Goal: Task Accomplishment & Management: Complete application form

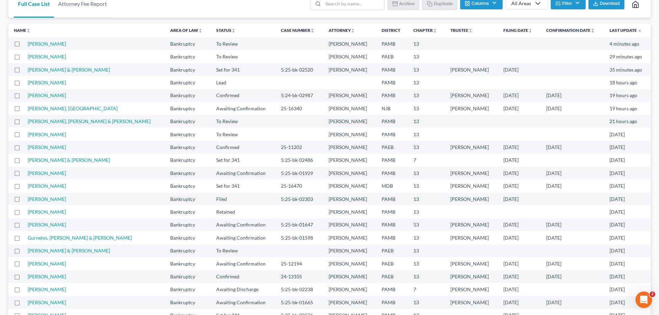
scroll to position [46, 0]
click at [77, 251] on link "[PERSON_NAME] & [PERSON_NAME]" at bounding box center [69, 251] width 82 height 6
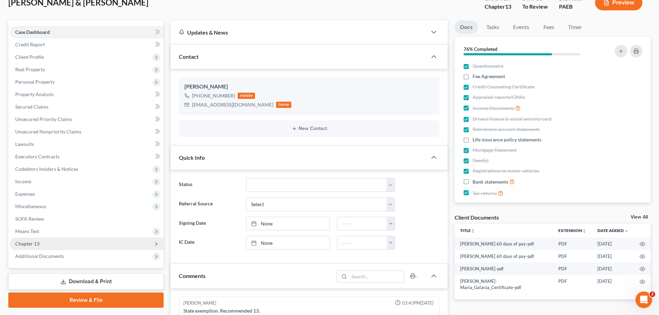
scroll to position [21, 0]
click at [265, 185] on select "Answer Due Awaiting Confirmation Awaiting Discharge Confirmed Could Not Contact…" at bounding box center [320, 185] width 149 height 14
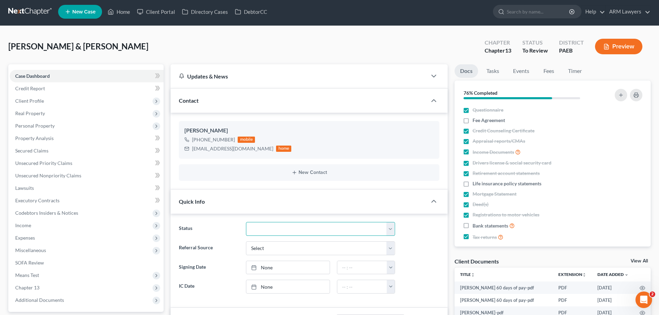
scroll to position [0, 0]
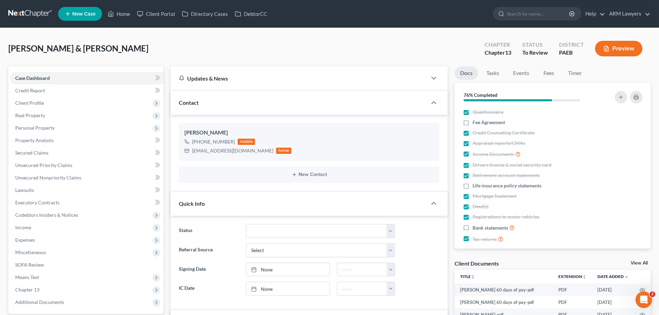
click at [38, 9] on link at bounding box center [30, 14] width 44 height 12
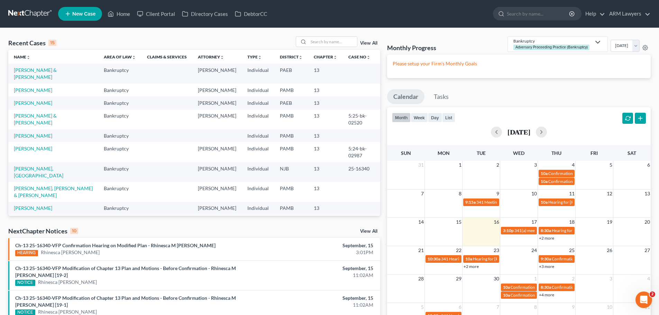
click at [367, 44] on link "View All" at bounding box center [368, 43] width 17 height 5
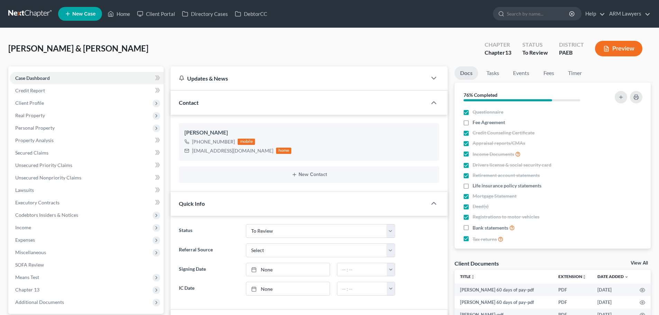
select select "20"
click at [38, 99] on span "Client Profile" at bounding box center [87, 103] width 154 height 12
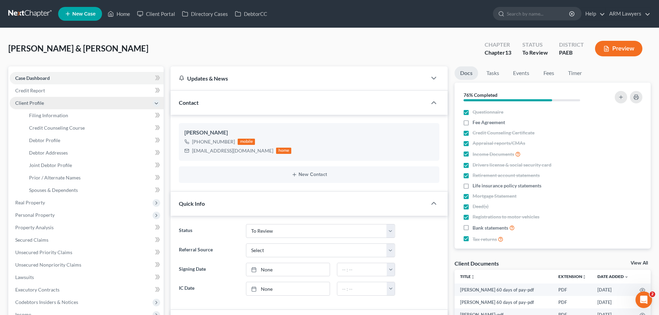
click at [41, 103] on span "Client Profile" at bounding box center [29, 103] width 29 height 6
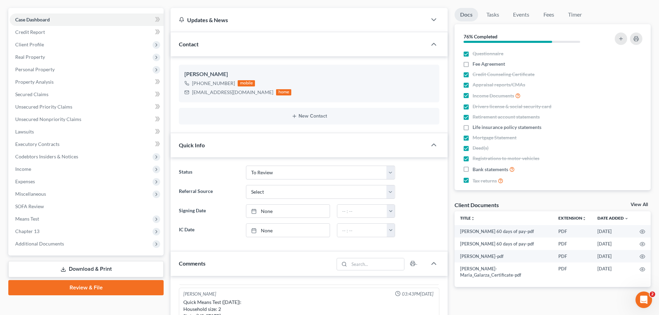
scroll to position [35, 0]
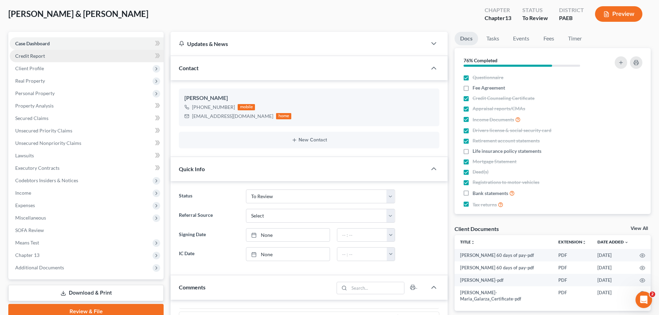
click at [54, 57] on link "Credit Report" at bounding box center [87, 56] width 154 height 12
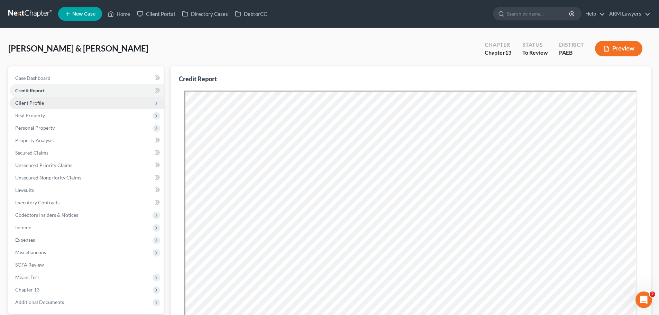
click at [37, 103] on span "Client Profile" at bounding box center [29, 103] width 29 height 6
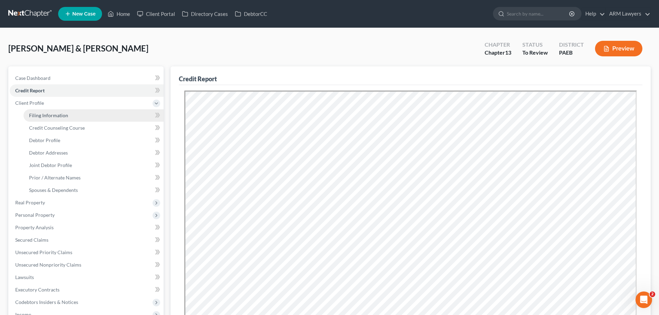
click at [36, 112] on span "Filing Information" at bounding box center [48, 115] width 39 height 6
select select "1"
select select "3"
select select "39"
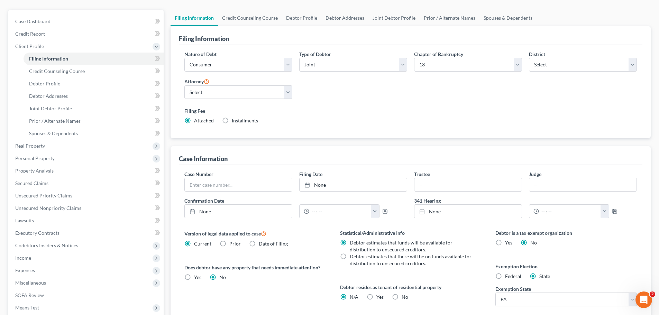
scroll to position [69, 0]
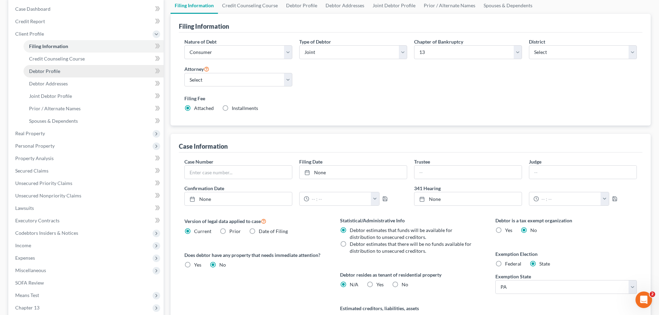
click at [56, 74] on span "Debtor Profile" at bounding box center [44, 71] width 31 height 6
select select "1"
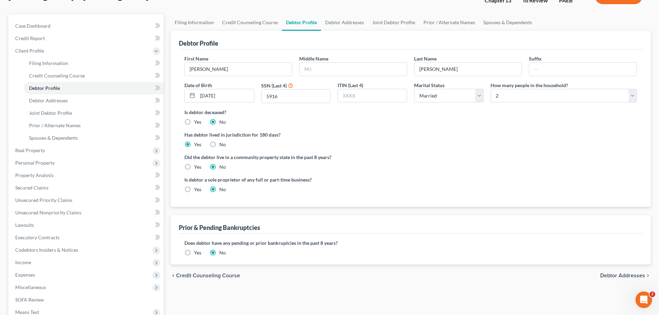
scroll to position [69, 0]
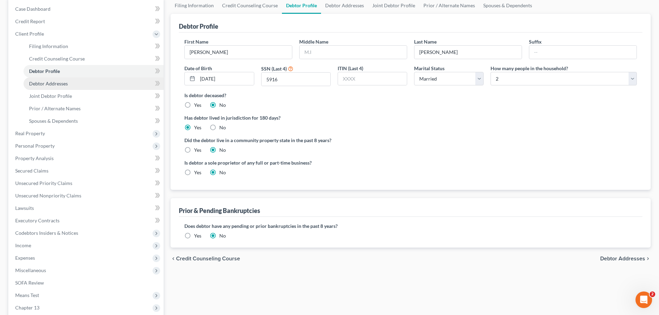
click at [52, 85] on span "Debtor Addresses" at bounding box center [48, 84] width 39 height 6
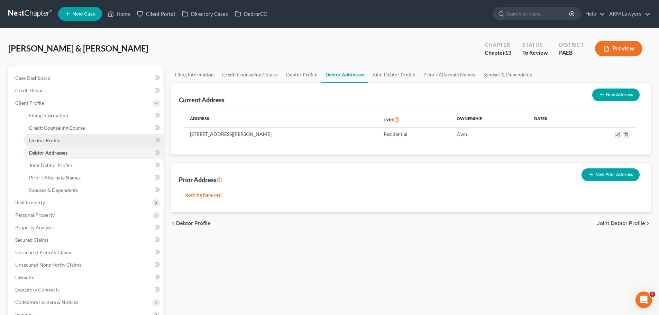
scroll to position [35, 0]
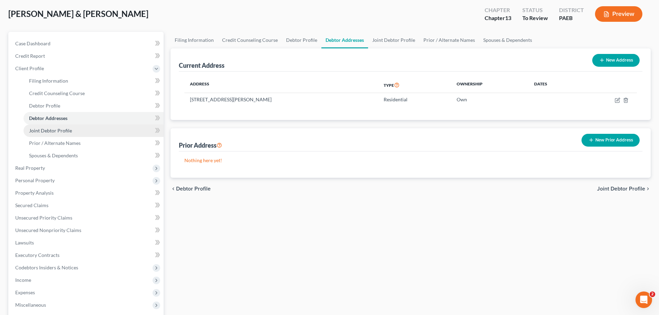
click at [74, 131] on link "Joint Debtor Profile" at bounding box center [94, 131] width 140 height 12
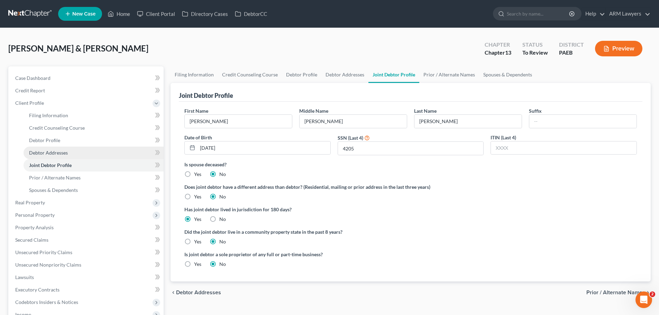
scroll to position [35, 0]
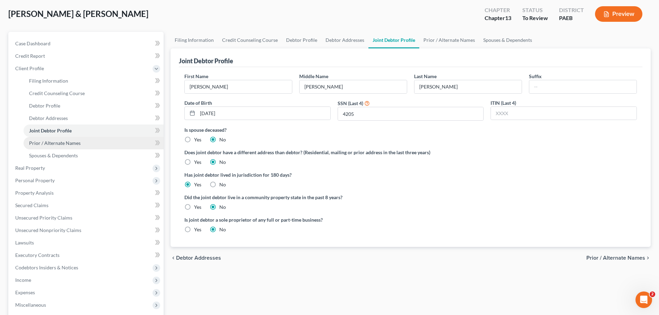
click at [62, 145] on span "Prior / Alternate Names" at bounding box center [55, 143] width 52 height 6
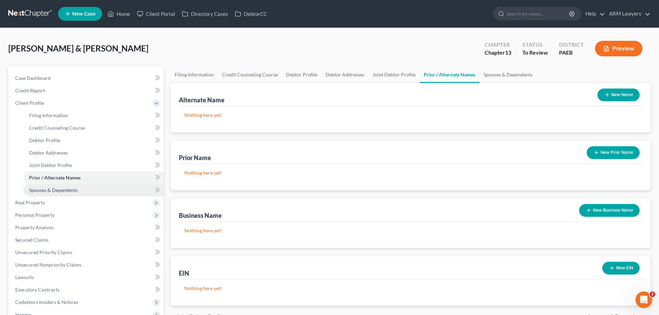
click at [53, 190] on span "Spouses & Dependents" at bounding box center [53, 190] width 49 height 6
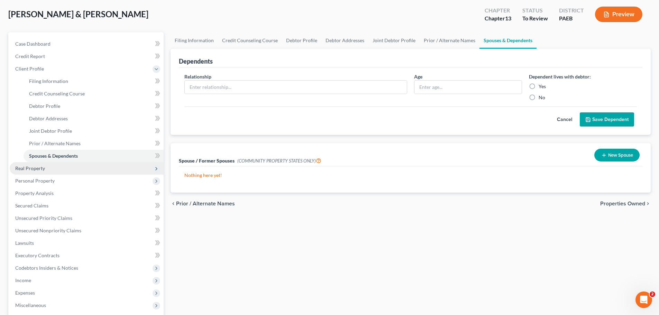
scroll to position [35, 0]
click at [56, 169] on span "Real Property" at bounding box center [87, 168] width 154 height 12
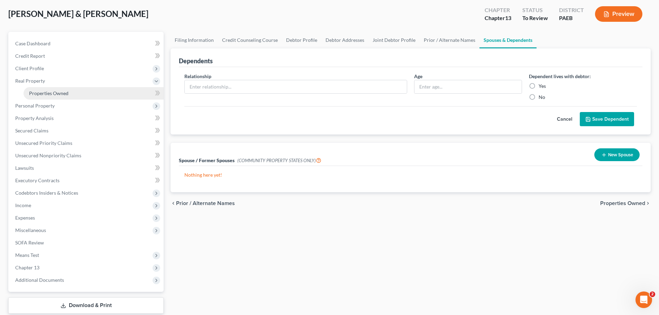
click at [66, 89] on link "Properties Owned" at bounding box center [94, 93] width 140 height 12
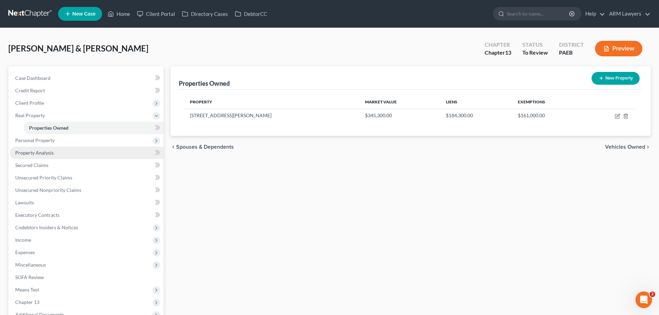
click at [39, 150] on span "Property Analysis" at bounding box center [34, 153] width 38 height 6
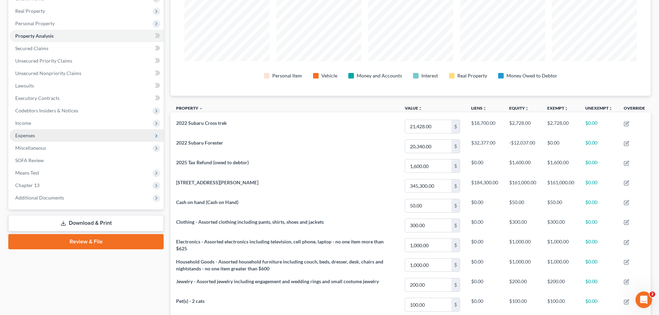
scroll to position [104, 0]
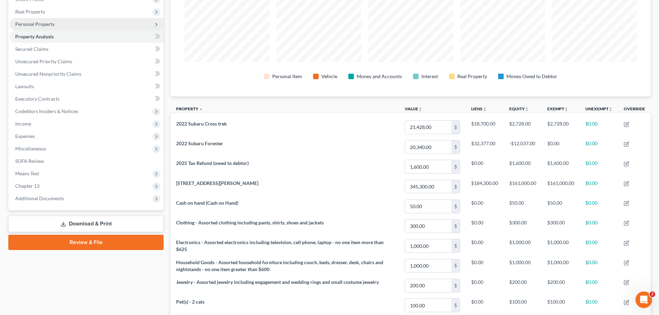
click at [63, 25] on span "Personal Property" at bounding box center [87, 24] width 154 height 12
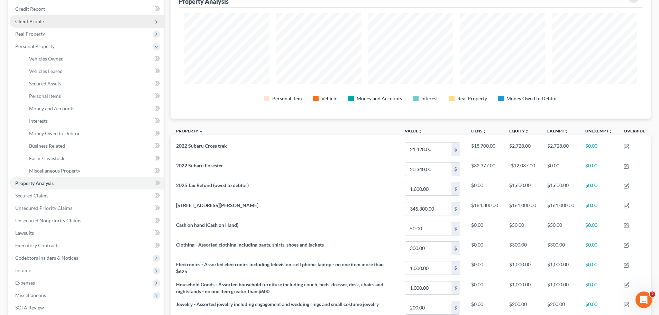
scroll to position [69, 0]
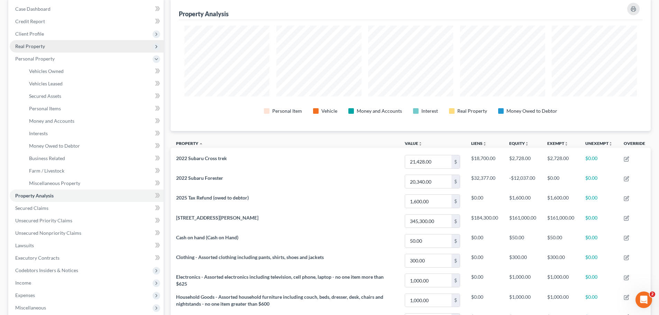
click at [32, 48] on span "Real Property" at bounding box center [30, 46] width 30 height 6
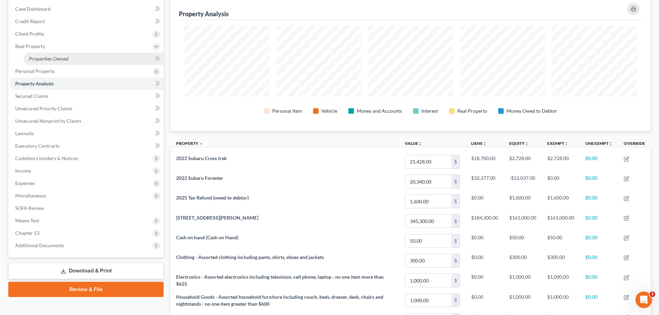
click at [40, 58] on span "Properties Owned" at bounding box center [48, 59] width 39 height 6
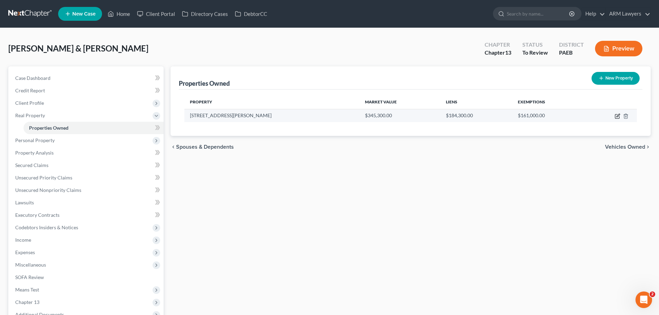
click at [617, 116] on icon "button" at bounding box center [618, 117] width 6 height 6
select select "39"
select select "2"
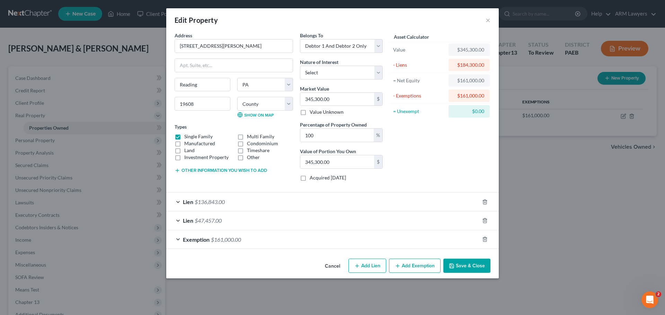
click at [232, 240] on span "$161,000.00" at bounding box center [226, 239] width 30 height 7
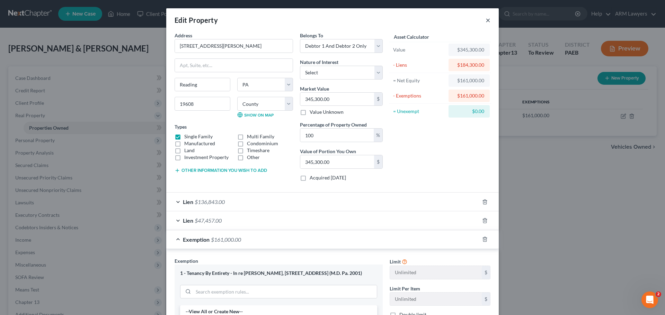
click at [485, 20] on button "×" at bounding box center [487, 20] width 5 height 8
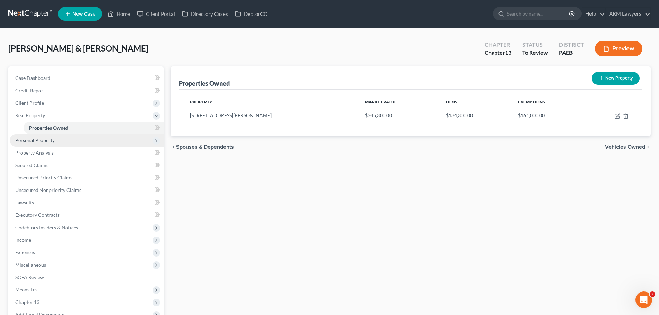
click at [47, 142] on span "Personal Property" at bounding box center [34, 140] width 39 height 6
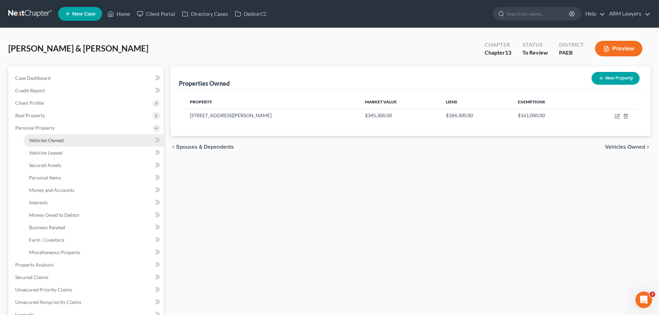
click at [51, 141] on span "Vehicles Owned" at bounding box center [46, 140] width 35 height 6
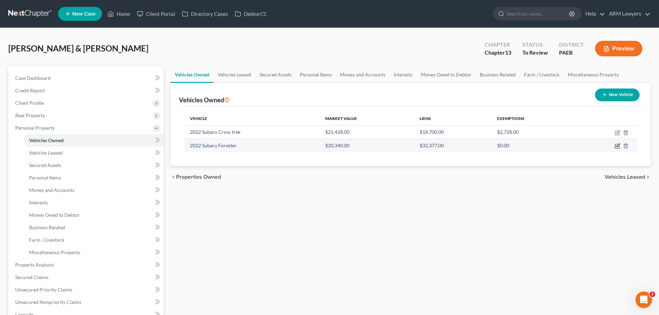
click at [615, 146] on icon "button" at bounding box center [618, 146] width 6 height 6
select select "0"
select select "4"
select select "2"
select select "1"
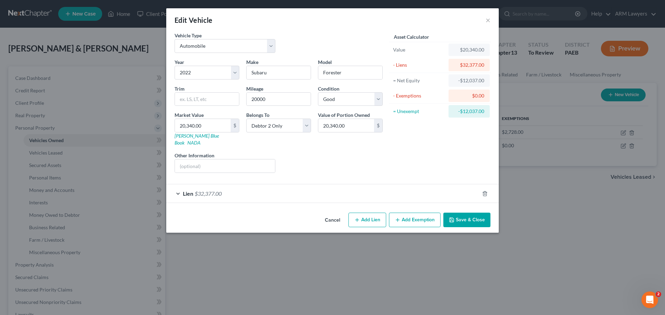
click at [200, 190] on span "$32,377.00" at bounding box center [208, 193] width 27 height 7
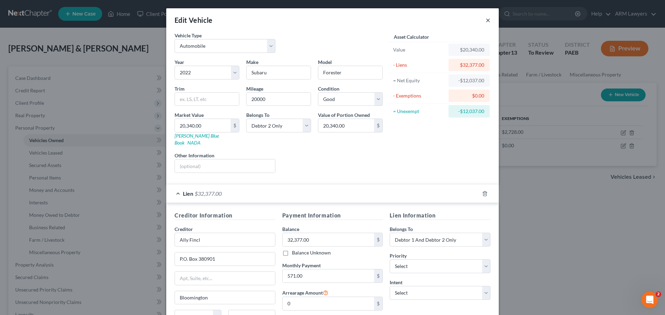
click at [485, 19] on button "×" at bounding box center [487, 20] width 5 height 8
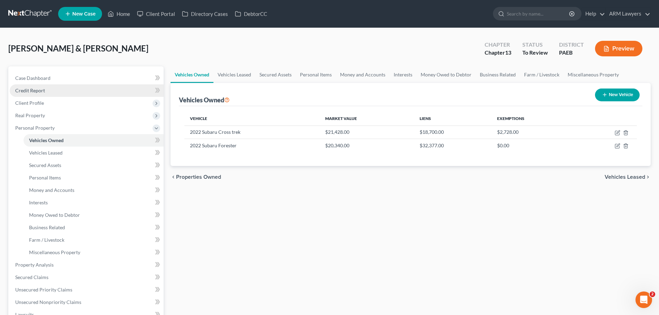
click at [50, 91] on link "Credit Report" at bounding box center [87, 90] width 154 height 12
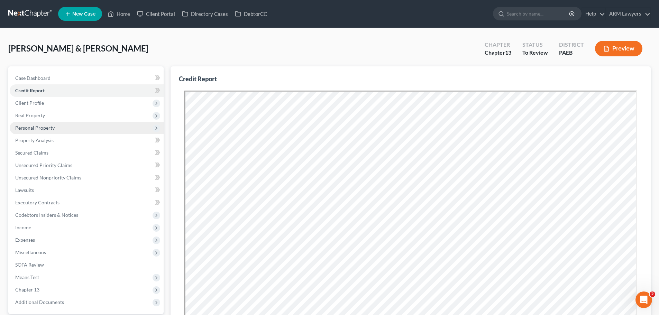
click at [47, 127] on span "Personal Property" at bounding box center [34, 128] width 39 height 6
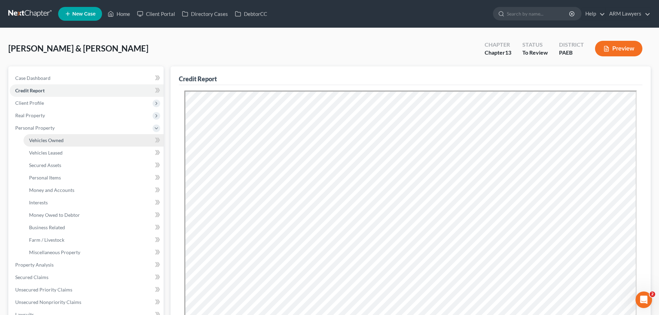
click at [52, 142] on span "Vehicles Owned" at bounding box center [46, 140] width 35 height 6
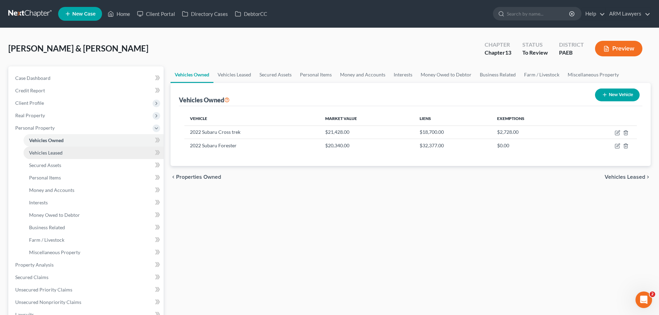
click at [46, 154] on span "Vehicles Leased" at bounding box center [46, 153] width 34 height 6
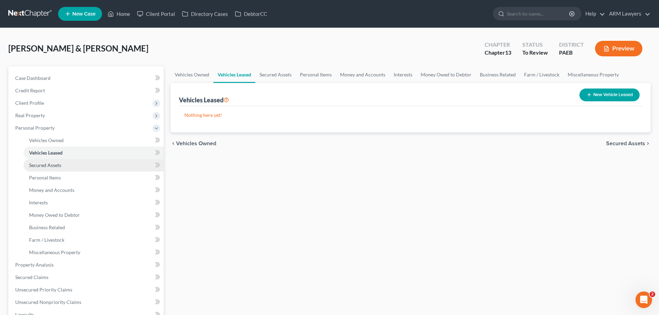
click at [50, 165] on span "Secured Assets" at bounding box center [45, 165] width 32 height 6
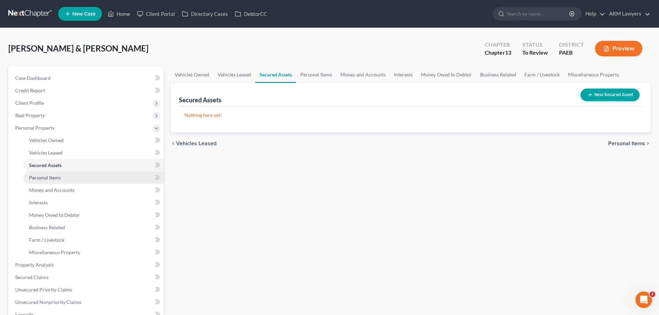
click at [54, 178] on span "Personal Items" at bounding box center [45, 178] width 32 height 6
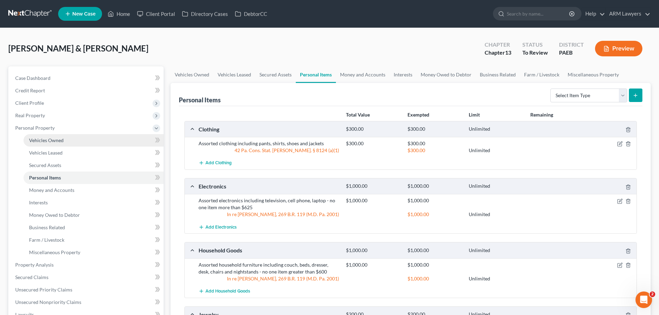
scroll to position [35, 0]
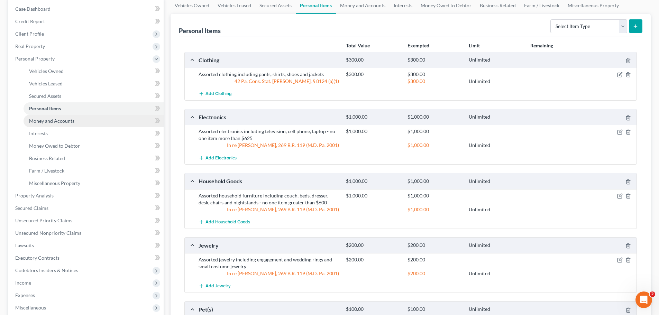
click at [80, 124] on link "Money and Accounts" at bounding box center [94, 121] width 140 height 12
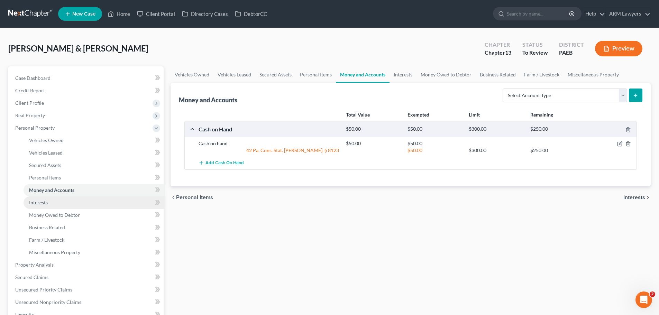
click at [54, 202] on link "Interests" at bounding box center [94, 203] width 140 height 12
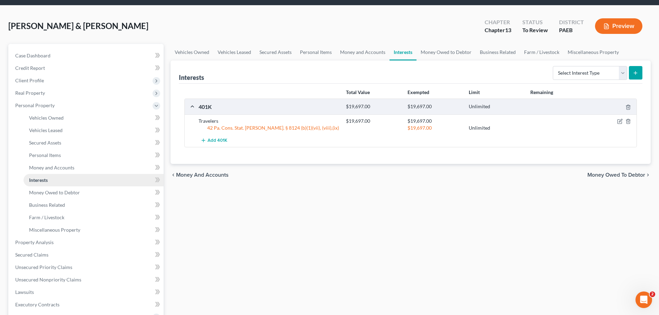
scroll to position [35, 0]
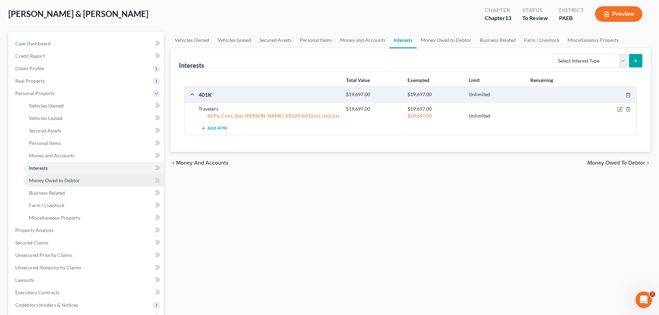
click at [48, 181] on span "Money Owed to Debtor" at bounding box center [54, 181] width 51 height 6
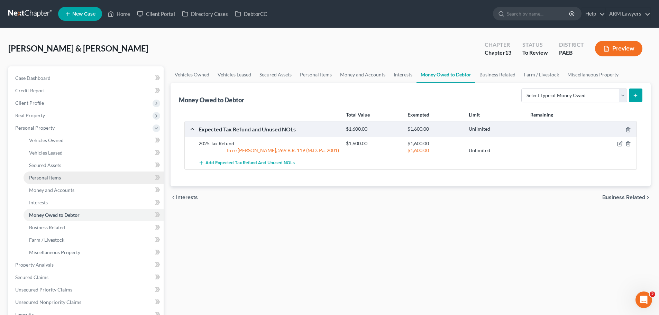
scroll to position [35, 0]
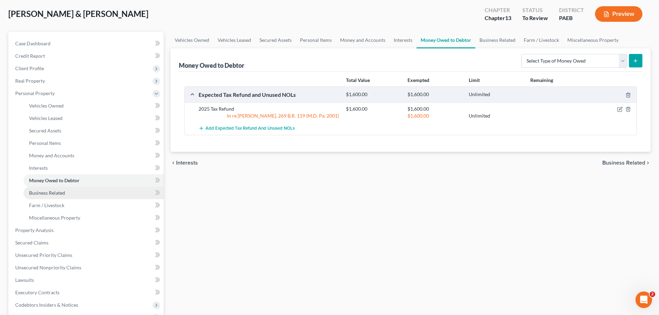
click at [48, 191] on span "Business Related" at bounding box center [47, 193] width 36 height 6
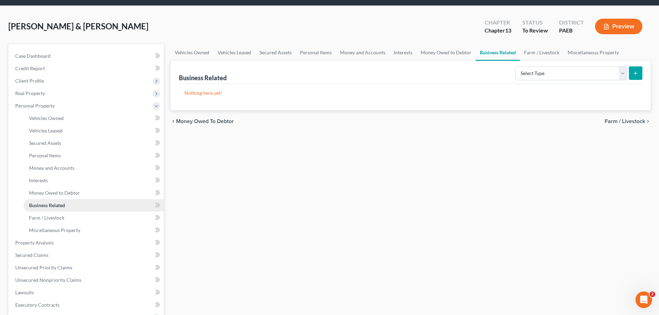
scroll to position [35, 0]
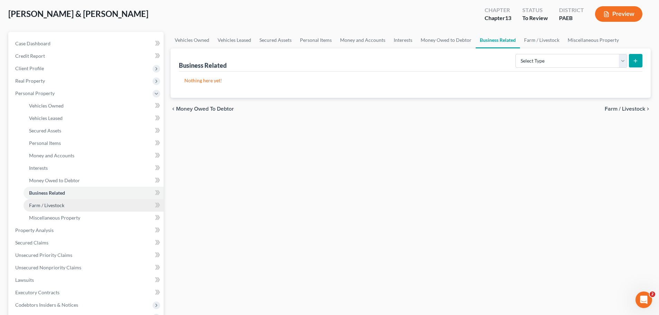
click at [61, 204] on span "Farm / Livestock" at bounding box center [46, 205] width 35 height 6
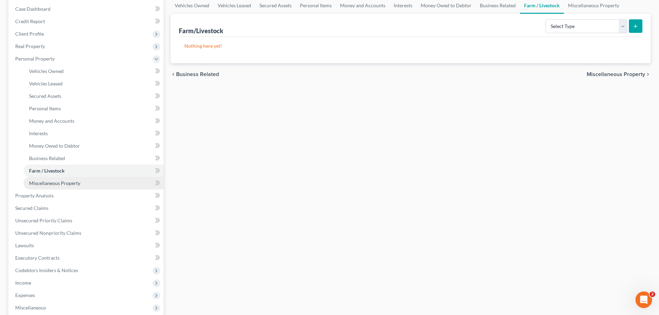
click at [67, 185] on span "Miscellaneous Property" at bounding box center [54, 183] width 51 height 6
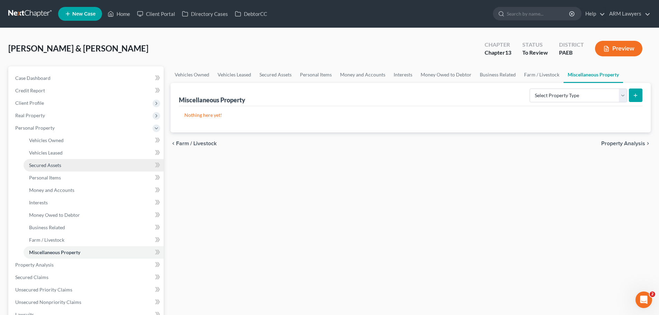
scroll to position [35, 0]
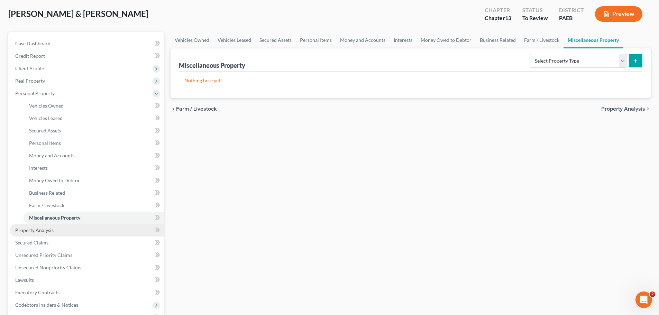
click at [60, 228] on link "Property Analysis" at bounding box center [87, 230] width 154 height 12
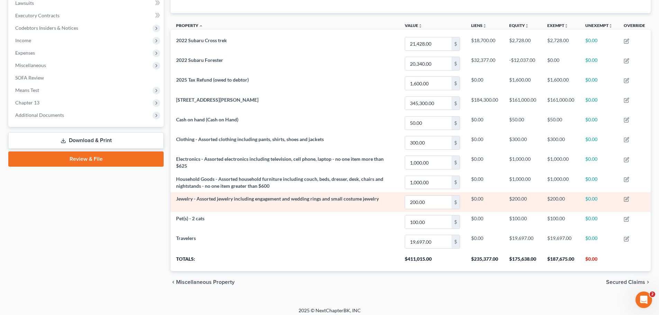
scroll to position [157, 0]
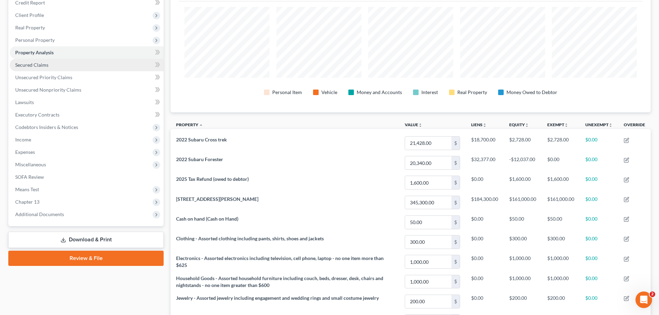
click at [54, 67] on link "Secured Claims" at bounding box center [87, 65] width 154 height 12
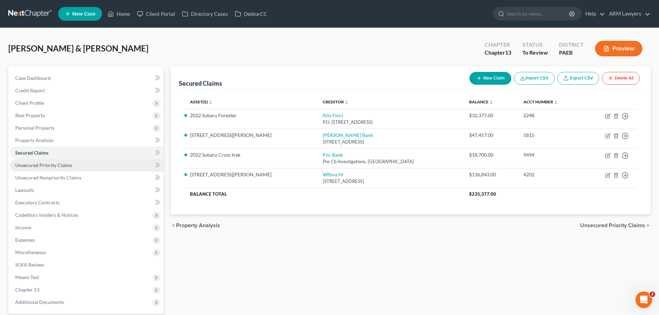
click at [71, 166] on link "Unsecured Priority Claims" at bounding box center [87, 165] width 154 height 12
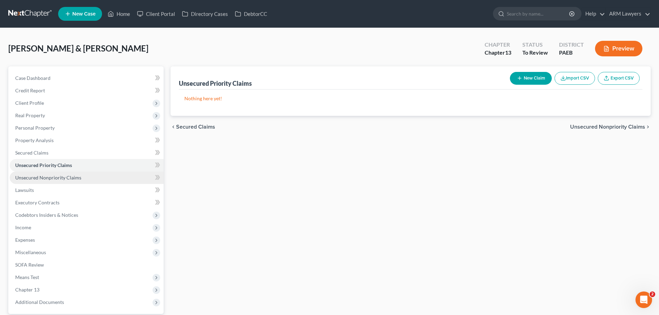
click at [66, 174] on link "Unsecured Nonpriority Claims" at bounding box center [87, 178] width 154 height 12
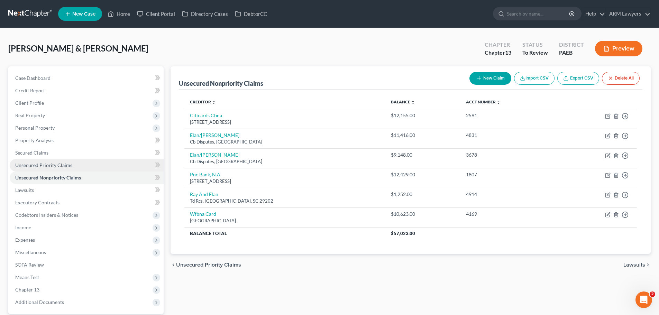
click at [62, 163] on span "Unsecured Priority Claims" at bounding box center [43, 165] width 57 height 6
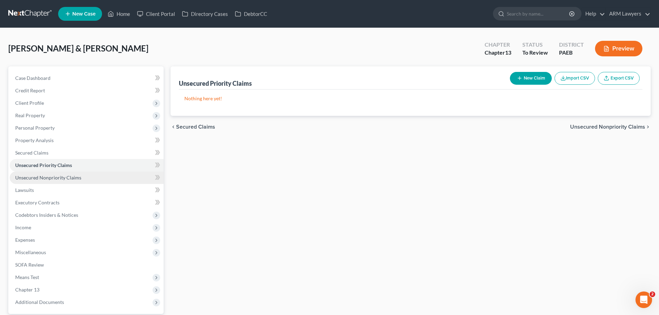
click at [51, 175] on span "Unsecured Nonpriority Claims" at bounding box center [48, 178] width 66 height 6
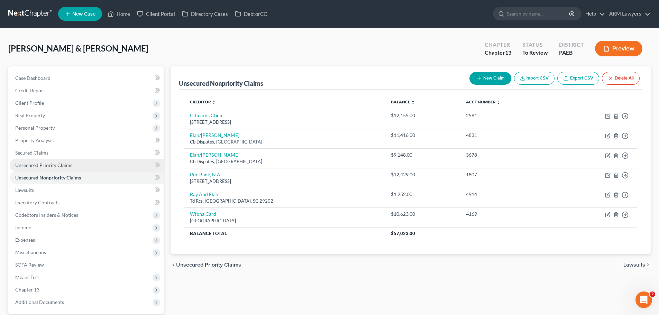
click at [60, 166] on span "Unsecured Priority Claims" at bounding box center [43, 165] width 57 height 6
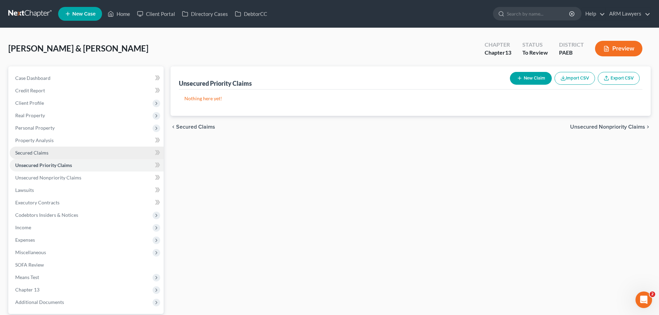
click at [65, 157] on link "Secured Claims" at bounding box center [87, 153] width 154 height 12
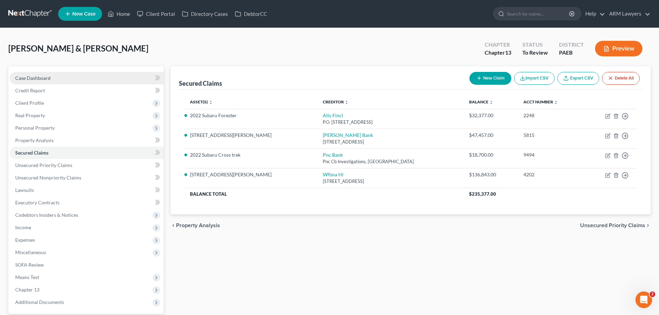
click at [60, 77] on link "Case Dashboard" at bounding box center [87, 78] width 154 height 12
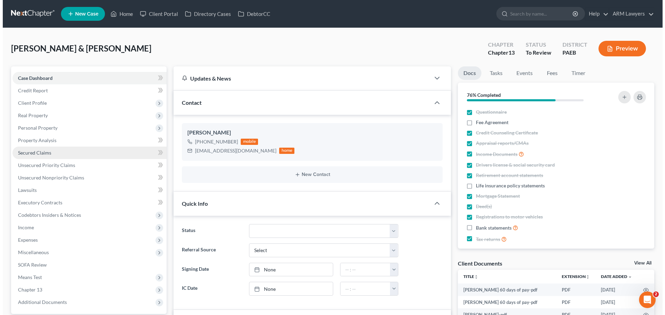
scroll to position [21, 0]
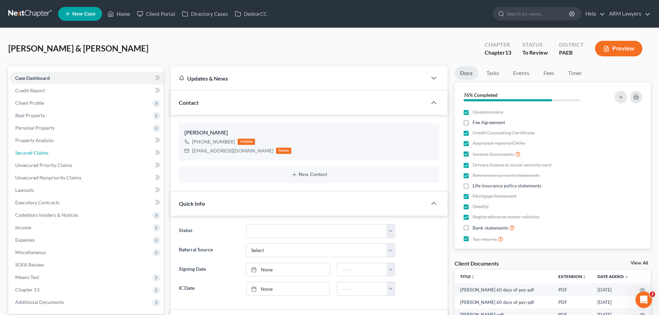
drag, startPoint x: 59, startPoint y: 155, endPoint x: 169, endPoint y: 157, distance: 109.7
click at [58, 155] on link "Secured Claims" at bounding box center [87, 153] width 154 height 12
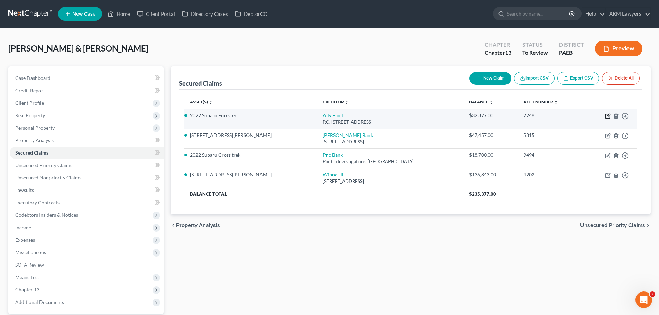
click at [607, 115] on icon "button" at bounding box center [608, 117] width 6 height 6
select select "24"
select select "6"
select select "2"
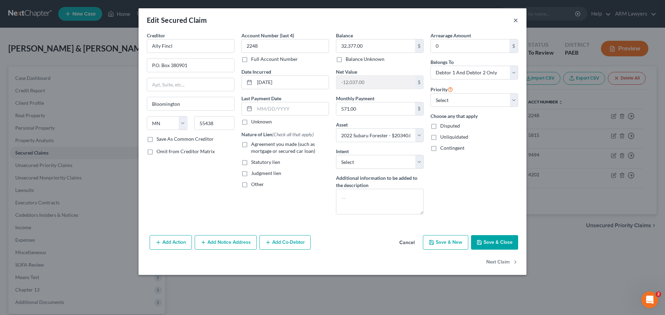
click at [515, 19] on button "×" at bounding box center [515, 20] width 5 height 8
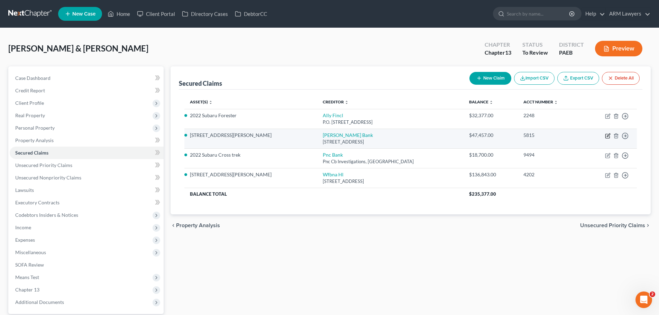
click at [609, 135] on icon "button" at bounding box center [608, 136] width 6 height 6
select select "39"
select select "11"
select select "2"
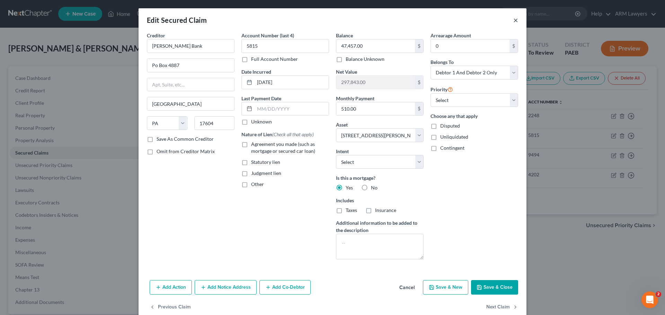
click at [513, 19] on button "×" at bounding box center [515, 20] width 5 height 8
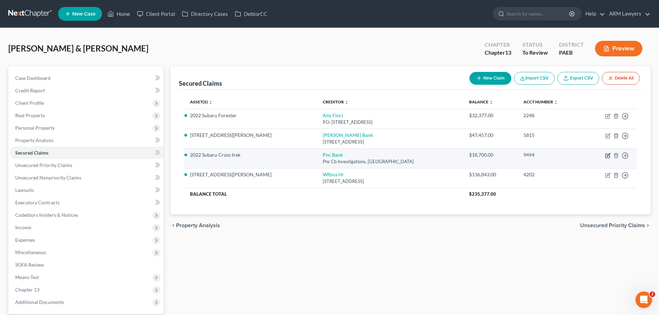
click at [608, 156] on icon "button" at bounding box center [608, 156] width 6 height 6
select select "36"
select select "3"
select select "2"
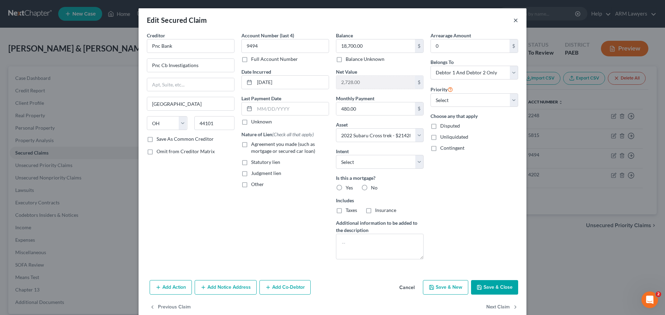
click at [513, 19] on button "×" at bounding box center [515, 20] width 5 height 8
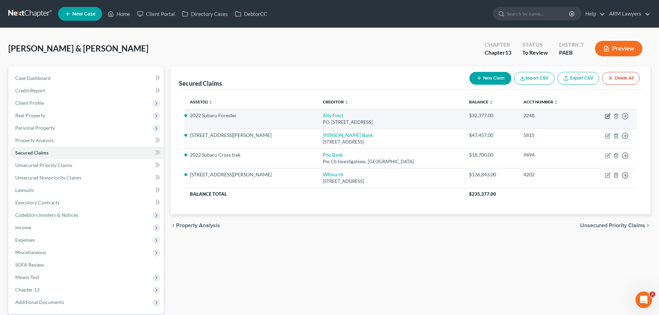
click at [608, 118] on icon "button" at bounding box center [608, 117] width 6 height 6
select select "24"
select select "6"
select select "2"
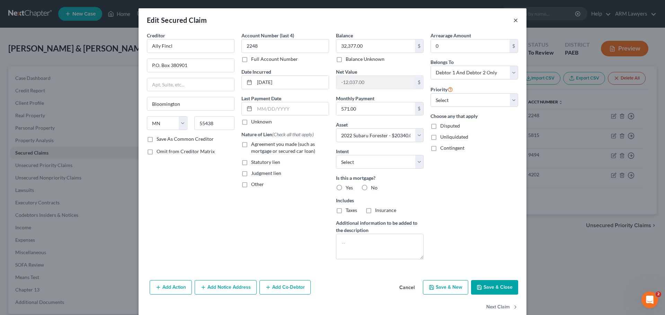
click at [513, 19] on button "×" at bounding box center [515, 20] width 5 height 8
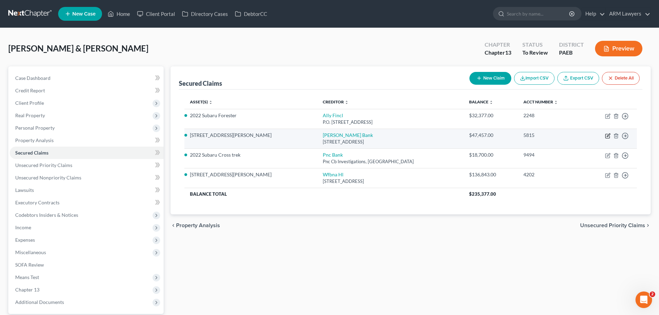
click at [608, 135] on icon "button" at bounding box center [608, 135] width 3 height 3
select select "39"
select select "11"
select select "2"
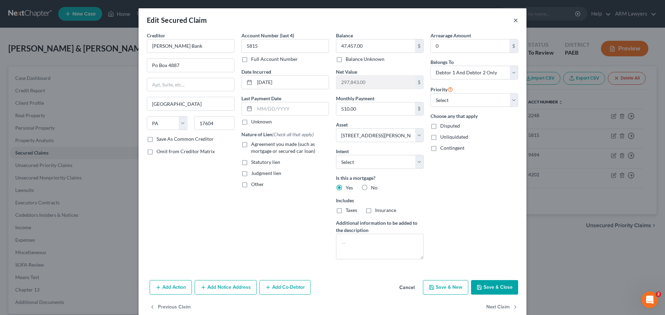
click at [514, 21] on button "×" at bounding box center [515, 20] width 5 height 8
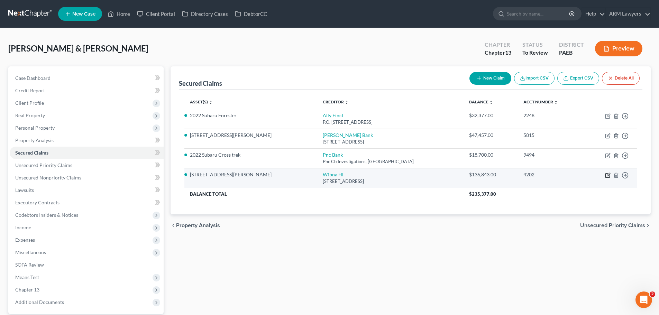
click at [607, 173] on icon "button" at bounding box center [608, 176] width 6 height 6
select select "16"
select select "11"
select select "2"
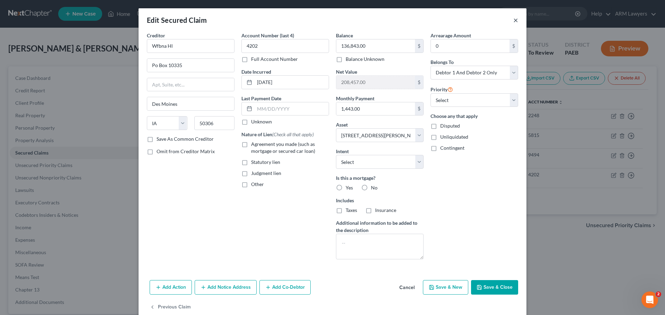
click at [510, 20] on div "Edit Secured Claim ×" at bounding box center [332, 20] width 388 height 24
click at [514, 24] on button "×" at bounding box center [515, 20] width 5 height 8
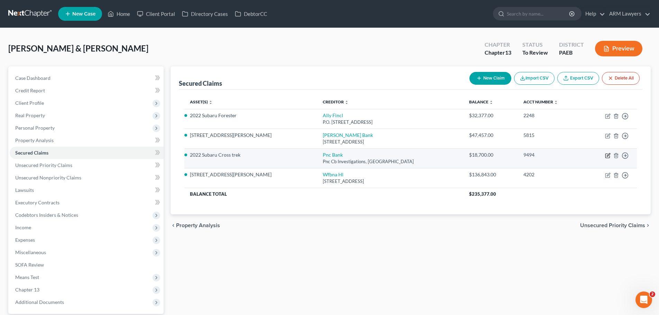
click at [608, 155] on icon "button" at bounding box center [608, 154] width 3 height 3
select select "36"
select select "3"
select select "2"
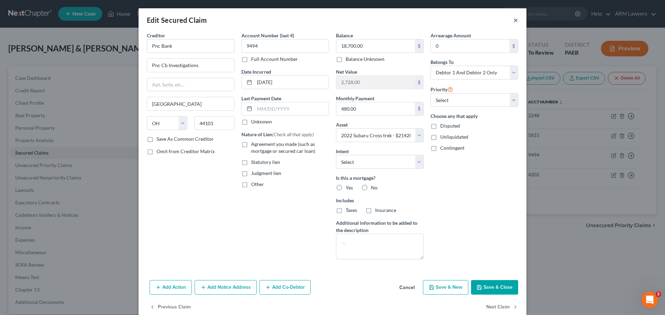
click at [513, 19] on button "×" at bounding box center [515, 20] width 5 height 8
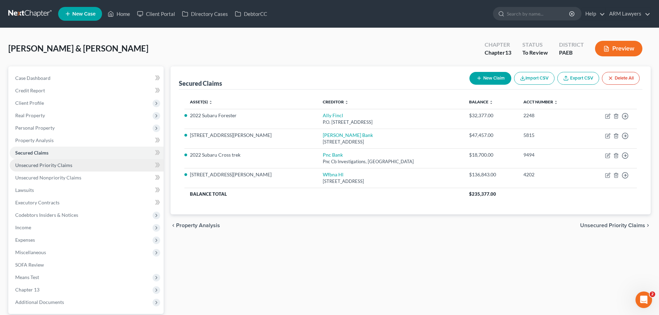
click at [58, 166] on span "Unsecured Priority Claims" at bounding box center [43, 165] width 57 height 6
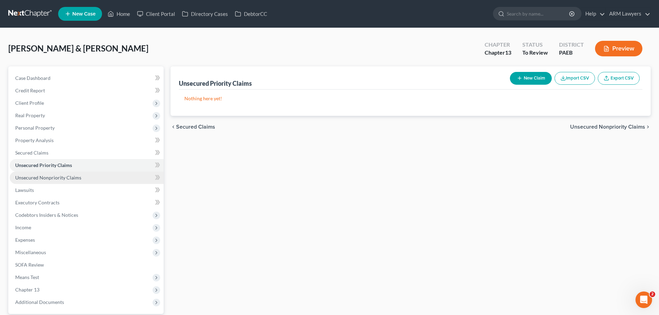
click at [62, 176] on span "Unsecured Nonpriority Claims" at bounding box center [48, 178] width 66 height 6
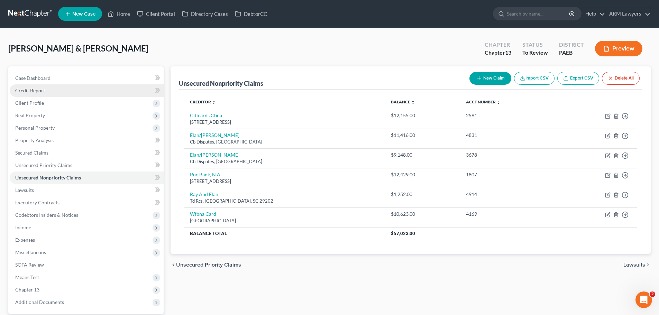
click at [37, 91] on span "Credit Report" at bounding box center [30, 91] width 30 height 6
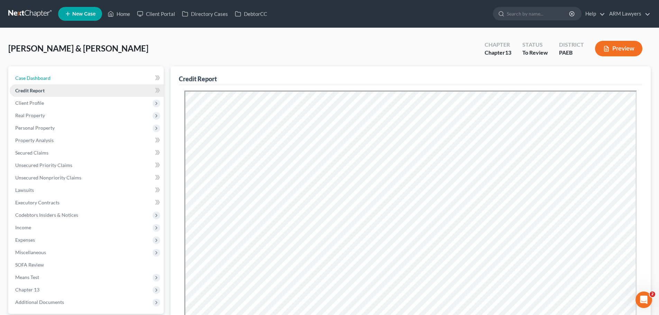
drag, startPoint x: 100, startPoint y: 79, endPoint x: 103, endPoint y: 88, distance: 10.1
click at [100, 79] on link "Case Dashboard" at bounding box center [87, 78] width 154 height 12
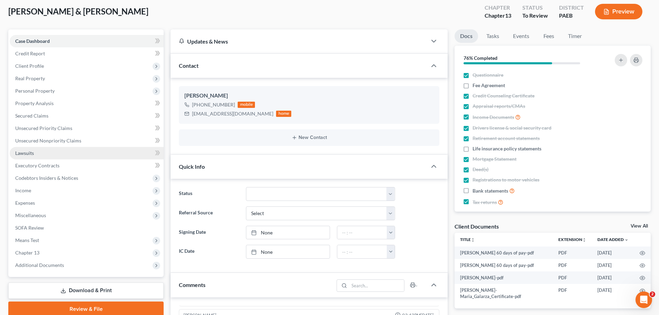
scroll to position [35, 0]
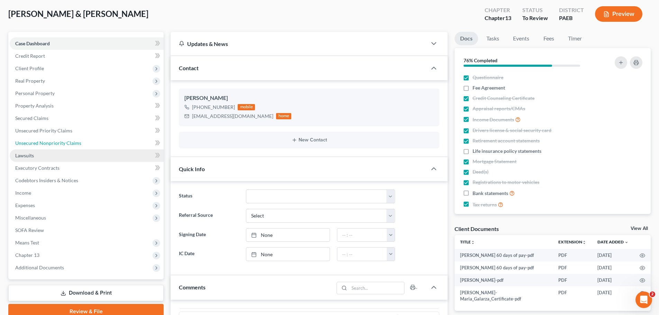
drag, startPoint x: 44, startPoint y: 144, endPoint x: 48, endPoint y: 156, distance: 12.8
click at [44, 144] on span "Unsecured Nonpriority Claims" at bounding box center [48, 143] width 66 height 6
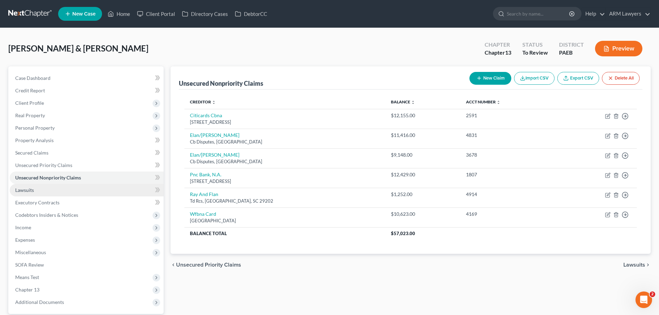
click at [40, 192] on link "Lawsuits" at bounding box center [87, 190] width 154 height 12
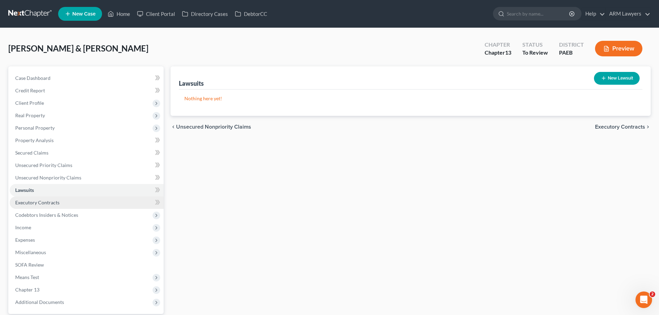
click at [42, 205] on span "Executory Contracts" at bounding box center [37, 203] width 44 height 6
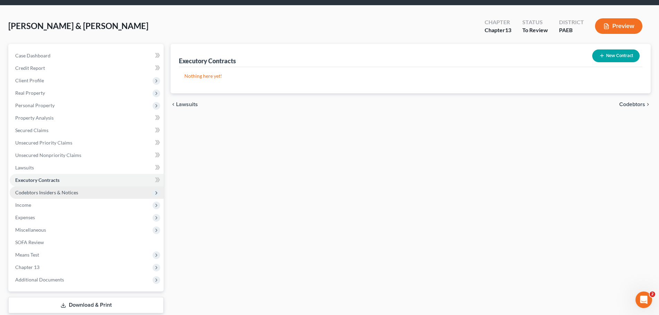
scroll to position [35, 0]
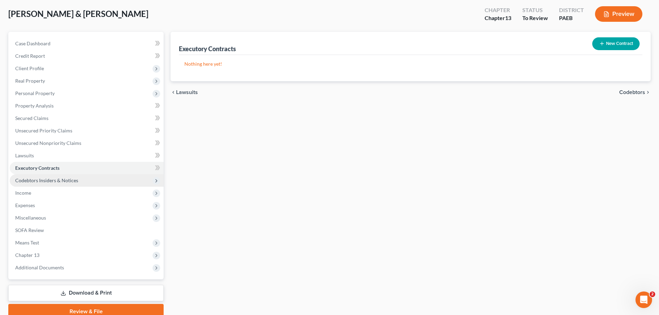
click at [52, 186] on span "Codebtors Insiders & Notices" at bounding box center [87, 180] width 154 height 12
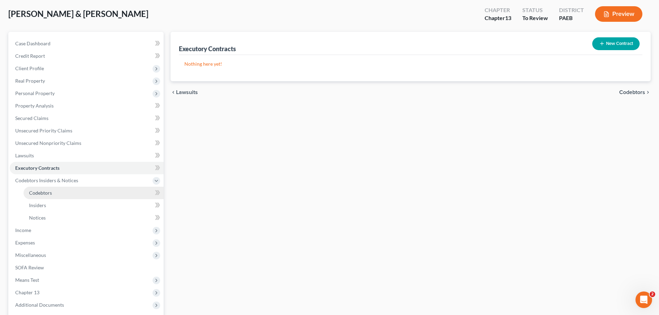
click at [48, 190] on span "Codebtors" at bounding box center [40, 193] width 23 height 6
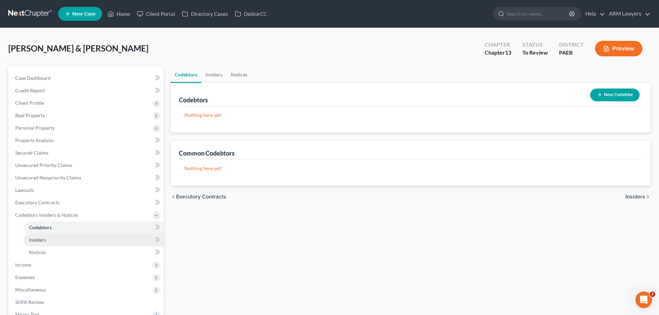
click at [44, 240] on span "Insiders" at bounding box center [37, 240] width 17 height 6
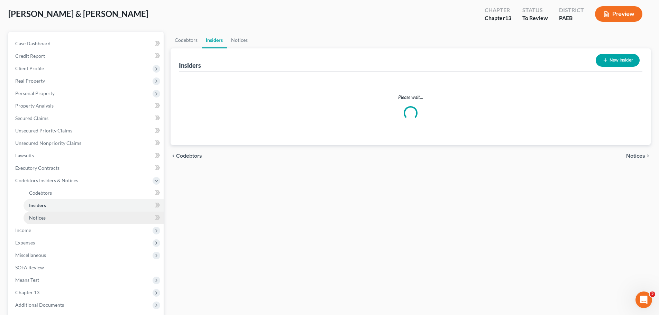
click at [42, 215] on span "Notices" at bounding box center [37, 218] width 17 height 6
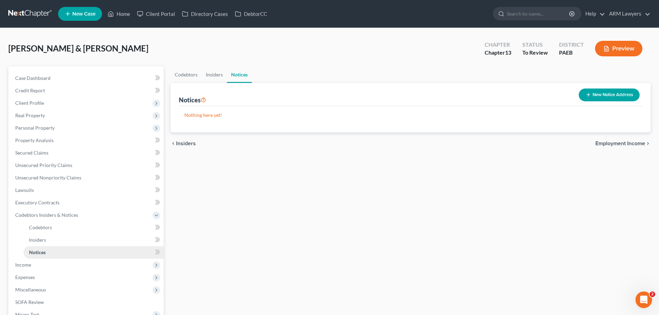
scroll to position [69, 0]
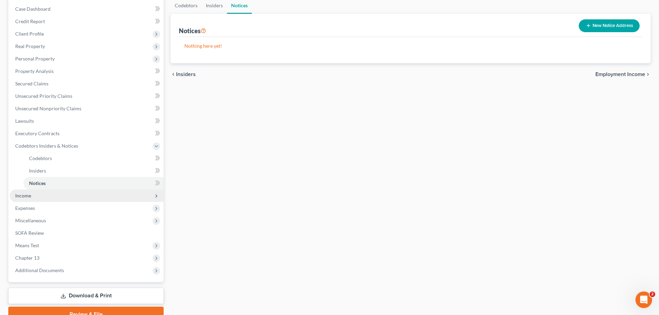
click at [30, 197] on span "Income" at bounding box center [23, 196] width 16 height 6
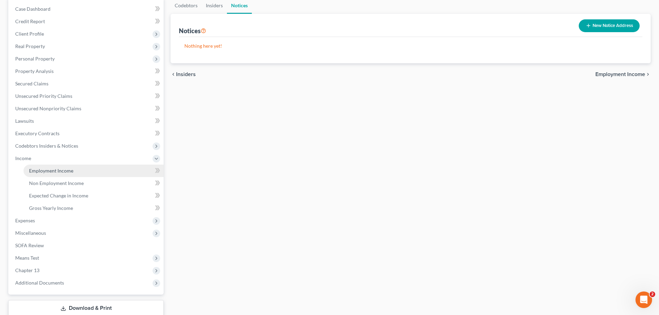
click at [59, 165] on link "Employment Income" at bounding box center [94, 171] width 140 height 12
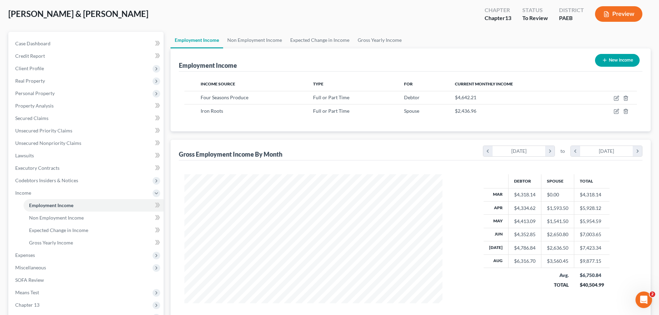
scroll to position [69, 0]
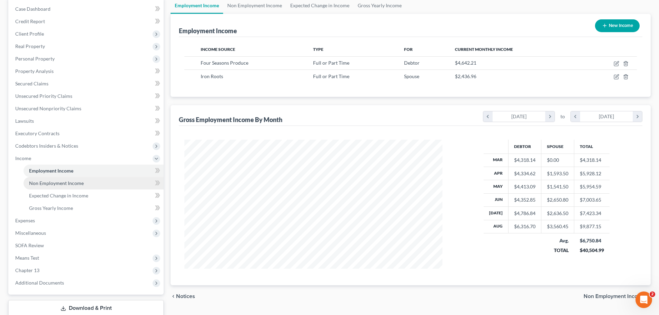
click at [45, 183] on span "Non Employment Income" at bounding box center [56, 183] width 55 height 6
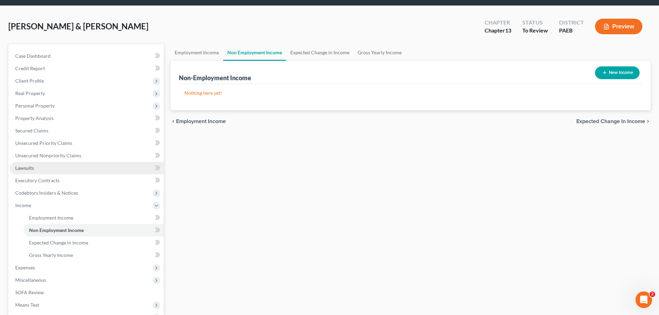
scroll to position [35, 0]
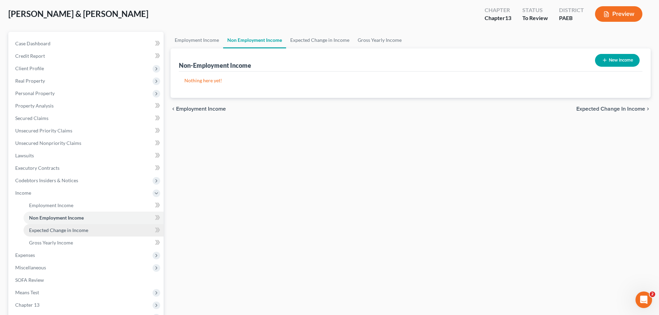
click at [56, 227] on link "Expected Change in Income" at bounding box center [94, 230] width 140 height 12
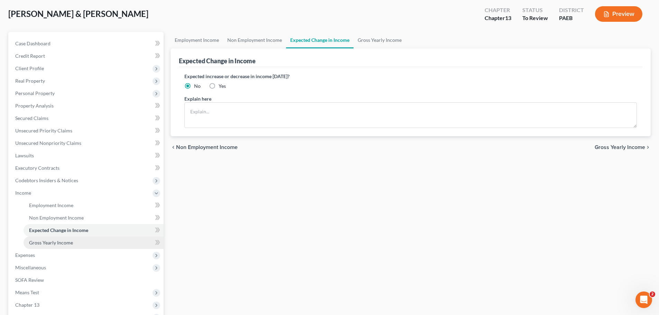
click at [63, 243] on span "Gross Yearly Income" at bounding box center [51, 243] width 44 height 6
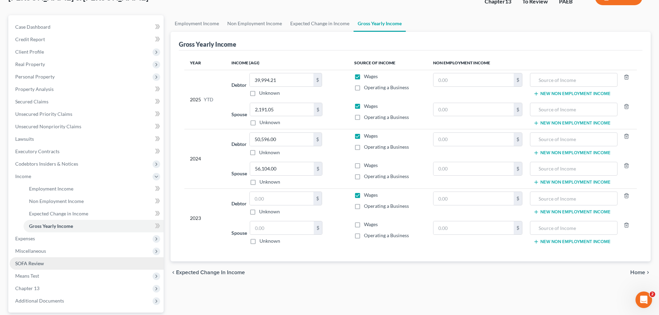
scroll to position [69, 0]
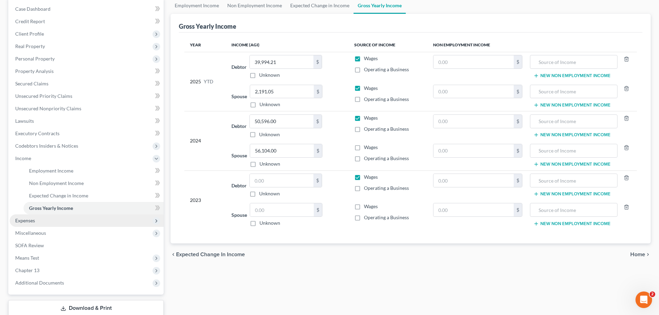
click at [38, 218] on span "Expenses" at bounding box center [87, 221] width 154 height 12
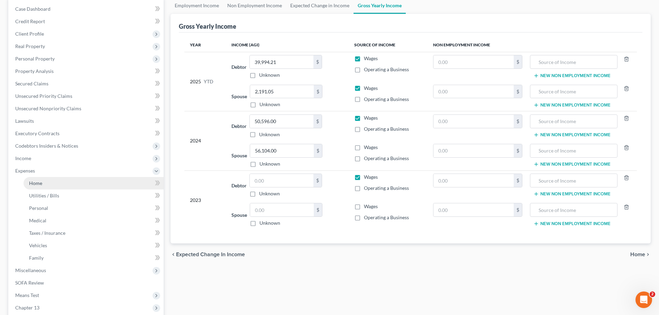
click at [46, 185] on link "Home" at bounding box center [94, 183] width 140 height 12
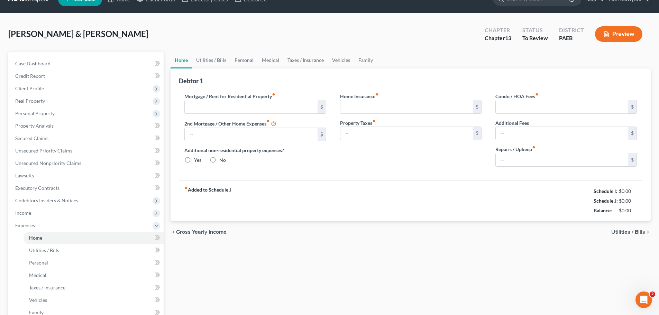
type input "1,966.36"
type input "0.00"
radio input "true"
type input "70.83"
type input "0.00"
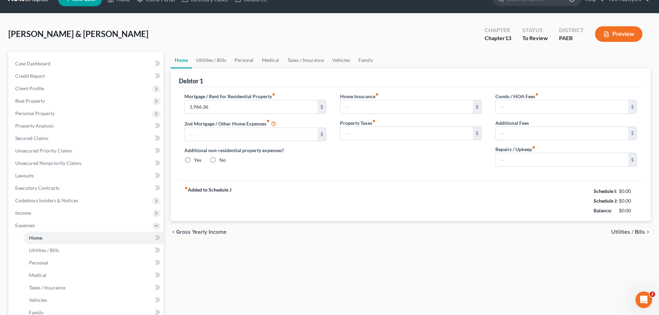
type input "3.66"
type input "0.00"
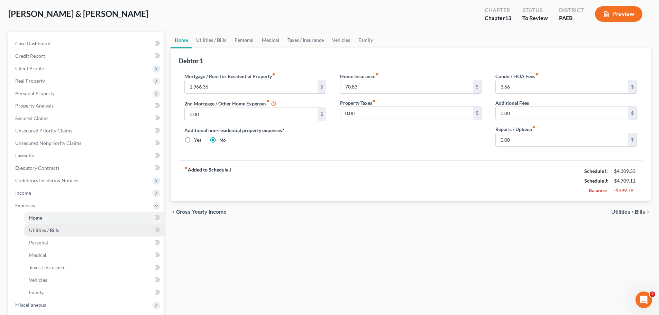
click at [37, 228] on span "Utilities / Bills" at bounding box center [44, 230] width 30 height 6
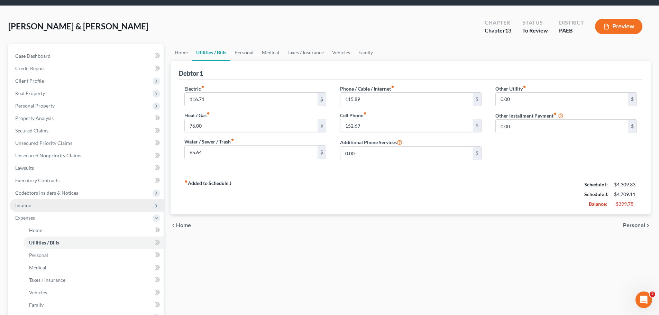
scroll to position [35, 0]
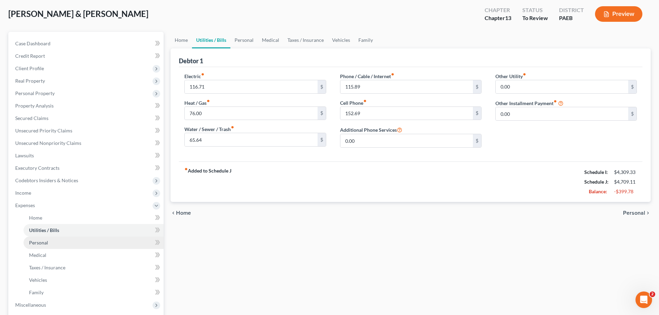
click at [44, 242] on span "Personal" at bounding box center [38, 243] width 19 height 6
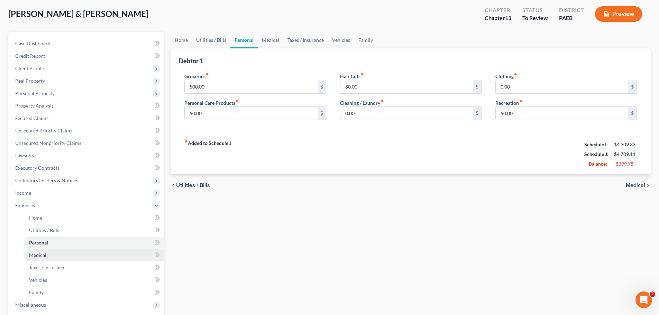
click at [69, 260] on link "Medical" at bounding box center [94, 255] width 140 height 12
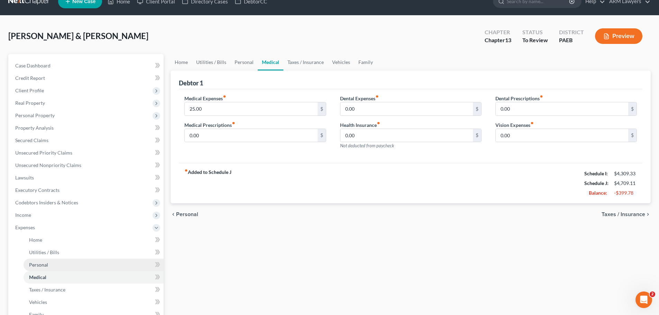
scroll to position [35, 0]
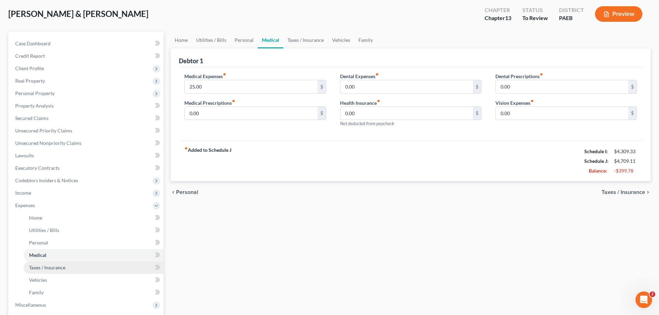
click at [58, 267] on span "Taxes / Insurance" at bounding box center [47, 268] width 36 height 6
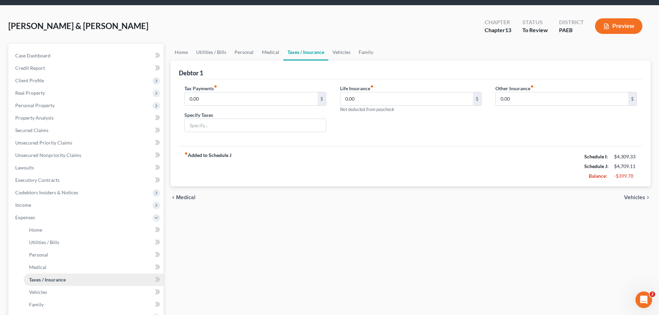
scroll to position [35, 0]
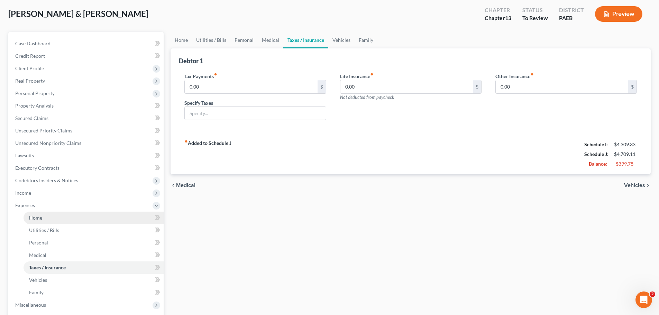
click at [46, 221] on link "Home" at bounding box center [94, 218] width 140 height 12
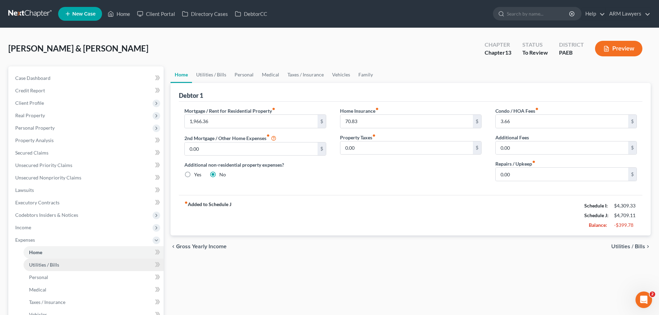
click at [51, 266] on span "Utilities / Bills" at bounding box center [44, 265] width 30 height 6
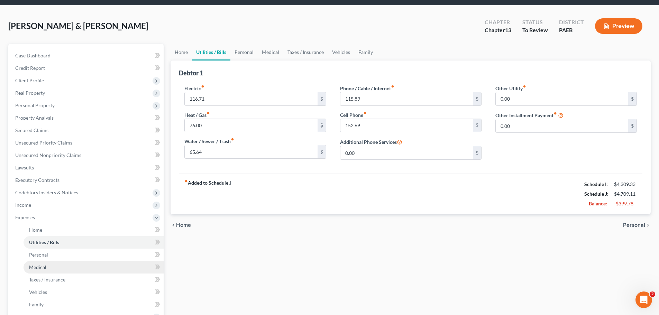
scroll to position [35, 0]
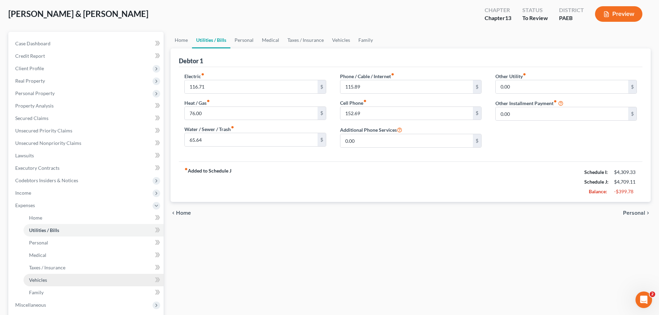
click at [56, 276] on link "Vehicles" at bounding box center [94, 280] width 140 height 12
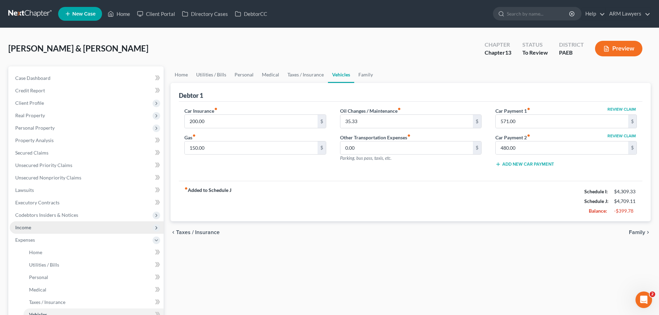
click at [16, 227] on span "Income" at bounding box center [23, 228] width 16 height 6
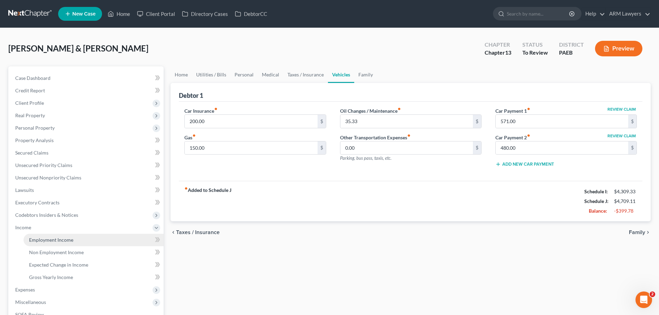
click at [71, 243] on link "Employment Income" at bounding box center [94, 240] width 140 height 12
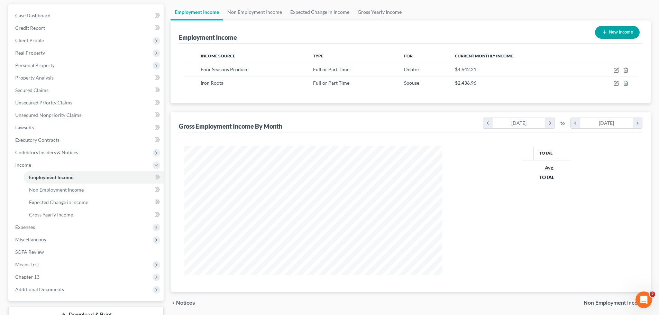
scroll to position [104, 0]
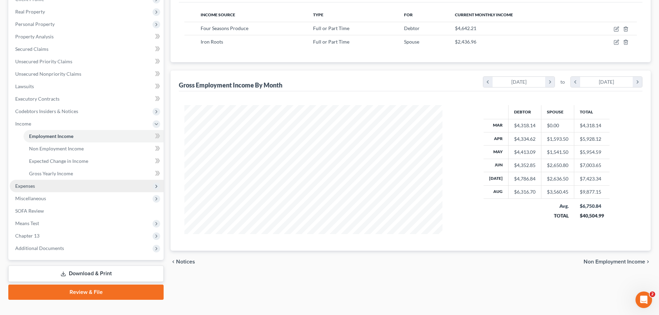
click at [40, 184] on span "Expenses" at bounding box center [87, 186] width 154 height 12
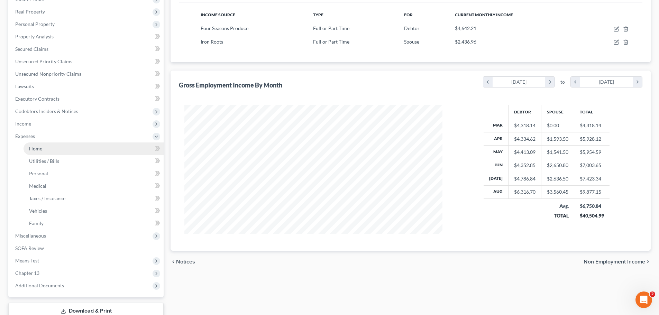
click at [40, 151] on span "Home" at bounding box center [35, 149] width 13 height 6
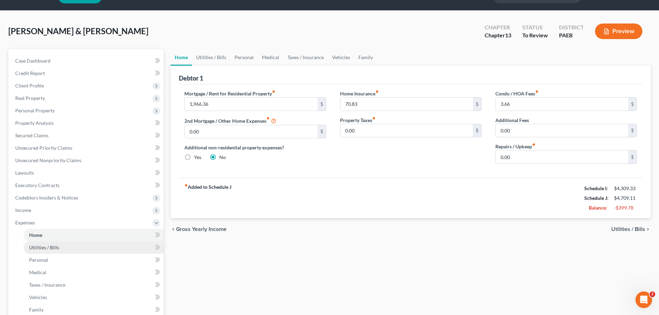
scroll to position [35, 0]
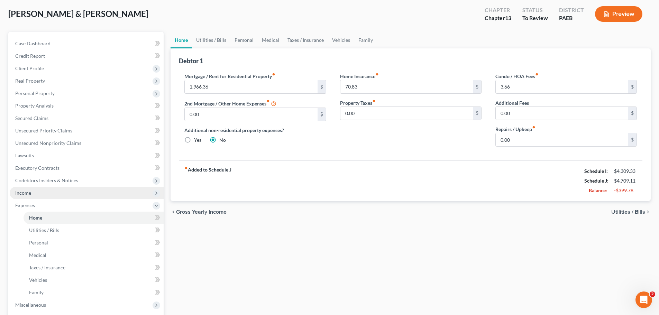
click at [29, 197] on span "Income" at bounding box center [87, 193] width 154 height 12
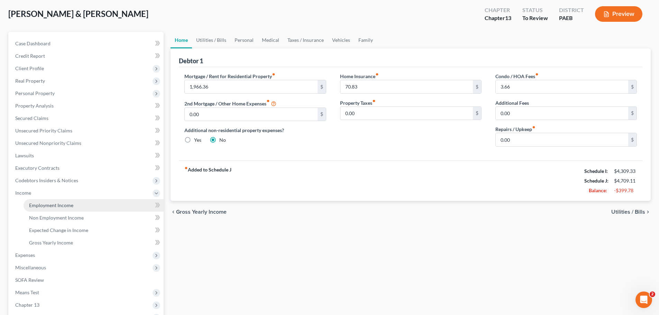
click at [37, 205] on span "Employment Income" at bounding box center [51, 205] width 44 height 6
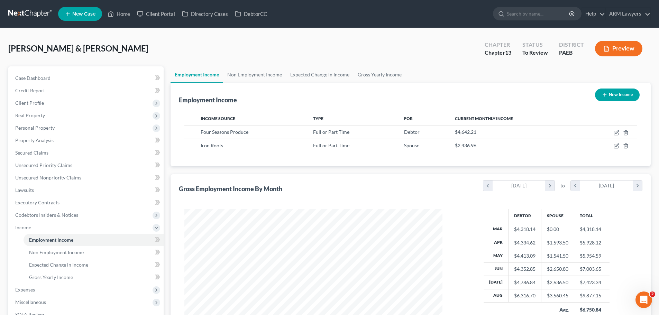
scroll to position [35, 0]
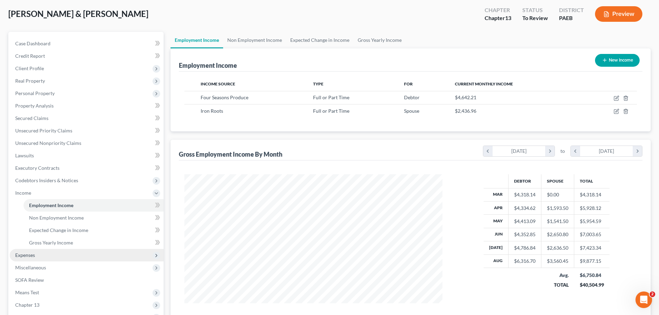
click at [43, 260] on span "Expenses" at bounding box center [87, 255] width 154 height 12
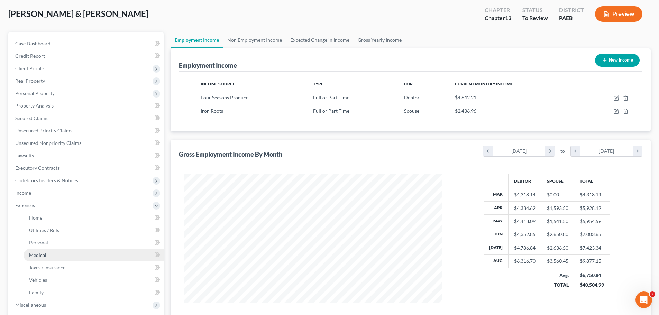
scroll to position [69, 0]
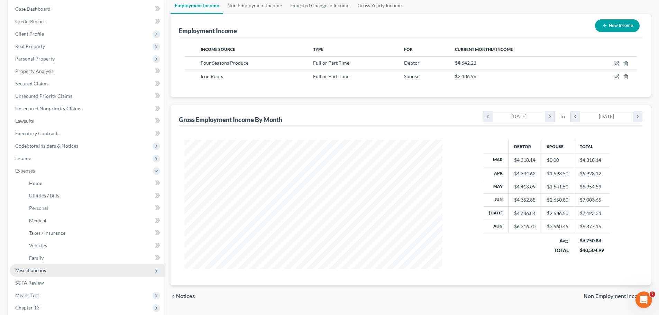
click at [32, 268] on span "Miscellaneous" at bounding box center [30, 271] width 31 height 6
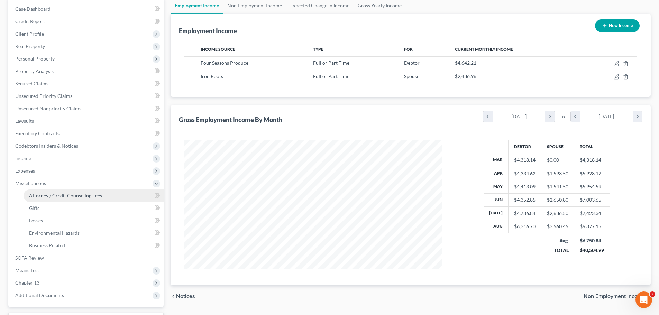
click at [47, 197] on span "Attorney / Credit Counseling Fees" at bounding box center [65, 196] width 73 height 6
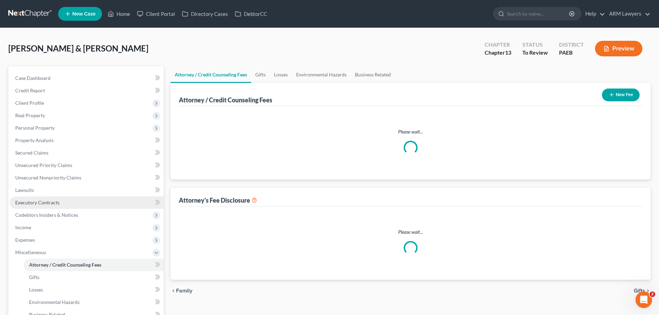
select select "0"
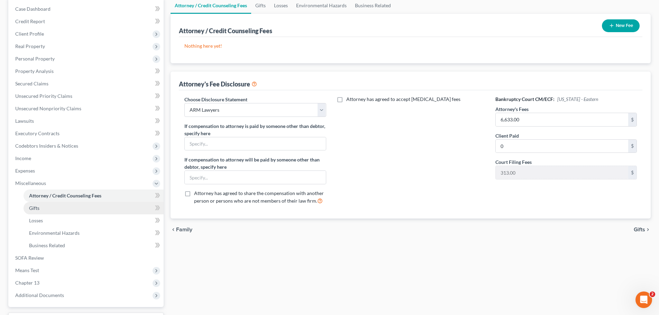
click at [49, 213] on link "Gifts" at bounding box center [94, 208] width 140 height 12
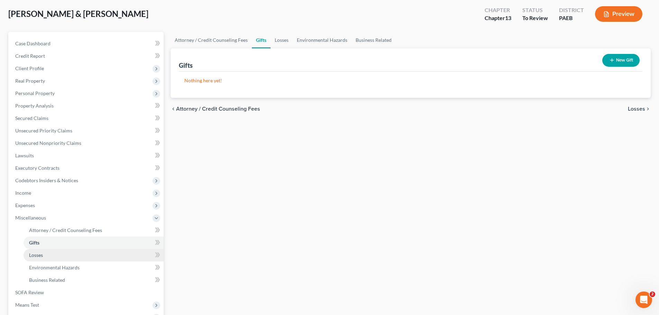
click at [58, 252] on link "Losses" at bounding box center [94, 255] width 140 height 12
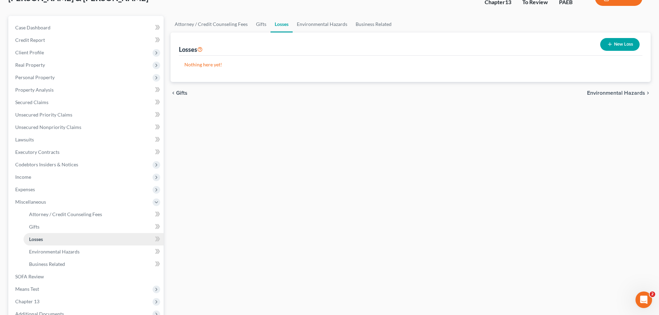
scroll to position [69, 0]
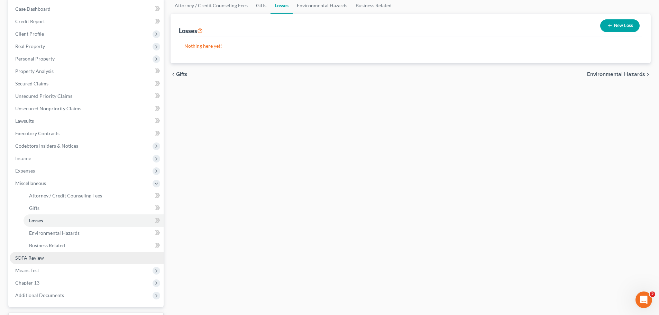
click at [58, 259] on link "SOFA Review" at bounding box center [87, 258] width 154 height 12
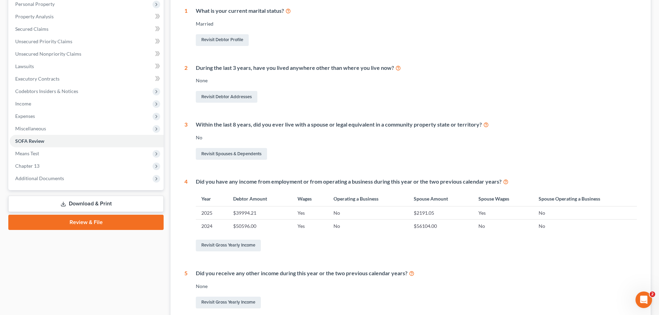
scroll to position [173, 0]
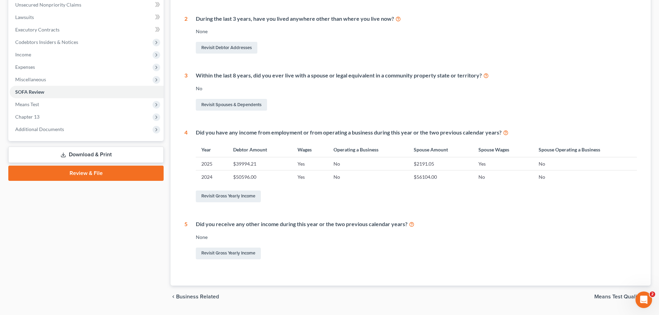
drag, startPoint x: 56, startPoint y: 150, endPoint x: 93, endPoint y: 161, distance: 38.2
click at [57, 151] on link "Download & Print" at bounding box center [85, 155] width 155 height 16
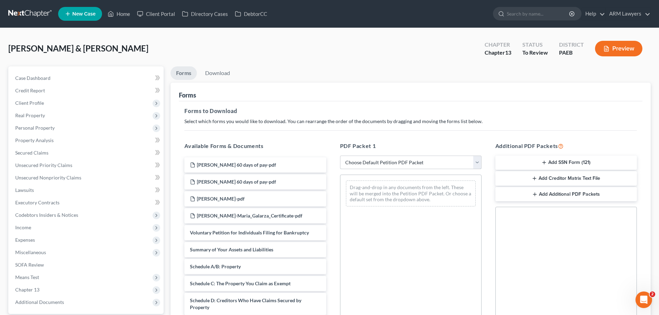
click at [403, 164] on select "Choose Default Petition PDF Packet Complete Bankruptcy Petition (all forms and …" at bounding box center [411, 163] width 142 height 14
select select "0"
click at [340, 156] on select "Choose Default Petition PDF Packet Complete Bankruptcy Petition (all forms and …" at bounding box center [411, 163] width 142 height 14
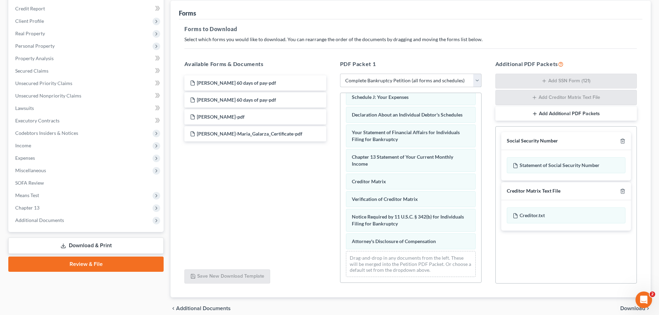
scroll to position [104, 0]
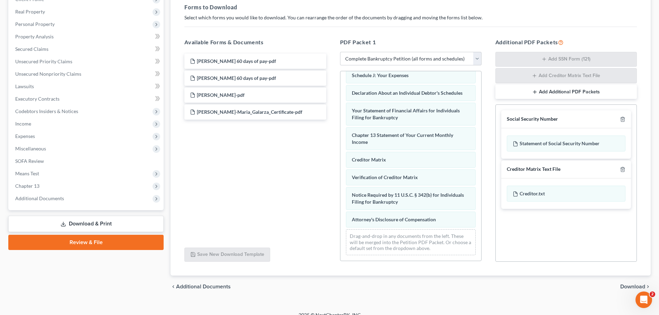
click at [625, 285] on span "Download" at bounding box center [633, 287] width 25 height 6
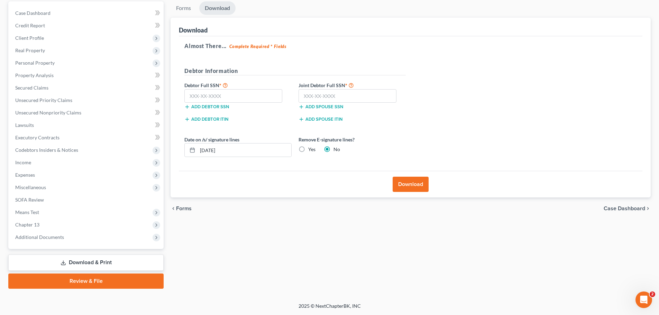
scroll to position [65, 0]
click at [308, 148] on label "Yes" at bounding box center [311, 149] width 7 height 7
click at [311, 148] on input "Yes" at bounding box center [313, 148] width 4 height 4
radio input "true"
radio input "false"
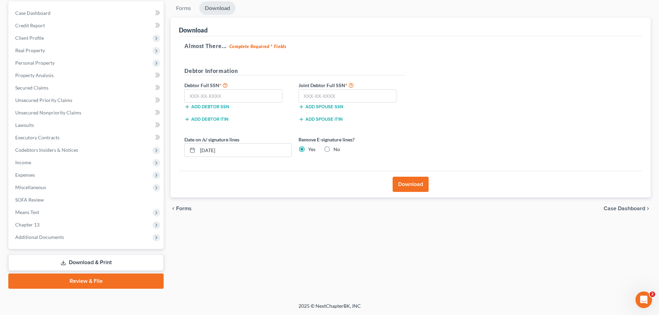
click at [411, 182] on button "Download" at bounding box center [411, 184] width 36 height 15
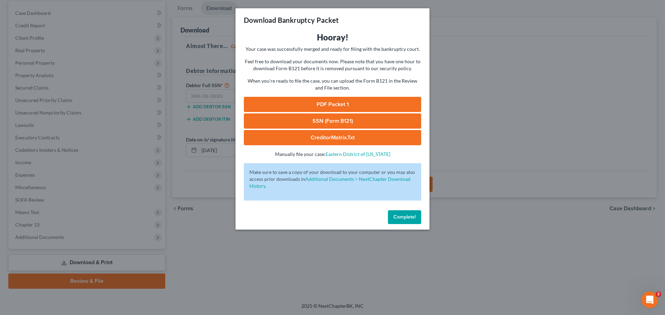
drag, startPoint x: 308, startPoint y: 99, endPoint x: 404, endPoint y: 113, distance: 96.5
click at [308, 99] on link "PDF Packet 1" at bounding box center [332, 104] width 177 height 15
click at [547, 164] on div "Download Bankruptcy Packet Hooray! Your case was successfully merged and ready …" at bounding box center [332, 157] width 665 height 315
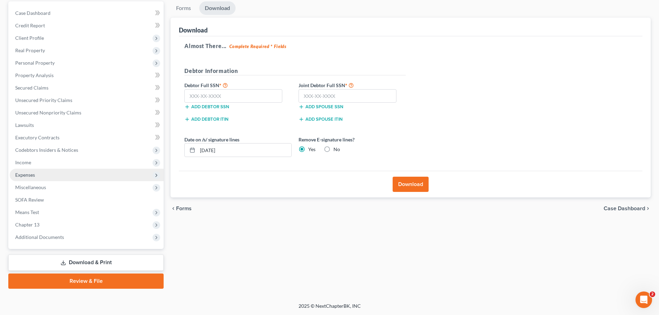
click at [32, 173] on span "Expenses" at bounding box center [25, 175] width 20 height 6
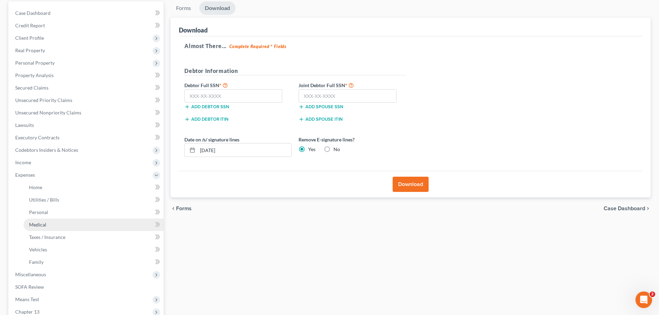
click at [55, 219] on link "Medical" at bounding box center [94, 225] width 140 height 12
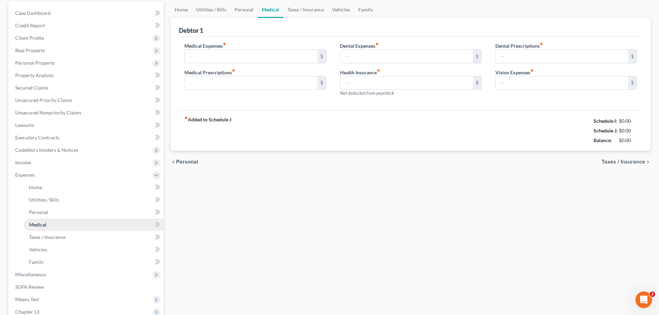
scroll to position [9, 0]
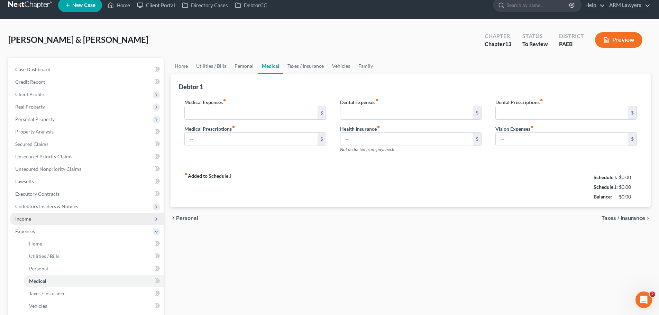
type input "25.00"
type input "0.00"
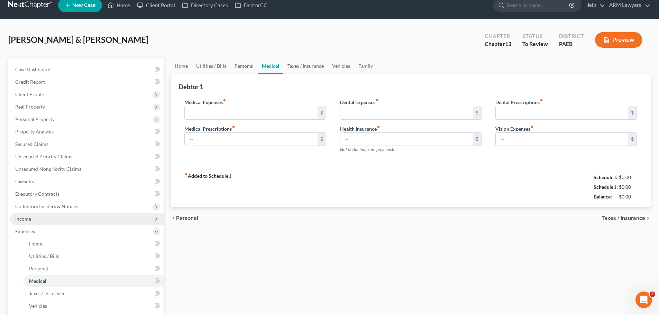
type input "0.00"
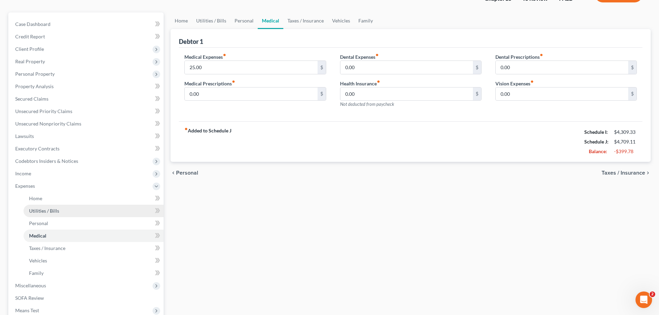
scroll to position [56, 0]
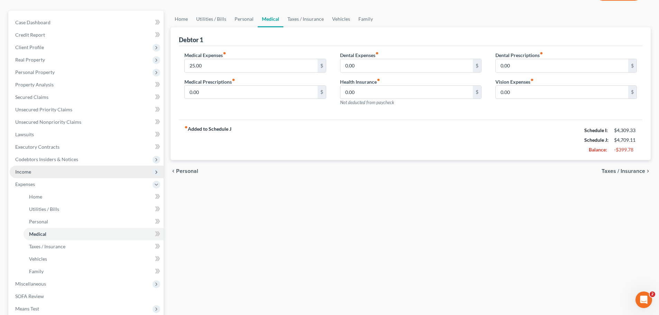
click at [33, 172] on span "Income" at bounding box center [87, 172] width 154 height 12
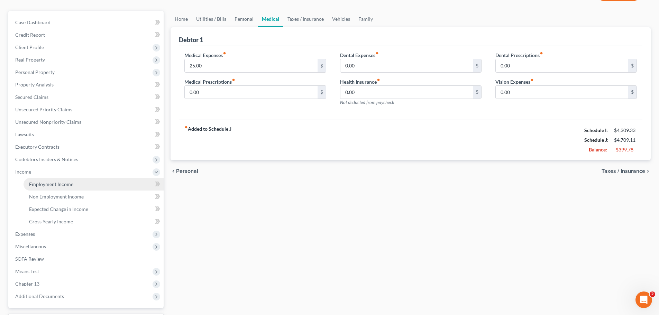
click at [40, 184] on span "Employment Income" at bounding box center [51, 184] width 44 height 6
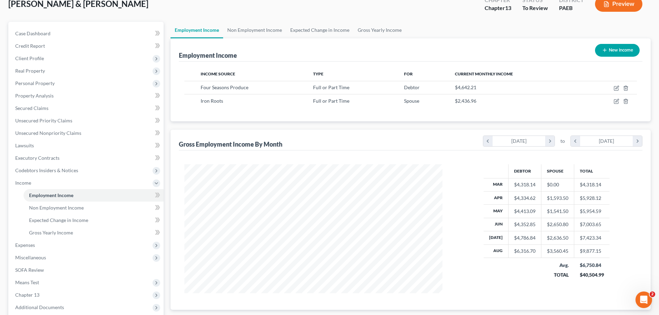
scroll to position [45, 0]
click at [58, 247] on span "Expenses" at bounding box center [87, 244] width 154 height 12
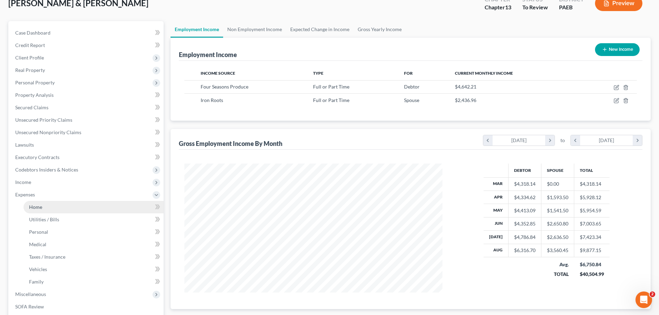
click at [47, 212] on link "Home" at bounding box center [94, 207] width 140 height 12
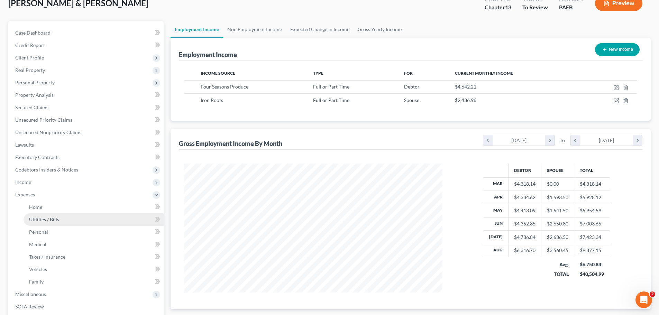
click at [53, 223] on link "Utilities / Bills" at bounding box center [94, 220] width 140 height 12
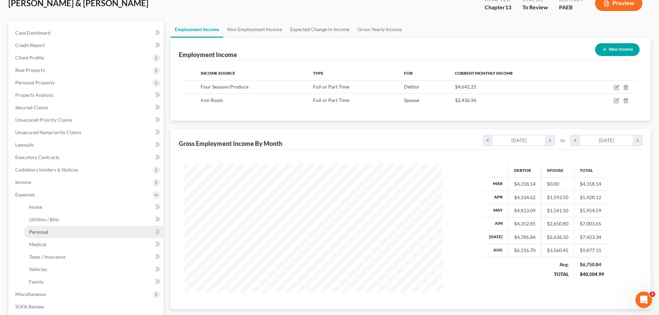
click at [51, 238] on link "Personal" at bounding box center [94, 232] width 140 height 12
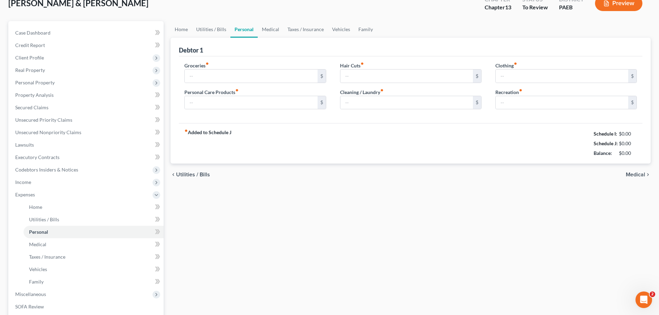
scroll to position [2, 0]
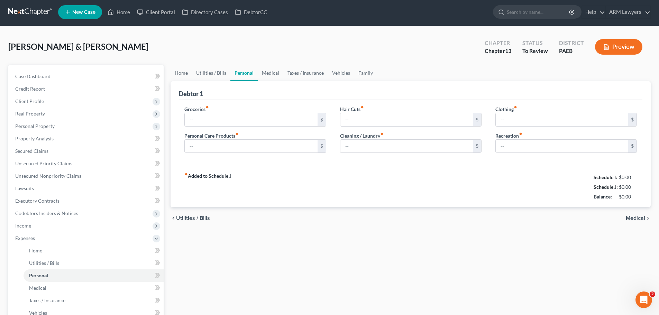
type input "500.00"
type input "50.00"
type input "80.00"
type input "0.00"
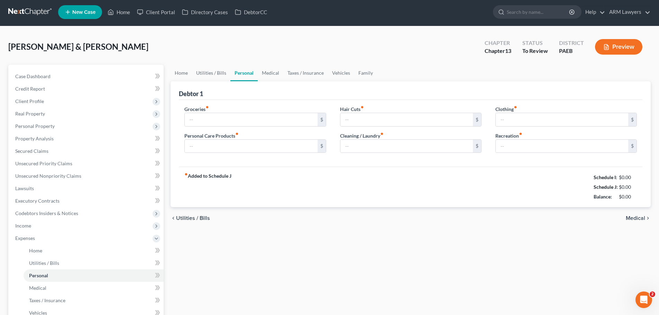
type input "50.00"
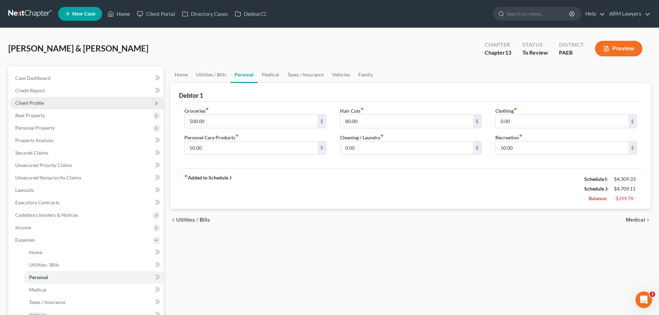
click at [45, 105] on span "Client Profile" at bounding box center [87, 103] width 154 height 12
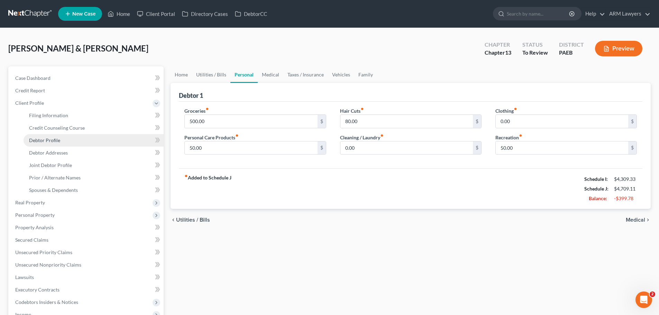
click at [49, 139] on span "Debtor Profile" at bounding box center [44, 140] width 31 height 6
select select "1"
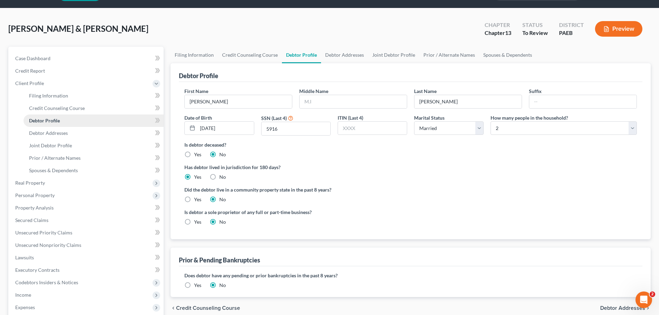
scroll to position [7, 0]
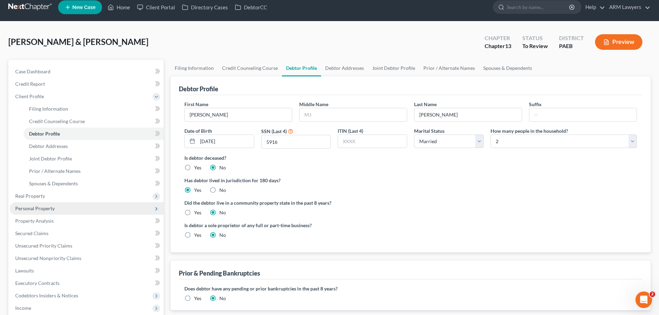
click at [48, 210] on span "Personal Property" at bounding box center [34, 209] width 39 height 6
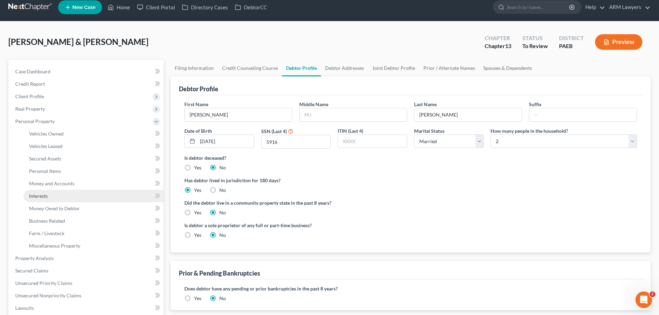
click at [41, 196] on span "Interests" at bounding box center [38, 196] width 19 height 6
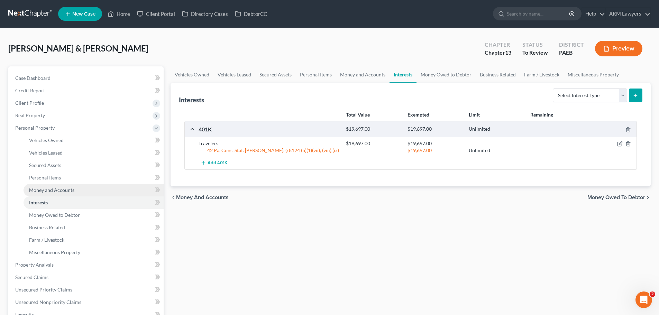
click at [62, 194] on link "Money and Accounts" at bounding box center [94, 190] width 140 height 12
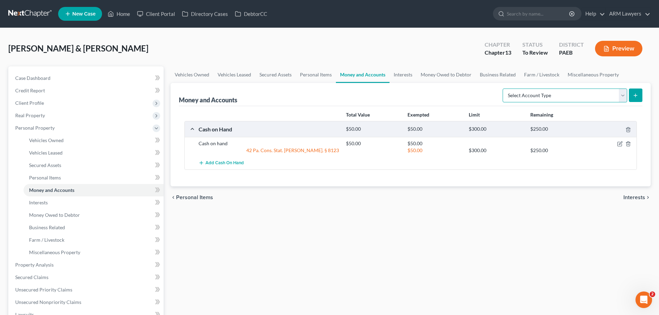
click at [562, 96] on select "Select Account Type Brokerage Cash on Hand Certificates of Deposit Checking Acc…" at bounding box center [565, 96] width 125 height 14
select select "checking"
click at [504, 89] on select "Select Account Type Brokerage Cash on Hand Certificates of Deposit Checking Acc…" at bounding box center [565, 96] width 125 height 14
click at [637, 97] on icon "submit" at bounding box center [636, 96] width 6 height 6
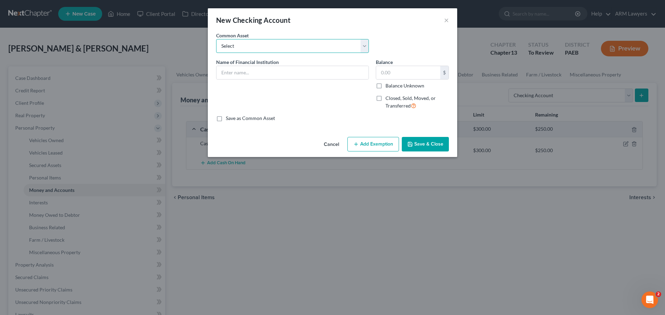
click at [233, 47] on select "Select First National Bank Belco Community Credit Union Citibank Chime Citizens…" at bounding box center [292, 46] width 153 height 14
select select "9"
click at [216, 39] on select "Select First National Bank Belco Community Credit Union Citibank Chime Citizens…" at bounding box center [292, 46] width 153 height 14
type input "PNC Bank"
type input "1,200.00"
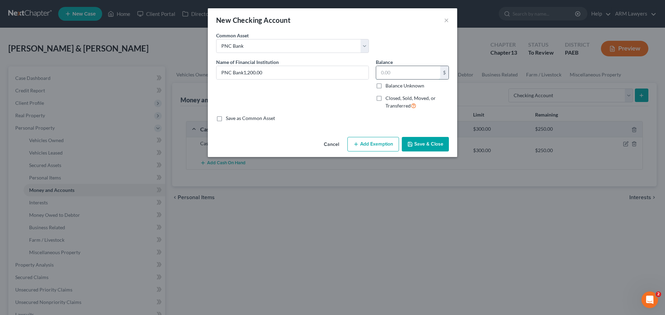
click at [400, 73] on input "text" at bounding box center [408, 72] width 64 height 13
click at [296, 74] on input "PNC Bank1,200.00" at bounding box center [292, 72] width 152 height 13
type input "PNC Bank"
click at [387, 72] on input "text" at bounding box center [408, 72] width 64 height 13
type input "2,000"
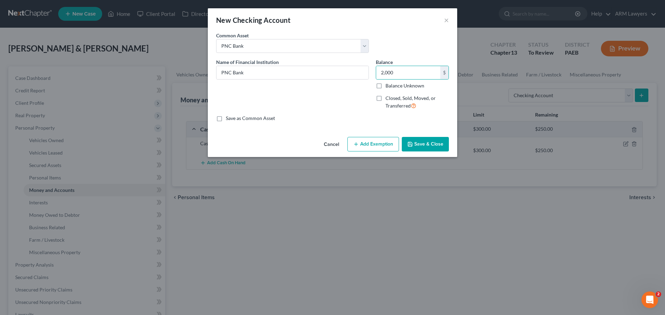
click at [422, 143] on button "Save & Close" at bounding box center [424, 144] width 47 height 15
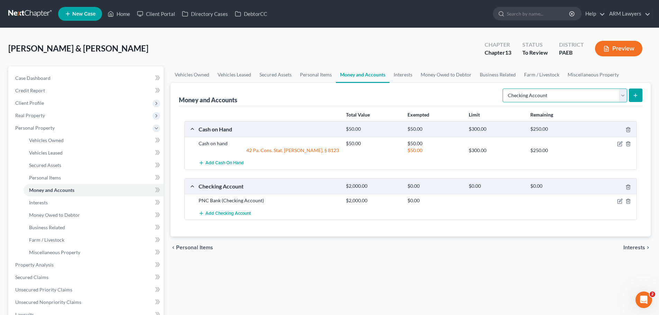
click at [578, 99] on select "Select Account Type Brokerage Cash on Hand Certificates of Deposit Checking Acc…" at bounding box center [565, 96] width 125 height 14
click at [504, 89] on select "Select Account Type Brokerage Cash on Hand Certificates of Deposit Checking Acc…" at bounding box center [565, 96] width 125 height 14
click at [634, 93] on icon "submit" at bounding box center [636, 96] width 6 height 6
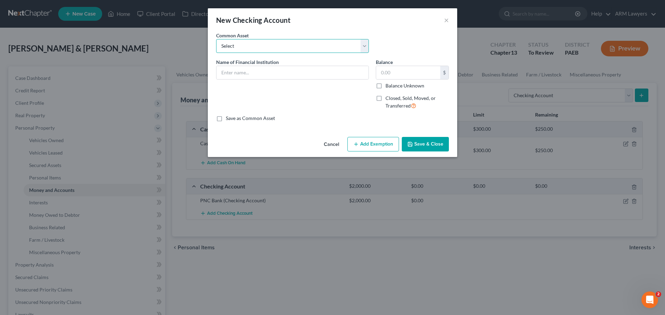
click at [279, 51] on select "Select First National Bank Belco Community Credit Union Citibank Chime Citizens…" at bounding box center [292, 46] width 153 height 14
click at [250, 44] on select "Select First National Bank Belco Community Credit Union Citibank Chime Citizens…" at bounding box center [292, 46] width 153 height 14
click at [251, 73] on input "text" at bounding box center [292, 72] width 152 height 13
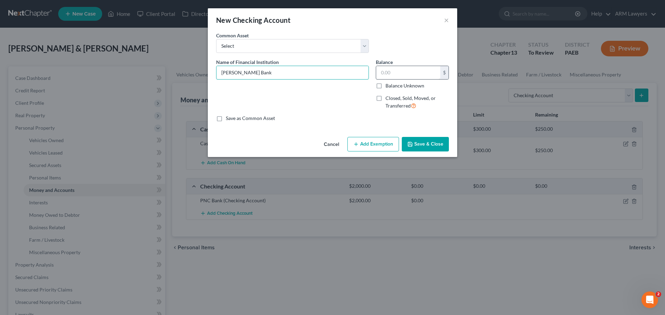
type input "Fulton Bank"
click at [385, 72] on input "text" at bounding box center [408, 72] width 64 height 13
type input "0.00"
click at [423, 144] on button "Save & Close" at bounding box center [424, 144] width 47 height 15
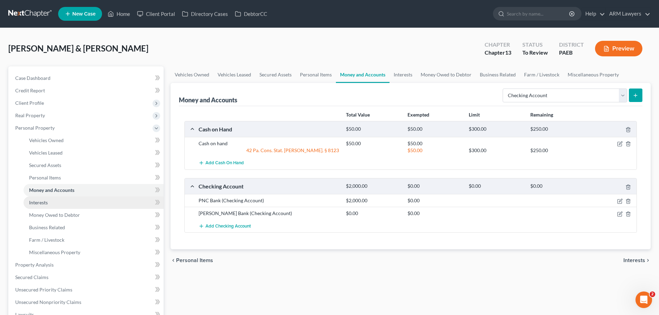
click at [43, 208] on link "Interests" at bounding box center [94, 203] width 140 height 12
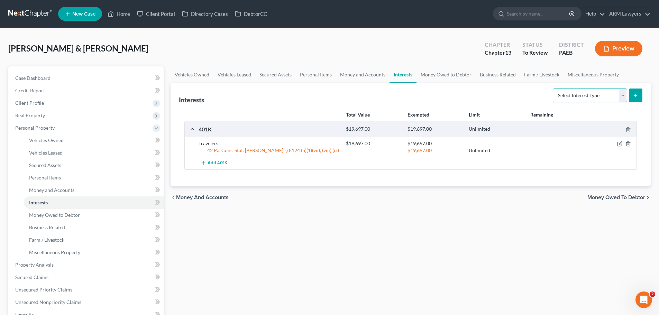
drag, startPoint x: 620, startPoint y: 97, endPoint x: 616, endPoint y: 102, distance: 6.2
click at [620, 97] on select "Select Interest Type 401K Annuity Bond Education IRA Government Bond Government…" at bounding box center [590, 96] width 74 height 14
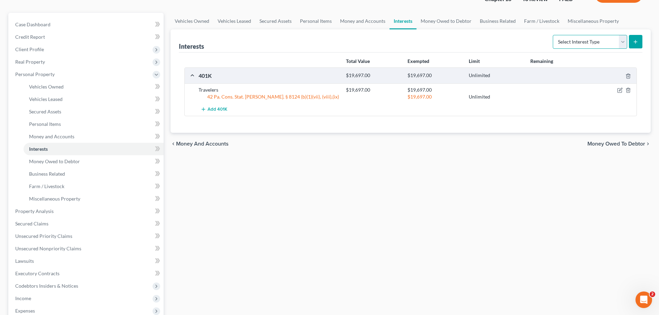
scroll to position [53, 0]
click at [61, 136] on span "Money and Accounts" at bounding box center [51, 137] width 45 height 6
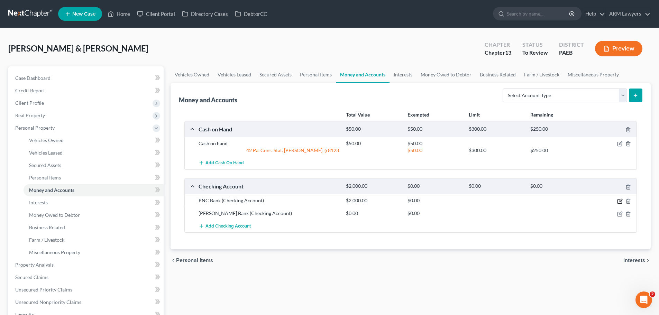
click at [618, 201] on icon "button" at bounding box center [620, 202] width 6 height 6
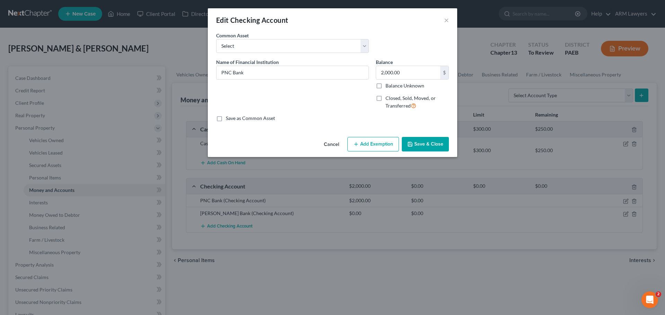
click at [360, 147] on button "Add Exemption" at bounding box center [373, 144] width 52 height 15
select select "2"
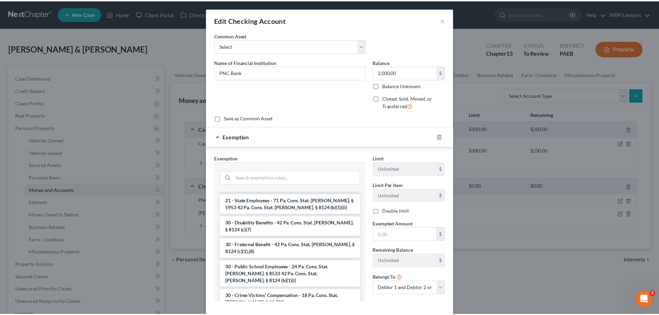
scroll to position [224, 0]
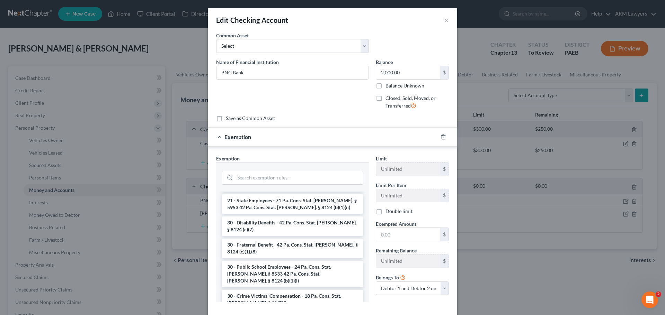
click at [447, 18] on div "Edit Checking Account ×" at bounding box center [332, 20] width 249 height 24
click at [445, 19] on button "×" at bounding box center [446, 20] width 5 height 8
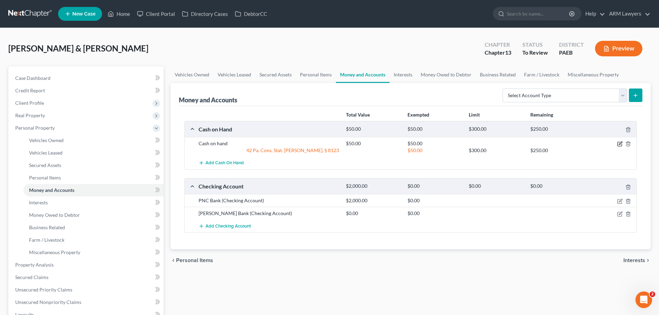
click at [622, 144] on icon "button" at bounding box center [620, 144] width 6 height 6
select select "2"
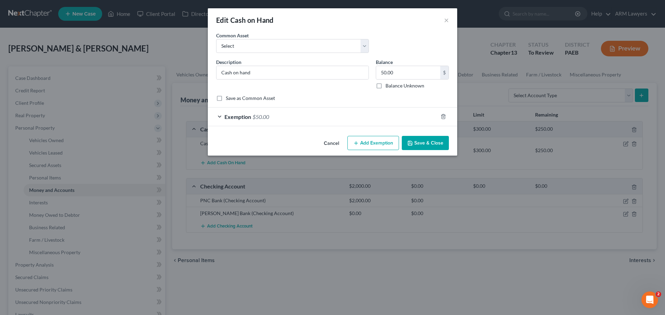
click at [239, 116] on span "Exemption" at bounding box center [237, 117] width 27 height 7
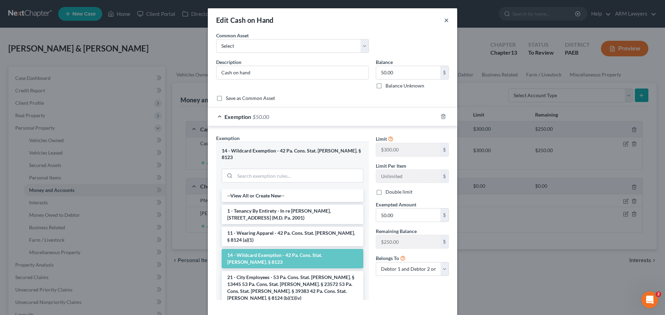
click at [444, 19] on button "×" at bounding box center [446, 20] width 5 height 8
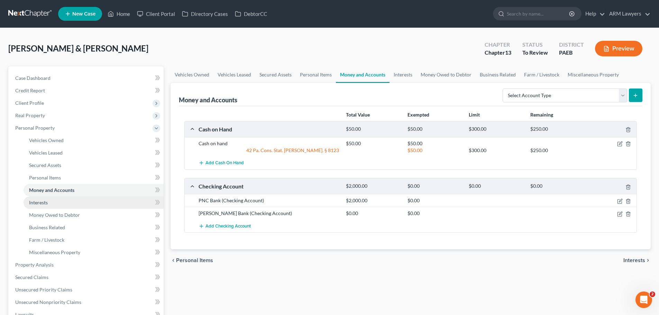
click at [76, 200] on link "Interests" at bounding box center [94, 203] width 140 height 12
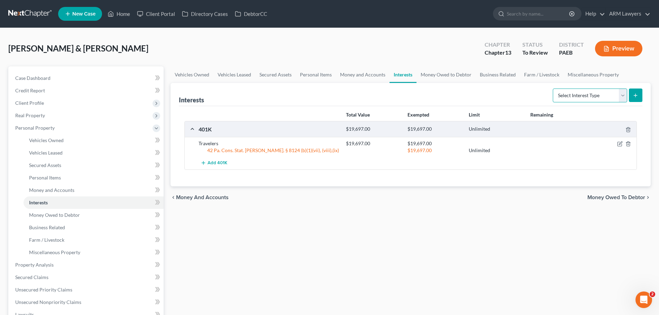
click at [603, 94] on select "Select Interest Type 401K Annuity Bond Education IRA Government Bond Government…" at bounding box center [590, 96] width 74 height 14
click at [511, 247] on div "Vehicles Owned Vehicles Leased Secured Assets Personal Items Money and Accounts…" at bounding box center [410, 272] width 487 height 412
click at [575, 98] on select "Select Interest Type 401K Annuity Bond Education IRA Government Bond Government…" at bounding box center [590, 96] width 74 height 14
click at [487, 246] on div "Vehicles Owned Vehicles Leased Secured Assets Personal Items Money and Accounts…" at bounding box center [410, 272] width 487 height 412
click at [49, 191] on span "Money and Accounts" at bounding box center [51, 190] width 45 height 6
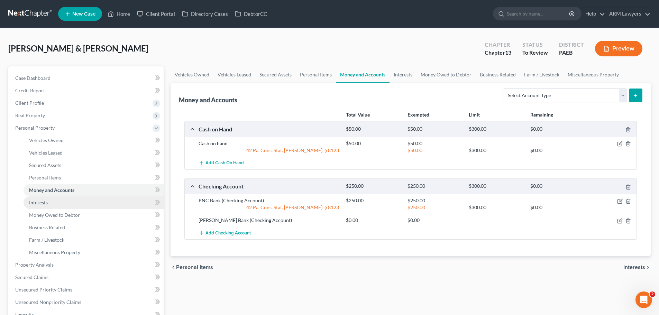
click at [87, 208] on link "Interests" at bounding box center [94, 203] width 140 height 12
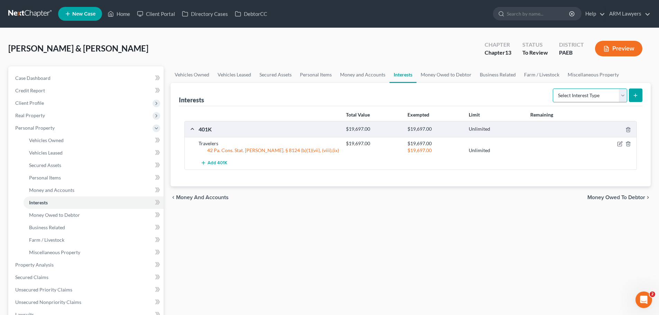
click at [567, 91] on select "Select Interest Type 401K Annuity Bond Education IRA Government Bond Government…" at bounding box center [590, 96] width 74 height 14
click at [510, 278] on div "Vehicles Owned Vehicles Leased Secured Assets Personal Items Money and Accounts…" at bounding box center [410, 272] width 487 height 412
drag, startPoint x: 575, startPoint y: 98, endPoint x: 582, endPoint y: 93, distance: 8.4
click at [582, 93] on select "Select Interest Type 401K Annuity Bond Education IRA Government Bond Government…" at bounding box center [590, 96] width 74 height 14
select select "401k"
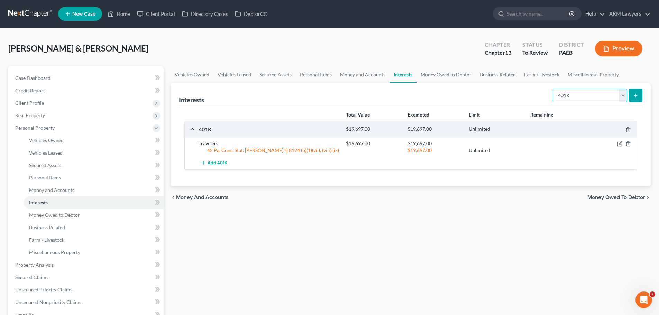
click at [554, 89] on select "Select Interest Type 401K Annuity Bond Education IRA Government Bond Government…" at bounding box center [590, 96] width 74 height 14
click at [639, 90] on button "submit" at bounding box center [635, 95] width 13 height 13
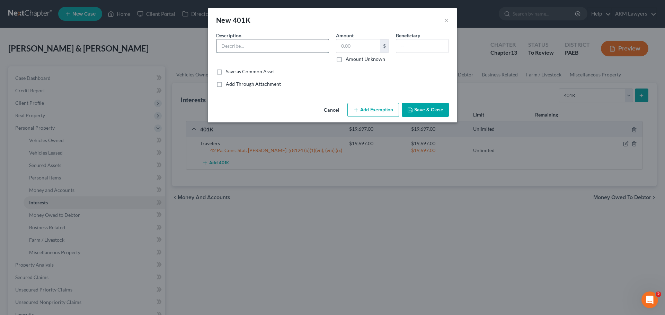
click at [227, 45] on input "text" at bounding box center [272, 45] width 112 height 13
type input "Fidelity"
click at [365, 42] on input "text" at bounding box center [358, 45] width 44 height 13
type input "13,502.10"
click at [374, 110] on button "Add Exemption" at bounding box center [373, 110] width 52 height 15
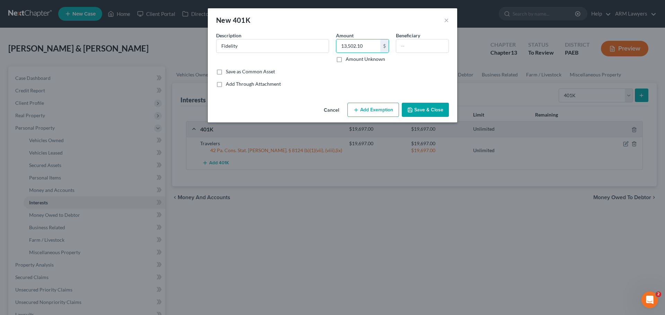
select select "2"
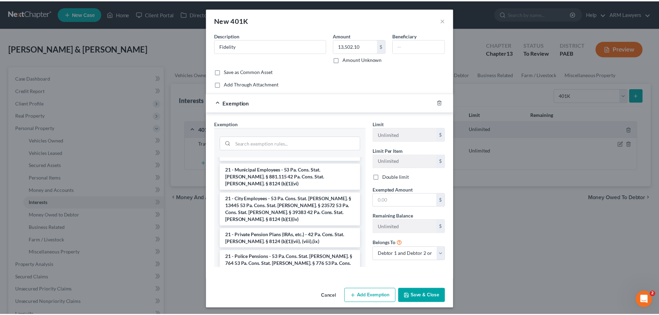
scroll to position [546, 0]
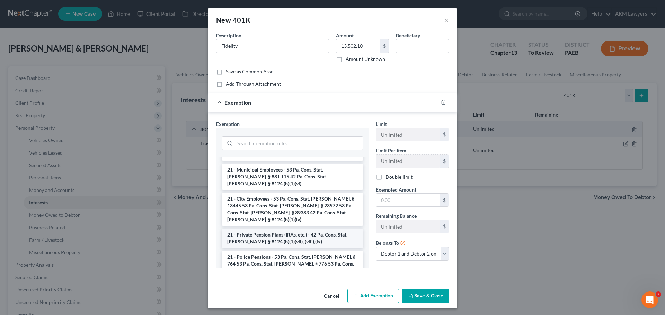
click at [285, 229] on li "21 - Private Pension Plans (IRAs, etc.) - 42 Pa. Cons. Stat. Ann. § 8124 (b)(1)…" at bounding box center [293, 238] width 142 height 19
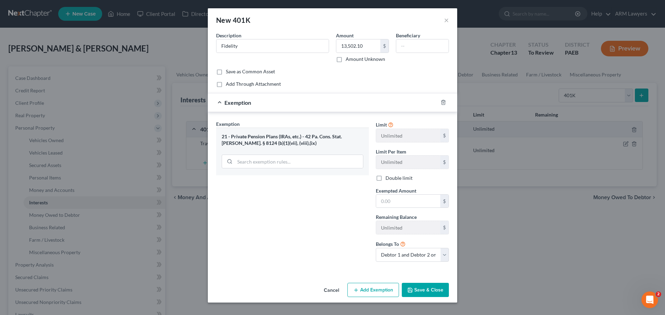
click at [418, 287] on button "Save & Close" at bounding box center [424, 290] width 47 height 15
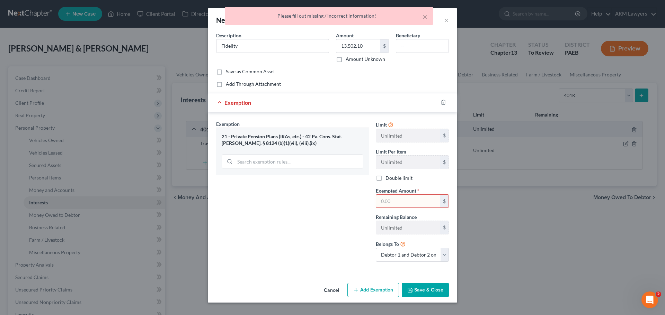
click at [406, 201] on input "text" at bounding box center [408, 201] width 64 height 13
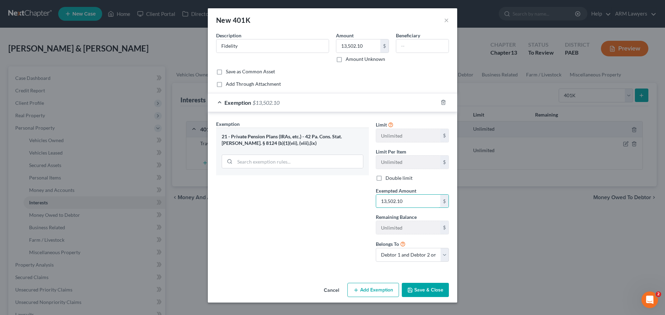
type input "13,502.10"
click at [430, 291] on button "Save & Close" at bounding box center [424, 290] width 47 height 15
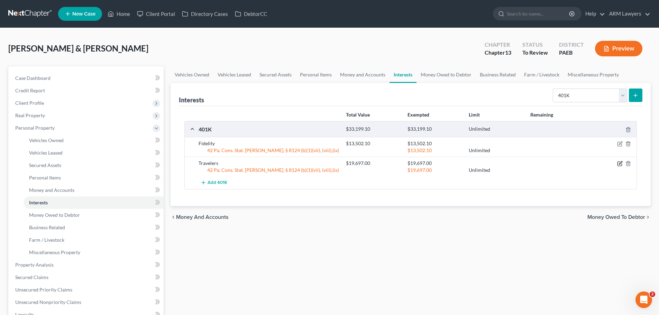
click at [620, 162] on icon "button" at bounding box center [620, 164] width 6 height 6
select select "2"
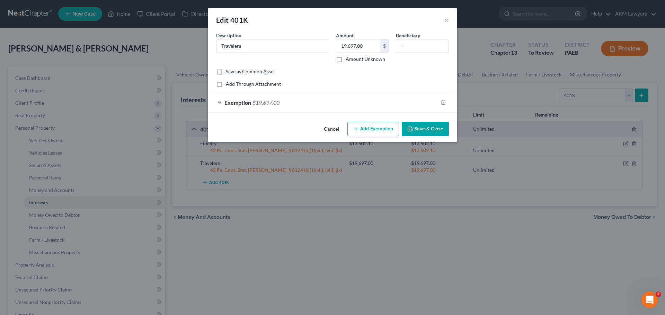
click at [349, 104] on div "Exemption $19,697.00" at bounding box center [323, 102] width 230 height 18
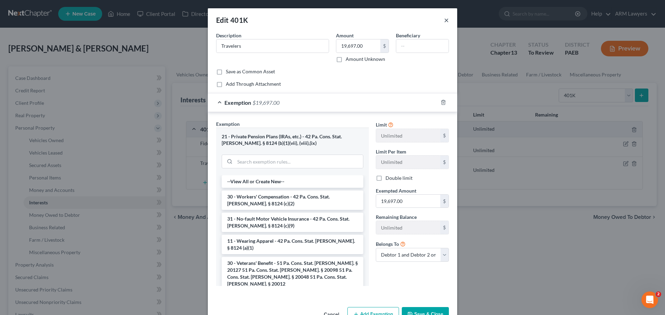
click at [444, 21] on button "×" at bounding box center [446, 20] width 5 height 8
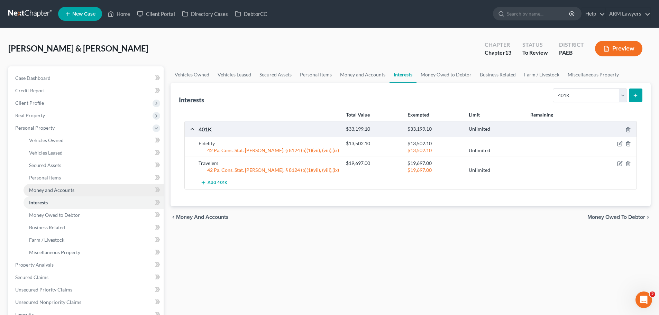
click at [71, 191] on span "Money and Accounts" at bounding box center [51, 190] width 45 height 6
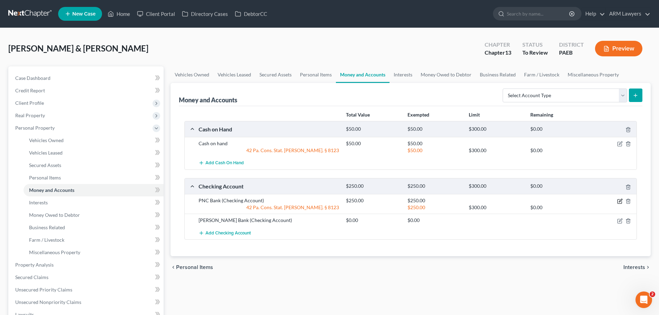
click at [621, 202] on icon "button" at bounding box center [620, 202] width 6 height 6
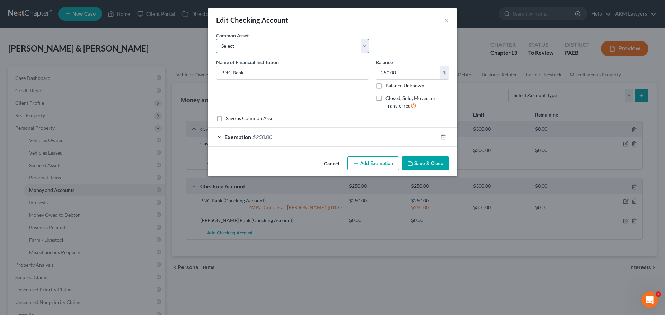
drag, startPoint x: 243, startPoint y: 47, endPoint x: 234, endPoint y: 42, distance: 10.8
click at [234, 42] on select "Select First National Bank Belco Community Credit Union Citibank Chime Citizens…" at bounding box center [292, 46] width 153 height 14
click at [446, 19] on button "×" at bounding box center [446, 20] width 5 height 8
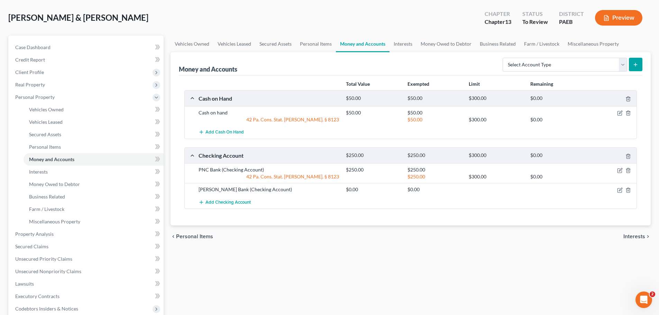
scroll to position [33, 0]
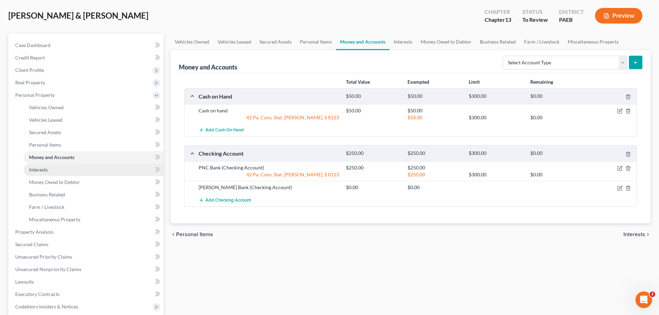
click at [51, 170] on link "Interests" at bounding box center [94, 170] width 140 height 12
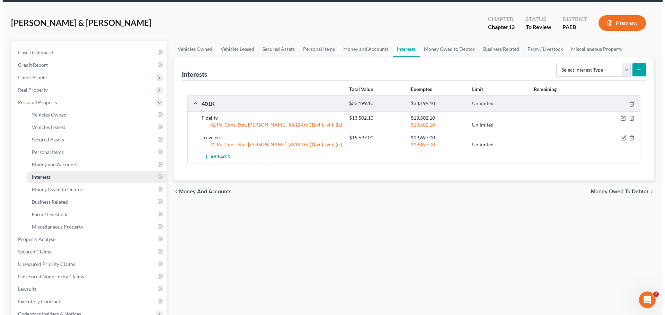
scroll to position [17, 0]
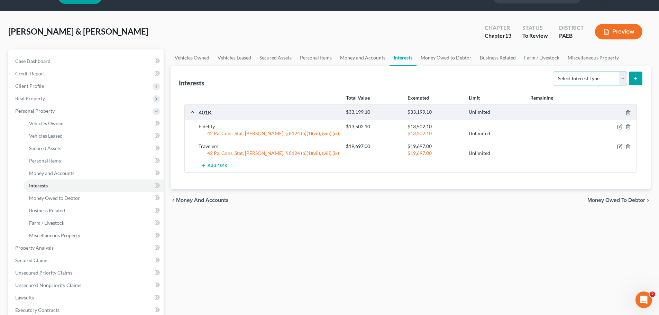
click at [592, 75] on select "Select Interest Type 401K Annuity Bond Education IRA Government Bond Government…" at bounding box center [590, 79] width 74 height 14
select select "401k"
click at [554, 72] on select "Select Interest Type 401K Annuity Bond Education IRA Government Bond Government…" at bounding box center [590, 79] width 74 height 14
click at [634, 76] on icon "submit" at bounding box center [636, 79] width 6 height 6
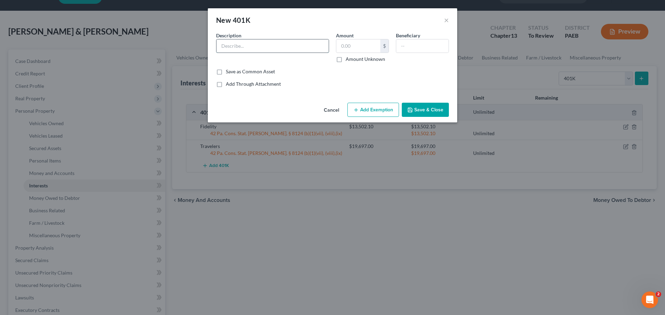
click at [268, 44] on input "text" at bounding box center [272, 45] width 112 height 13
click at [291, 47] on input "text" at bounding box center [272, 45] width 112 height 13
type input "Four Seasons"
click at [338, 48] on input "text" at bounding box center [358, 45] width 44 height 13
type input "38,819.91"
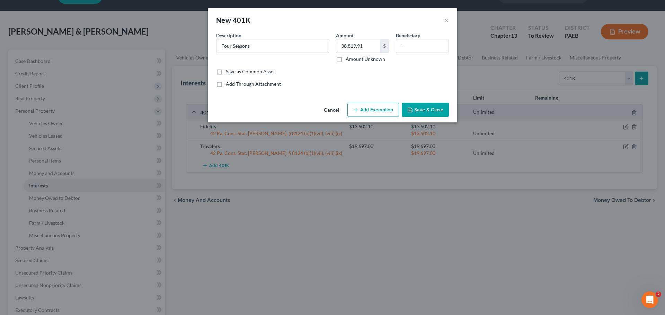
click at [352, 108] on button "Add Exemption" at bounding box center [373, 110] width 52 height 15
select select "2"
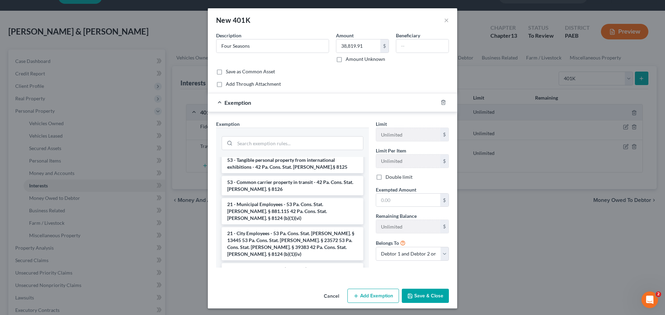
scroll to position [512, 0]
drag, startPoint x: 306, startPoint y: 160, endPoint x: 270, endPoint y: 217, distance: 68.2
click at [270, 263] on li "21 - Private Pension Plans (IRAs, etc.) - 42 Pa. Cons. Stat. Ann. § 8124 (b)(1)…" at bounding box center [293, 272] width 142 height 19
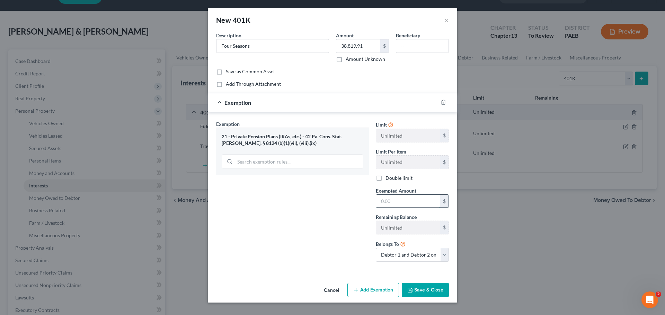
click at [399, 200] on input "text" at bounding box center [408, 201] width 64 height 13
type input "38,810.91"
click at [420, 259] on select "Debtor 1 only Debtor 2 only Debtor 1 and Debtor 2 only" at bounding box center [412, 255] width 73 height 14
click at [417, 292] on button "Save & Close" at bounding box center [424, 290] width 47 height 15
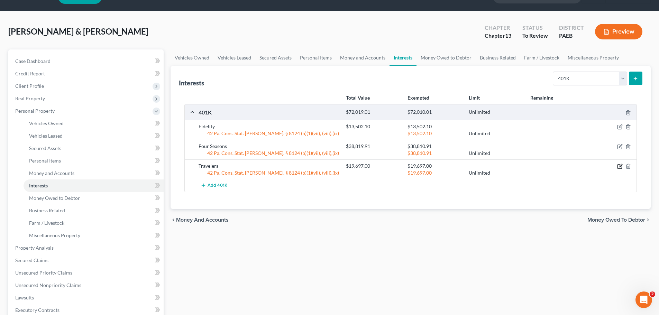
click at [621, 165] on icon "button" at bounding box center [620, 165] width 3 height 3
select select "2"
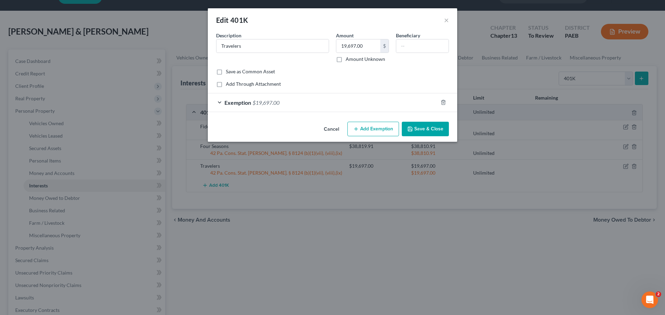
click at [362, 99] on div "Exemption $19,697.00" at bounding box center [323, 102] width 230 height 18
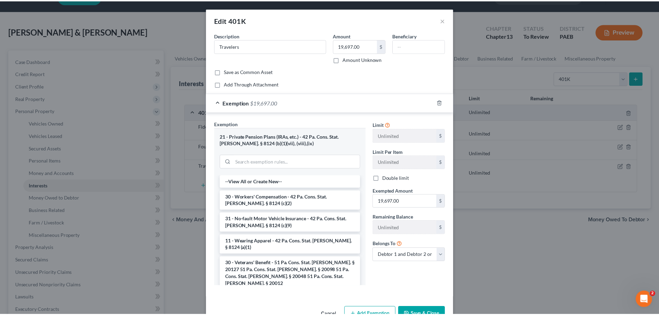
scroll to position [20, 0]
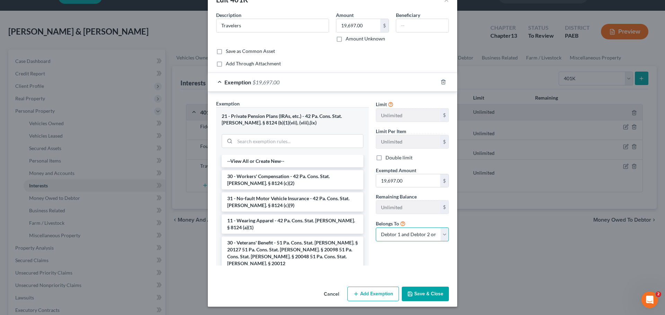
click at [425, 234] on select "Debtor 1 only Debtor 2 only Debtor 1 and Debtor 2 only" at bounding box center [412, 235] width 73 height 14
click at [444, 3] on button "×" at bounding box center [446, 0] width 5 height 8
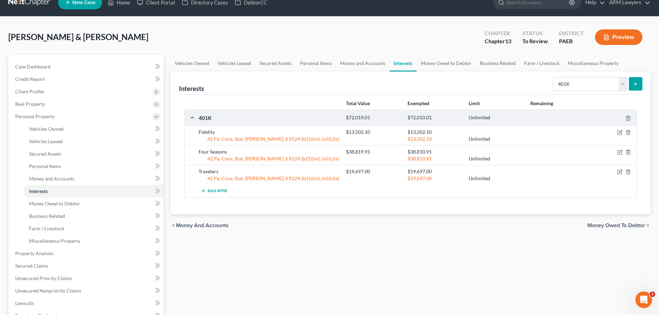
scroll to position [11, 0]
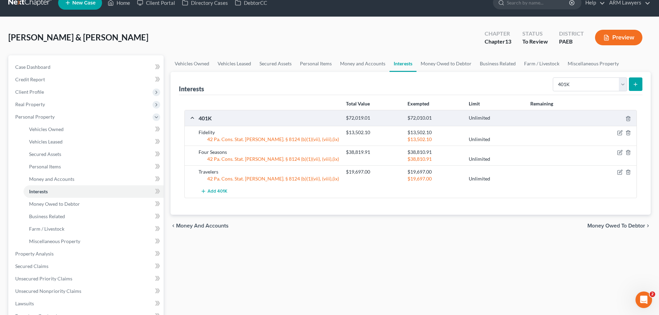
click at [615, 38] on button "Preview" at bounding box center [618, 38] width 47 height 16
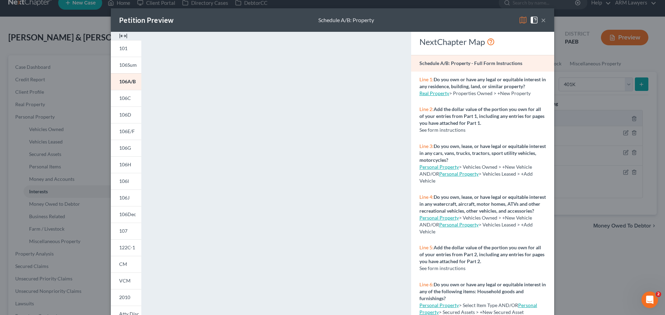
click at [541, 20] on button "×" at bounding box center [543, 20] width 5 height 8
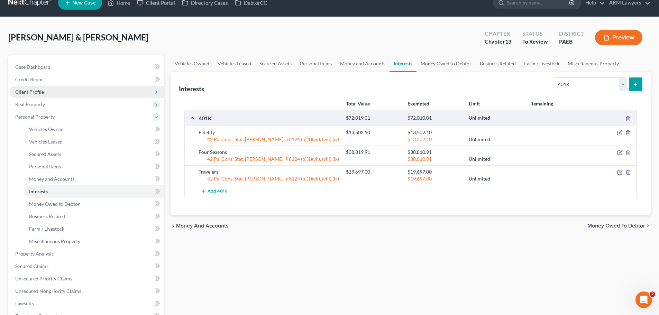
click at [19, 90] on span "Client Profile" at bounding box center [29, 92] width 29 height 6
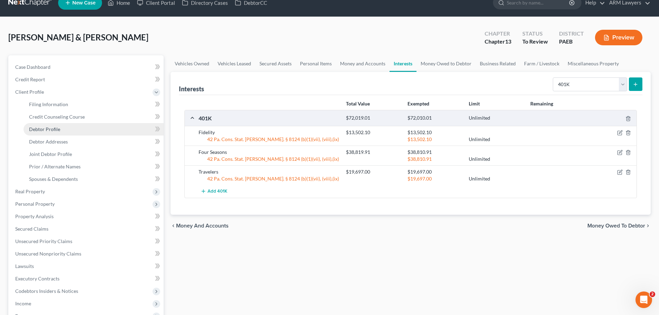
click at [54, 132] on span "Debtor Profile" at bounding box center [44, 129] width 31 height 6
select select "1"
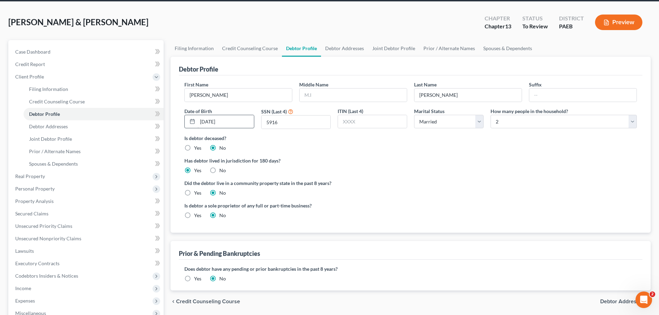
scroll to position [27, 0]
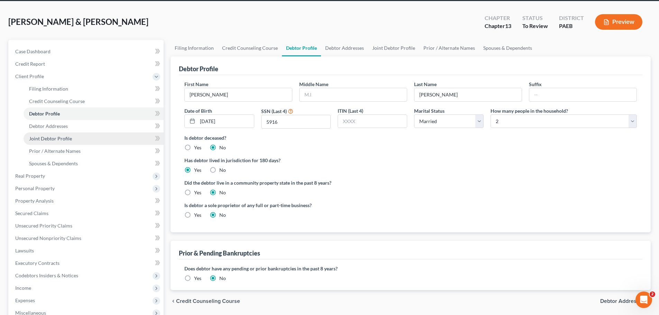
click at [61, 142] on link "Joint Debtor Profile" at bounding box center [94, 139] width 140 height 12
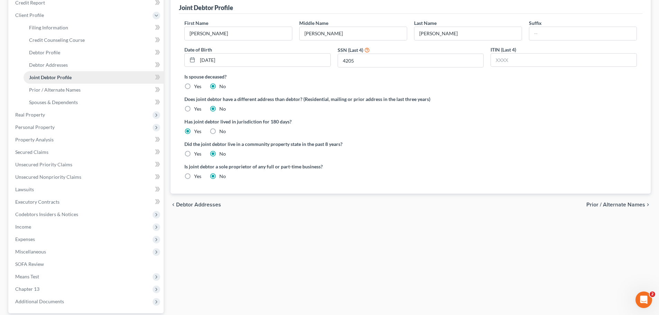
scroll to position [95, 0]
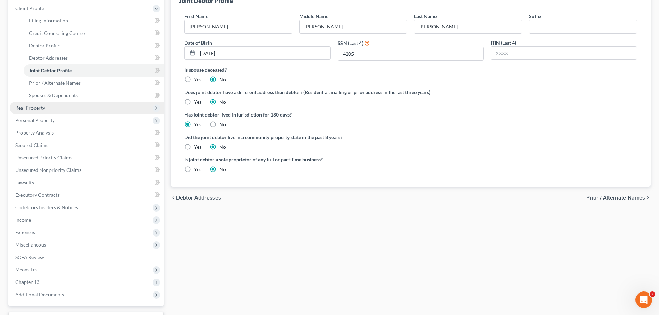
click at [38, 110] on span "Real Property" at bounding box center [30, 108] width 30 height 6
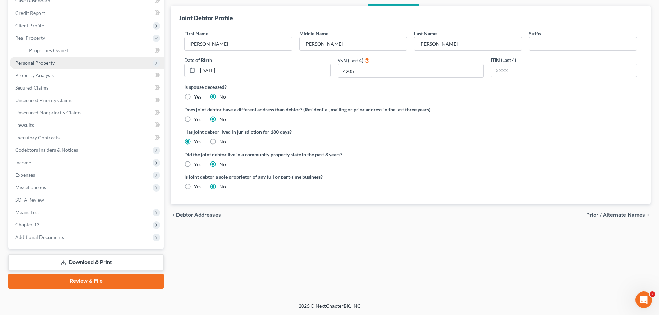
scroll to position [69, 0]
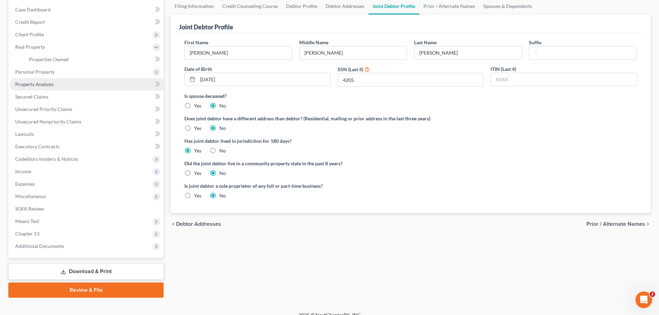
click at [49, 87] on link "Property Analysis" at bounding box center [87, 84] width 154 height 12
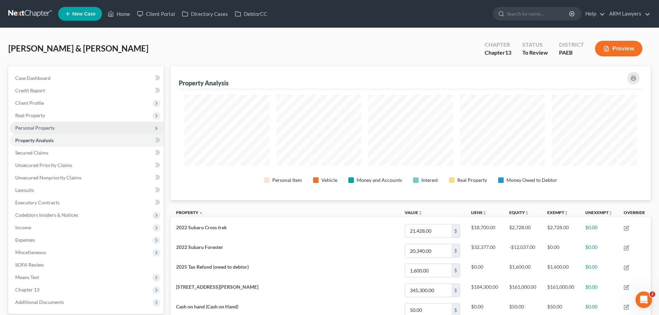
click at [33, 129] on span "Personal Property" at bounding box center [34, 128] width 39 height 6
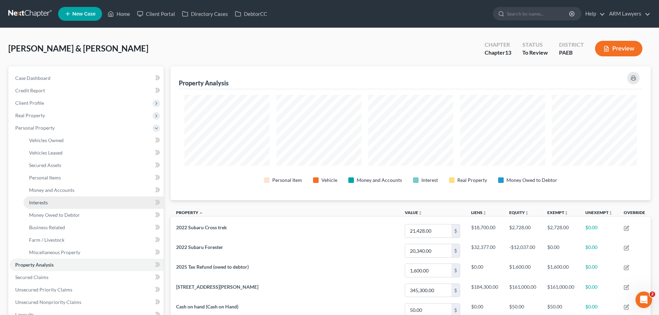
click at [57, 205] on link "Interests" at bounding box center [94, 203] width 140 height 12
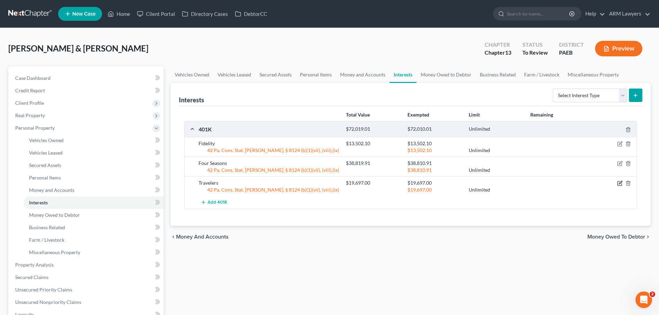
click at [620, 182] on icon "button" at bounding box center [620, 184] width 4 height 4
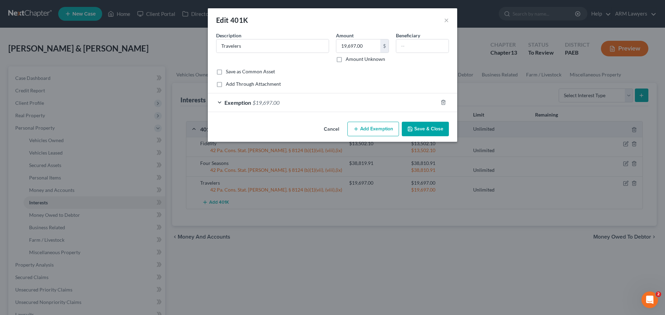
click at [345, 104] on div "Exemption $19,697.00" at bounding box center [323, 102] width 230 height 18
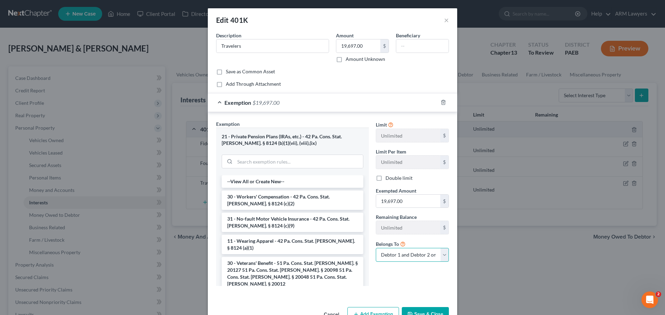
click at [404, 256] on select "Debtor 1 only Debtor 2 only Debtor 1 and Debtor 2 only" at bounding box center [412, 255] width 73 height 14
select select "0"
click at [376, 248] on select "Debtor 1 only Debtor 2 only Debtor 1 and Debtor 2 only" at bounding box center [412, 255] width 73 height 14
click at [422, 310] on button "Save & Close" at bounding box center [424, 314] width 47 height 15
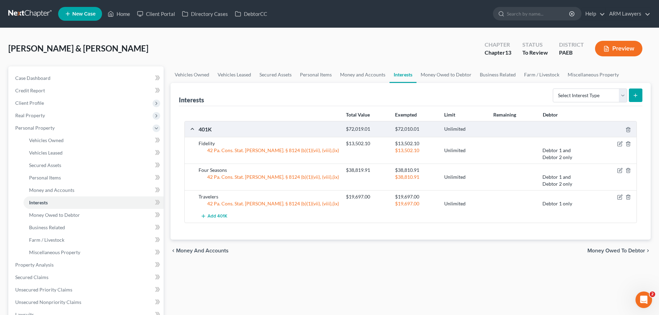
click at [614, 47] on button "Preview" at bounding box center [618, 49] width 47 height 16
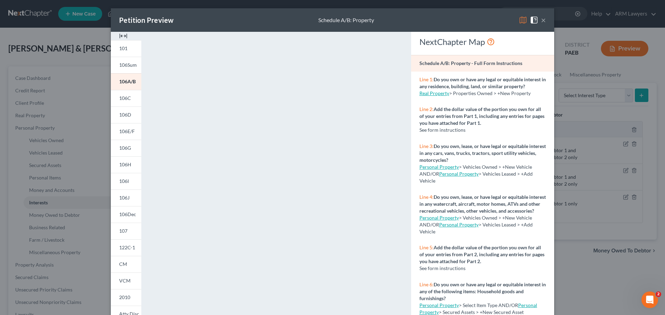
click at [542, 21] on button "×" at bounding box center [543, 20] width 5 height 8
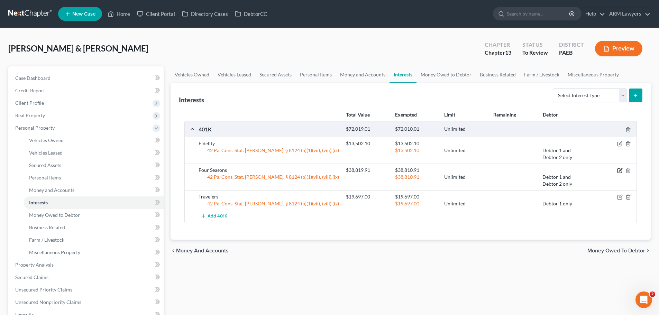
click at [620, 169] on icon "button" at bounding box center [620, 171] width 6 height 6
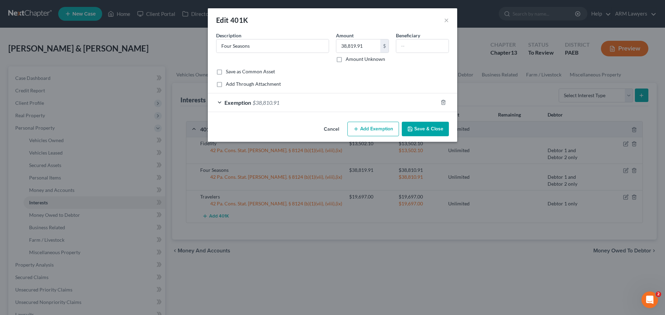
click at [338, 103] on div "Exemption $38,810.91" at bounding box center [323, 102] width 230 height 18
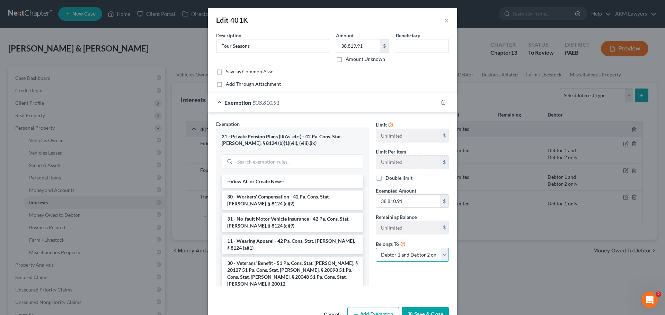
click at [430, 258] on select "Debtor 1 only Debtor 2 only Debtor 1 and Debtor 2 only" at bounding box center [412, 255] width 73 height 14
select select "1"
click at [376, 248] on select "Debtor 1 only Debtor 2 only Debtor 1 and Debtor 2 only" at bounding box center [412, 255] width 73 height 14
click at [424, 311] on button "Save & Close" at bounding box center [424, 314] width 47 height 15
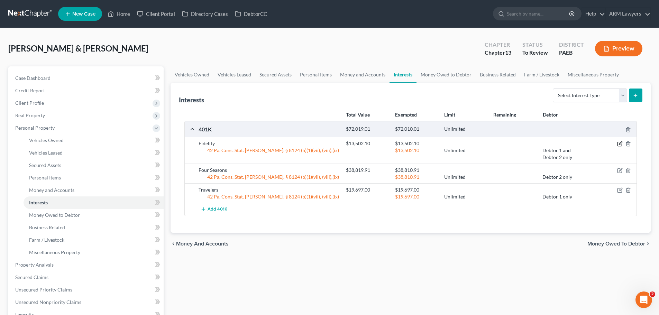
click at [620, 143] on icon "button" at bounding box center [620, 144] width 6 height 6
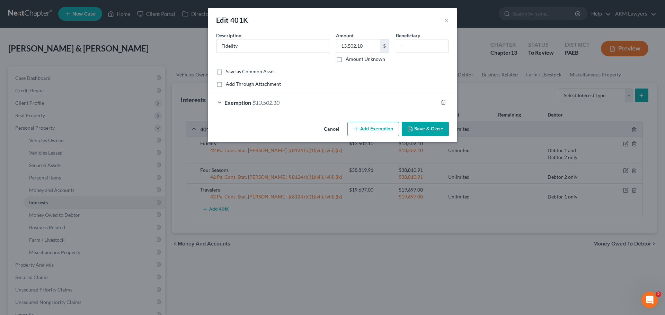
click at [348, 103] on div "Exemption $13,502.10" at bounding box center [323, 102] width 230 height 18
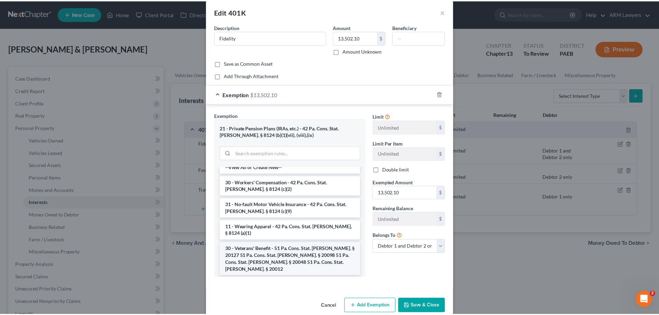
scroll to position [6, 0]
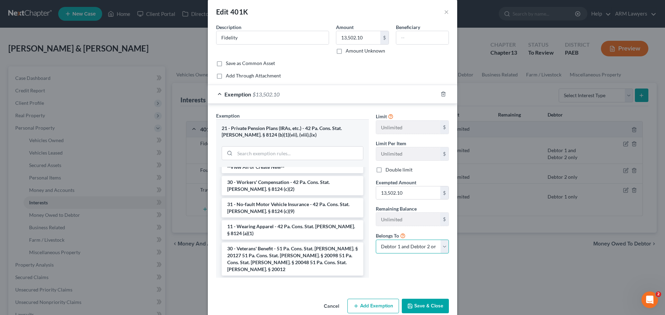
click at [407, 251] on select "Debtor 1 only Debtor 2 only Debtor 1 and Debtor 2 only" at bounding box center [412, 247] width 73 height 14
select select "1"
click at [376, 240] on select "Debtor 1 only Debtor 2 only Debtor 1 and Debtor 2 only" at bounding box center [412, 247] width 73 height 14
click at [418, 304] on button "Save & Close" at bounding box center [424, 306] width 47 height 15
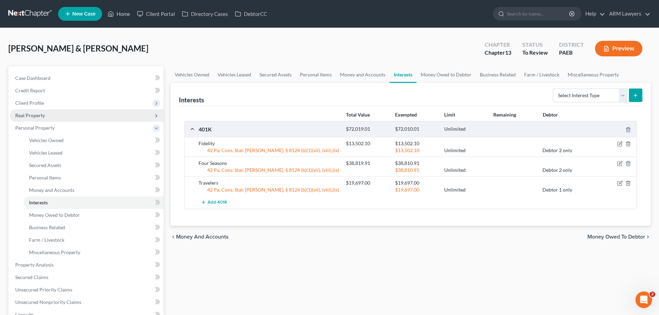
click at [31, 115] on span "Real Property" at bounding box center [30, 115] width 30 height 6
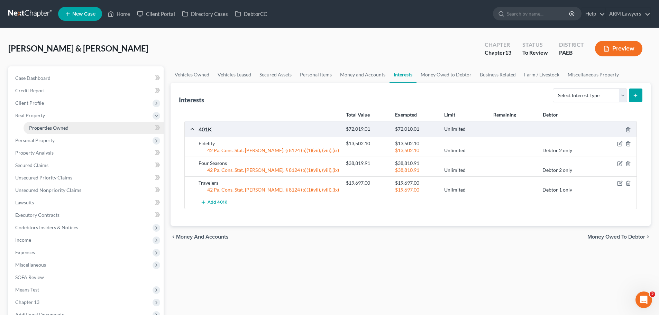
click at [40, 129] on span "Properties Owned" at bounding box center [48, 128] width 39 height 6
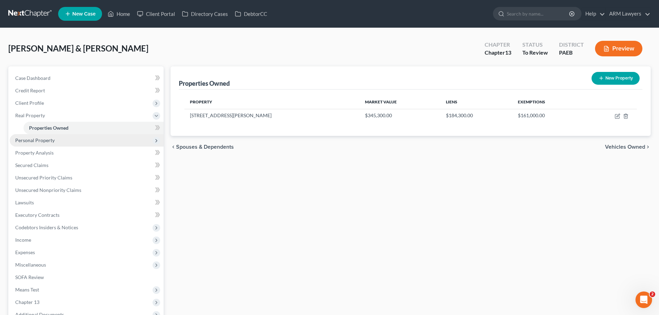
click at [64, 137] on span "Personal Property" at bounding box center [87, 140] width 154 height 12
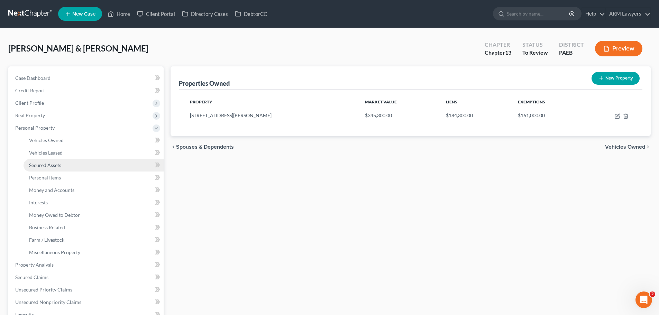
scroll to position [36, 0]
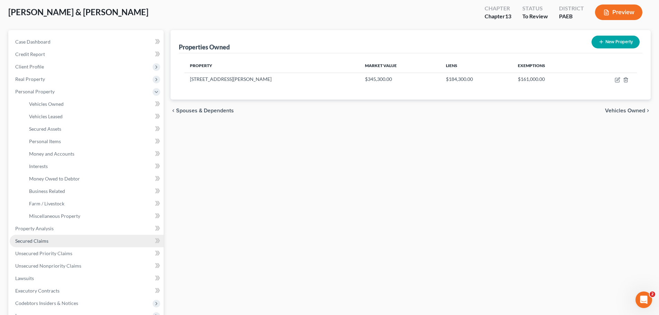
click at [40, 239] on span "Secured Claims" at bounding box center [31, 241] width 33 height 6
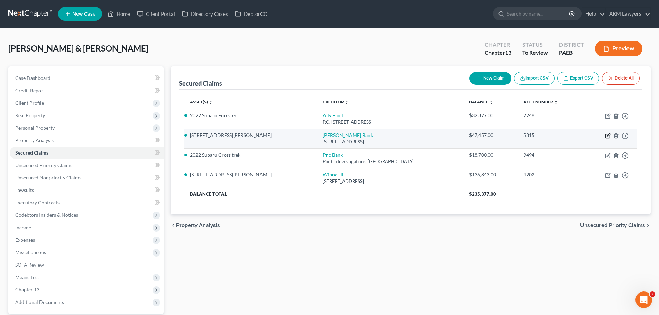
click at [607, 136] on icon "button" at bounding box center [608, 136] width 6 height 6
select select "39"
select select "2"
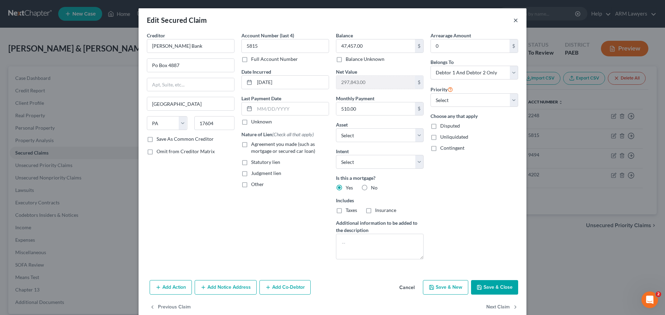
click at [513, 21] on button "×" at bounding box center [515, 20] width 5 height 8
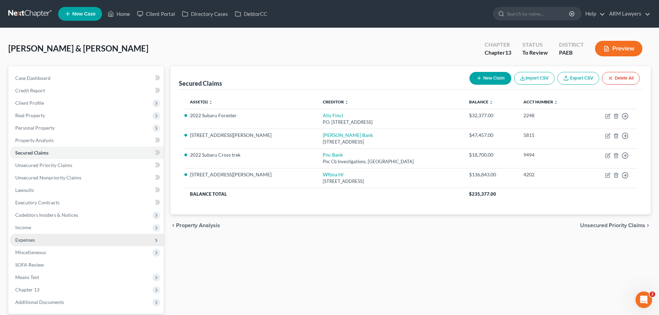
scroll to position [65, 0]
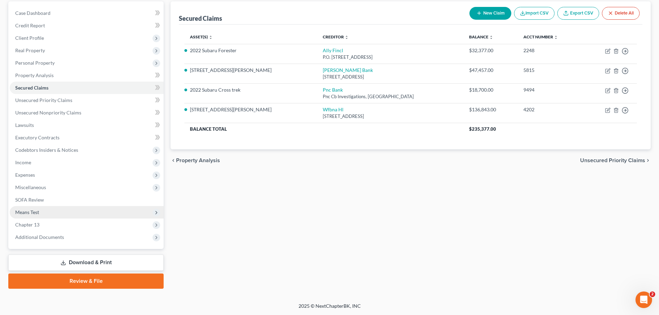
click at [55, 212] on span "Means Test" at bounding box center [87, 212] width 154 height 12
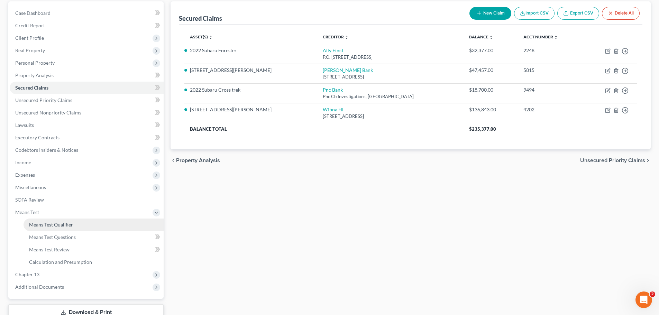
click at [56, 223] on span "Means Test Qualifier" at bounding box center [51, 225] width 44 height 6
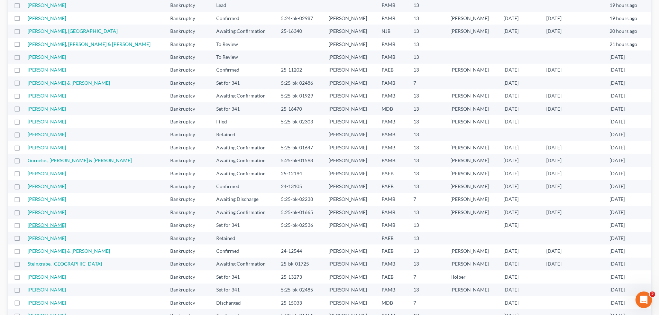
scroll to position [137, 0]
click at [43, 278] on link "[PERSON_NAME]" at bounding box center [47, 276] width 38 height 6
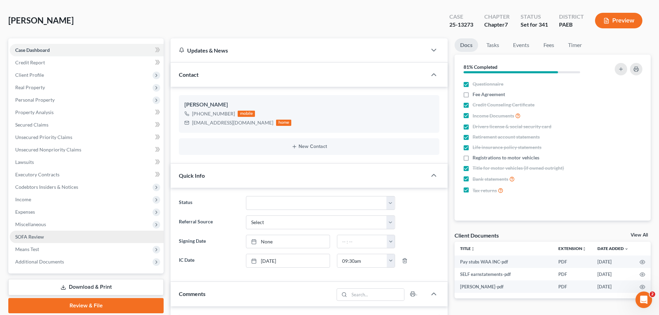
scroll to position [11, 0]
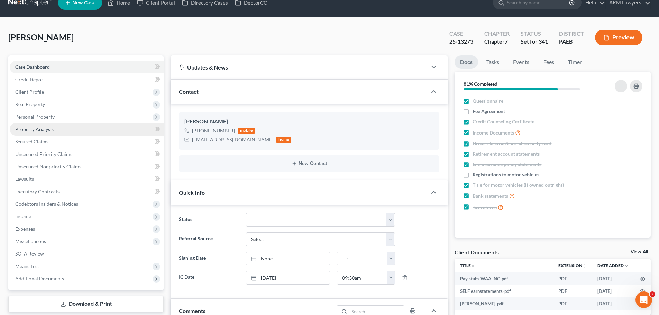
click at [34, 128] on span "Property Analysis" at bounding box center [34, 129] width 38 height 6
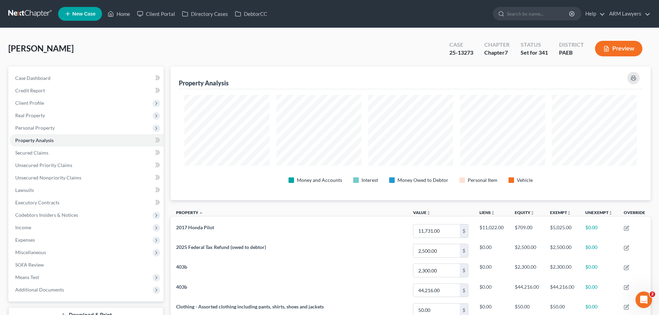
click at [614, 48] on button "Preview" at bounding box center [618, 49] width 47 height 16
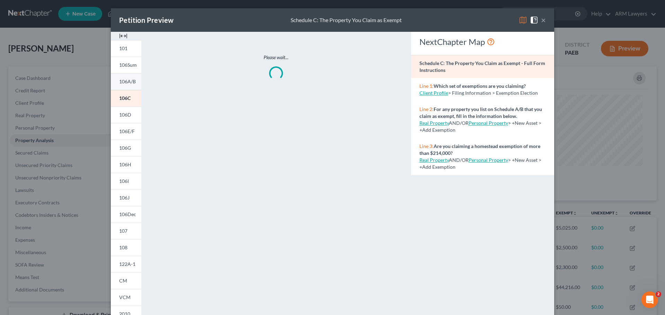
click at [124, 84] on span "106A/B" at bounding box center [127, 82] width 17 height 6
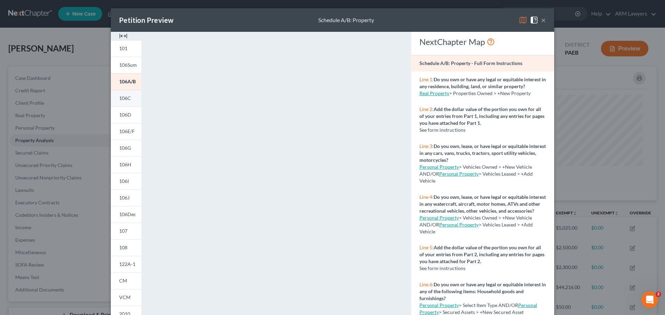
click at [119, 100] on span "106C" at bounding box center [125, 98] width 12 height 6
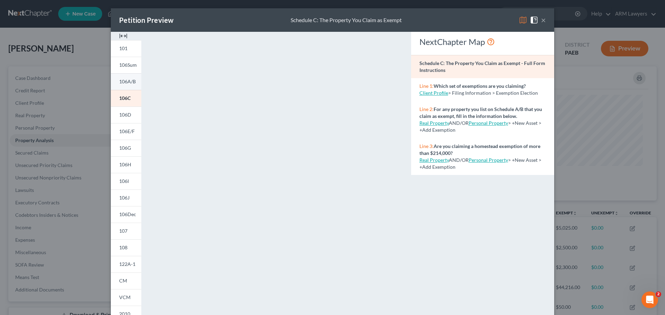
click at [120, 84] on span "106A/B" at bounding box center [127, 82] width 17 height 6
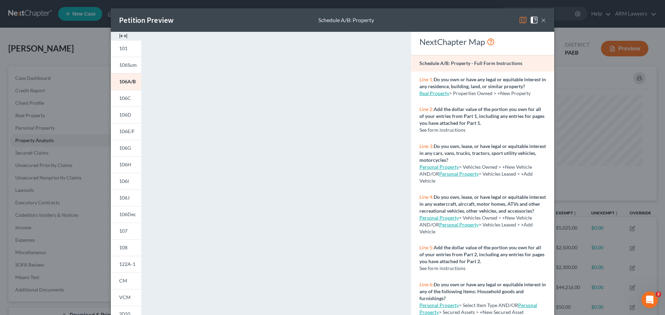
click at [541, 20] on button "×" at bounding box center [543, 20] width 5 height 8
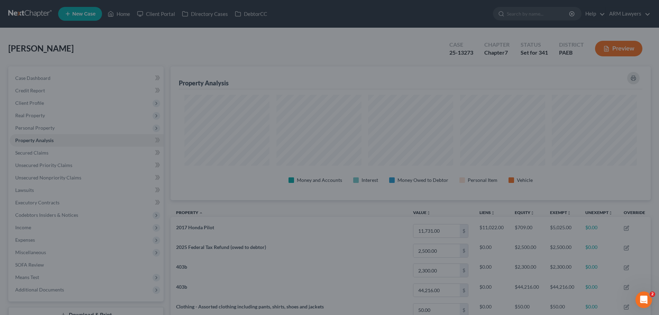
scroll to position [345984, 345638]
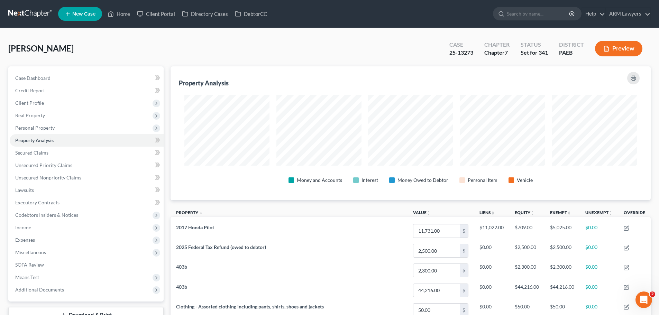
click at [16, 14] on link at bounding box center [30, 14] width 44 height 12
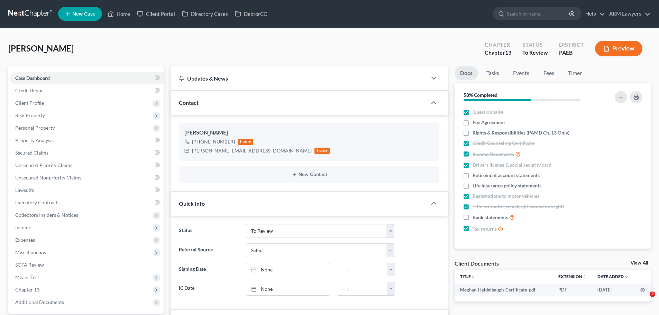
select select "20"
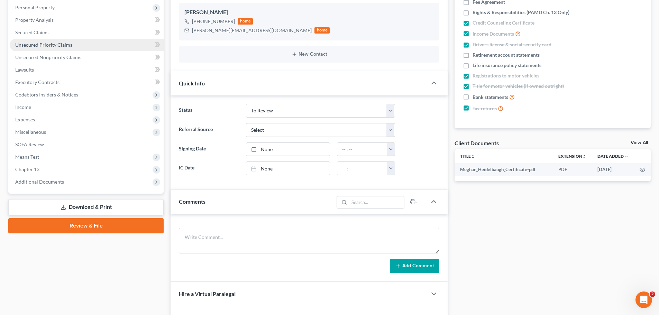
scroll to position [121, 0]
click at [50, 177] on span "Additional Documents" at bounding box center [87, 181] width 154 height 12
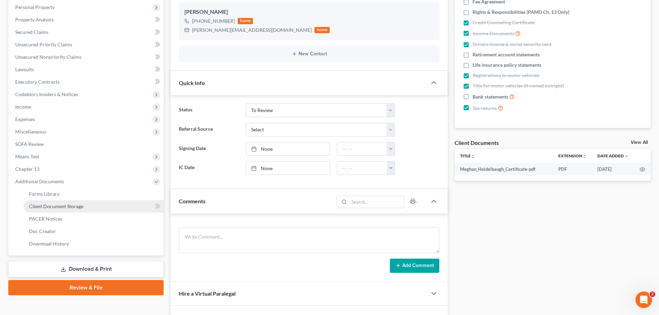
click at [54, 206] on span "Client Document Storage" at bounding box center [56, 207] width 54 height 6
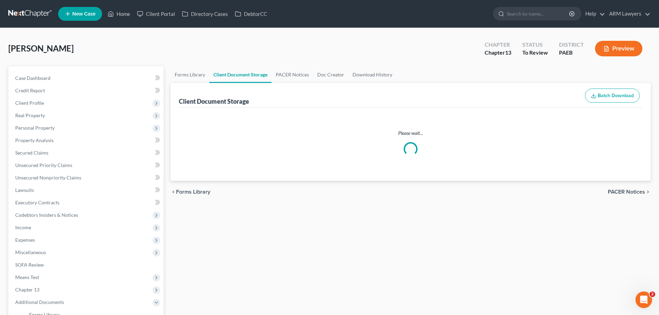
select select "2"
select select "16"
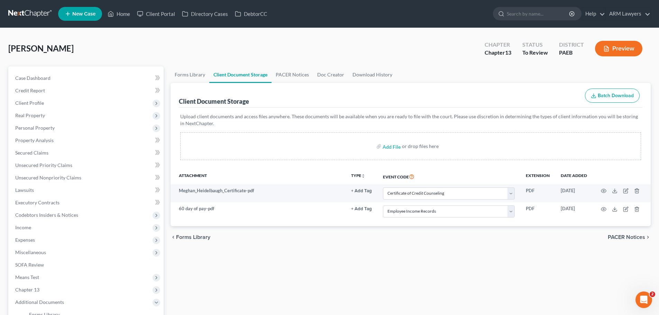
select select "2"
select select "16"
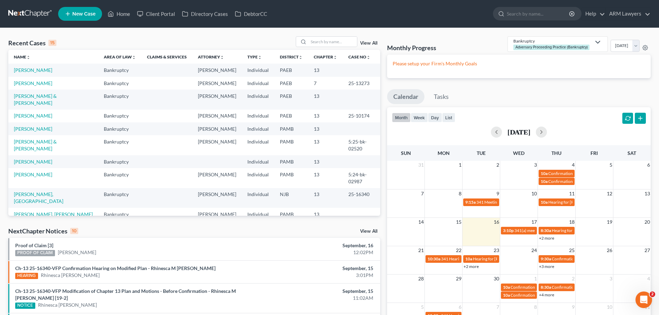
click at [36, 123] on td "[PERSON_NAME]" at bounding box center [53, 129] width 90 height 13
click at [36, 126] on link "[PERSON_NAME]" at bounding box center [33, 129] width 38 height 6
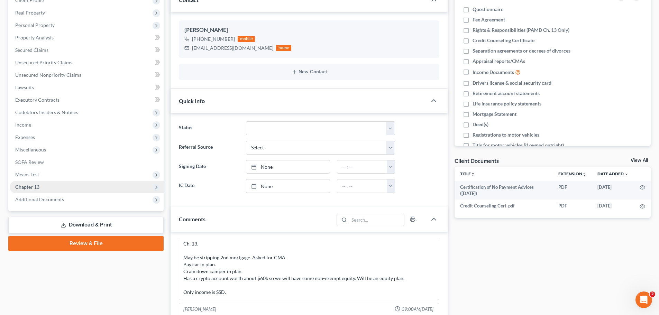
scroll to position [104, 0]
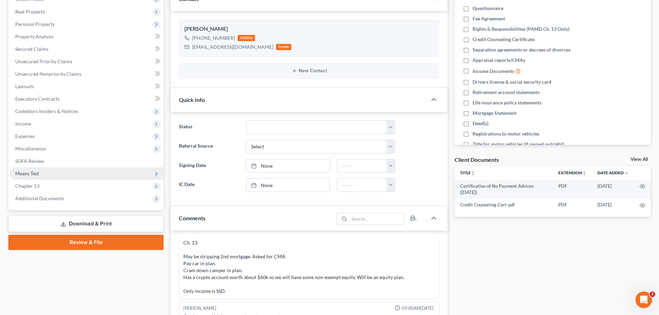
click at [39, 174] on span "Means Test" at bounding box center [27, 174] width 24 height 6
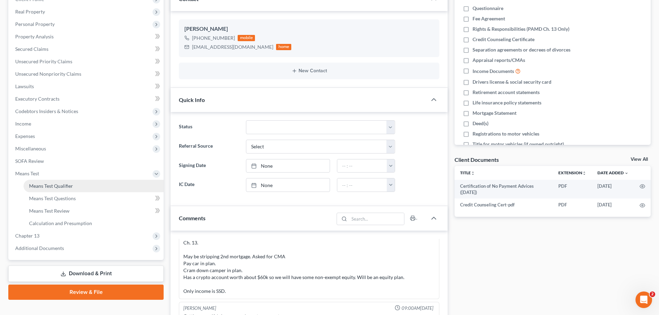
click at [64, 186] on span "Means Test Qualifier" at bounding box center [51, 186] width 44 height 6
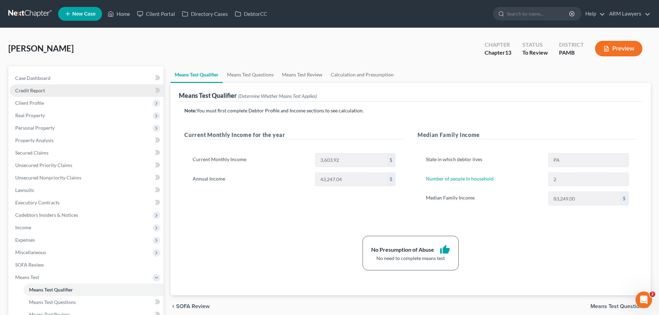
click at [44, 84] on link "Credit Report" at bounding box center [87, 90] width 154 height 12
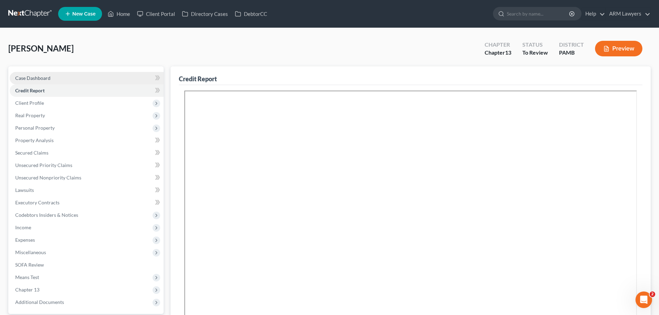
click at [57, 81] on link "Case Dashboard" at bounding box center [87, 78] width 154 height 12
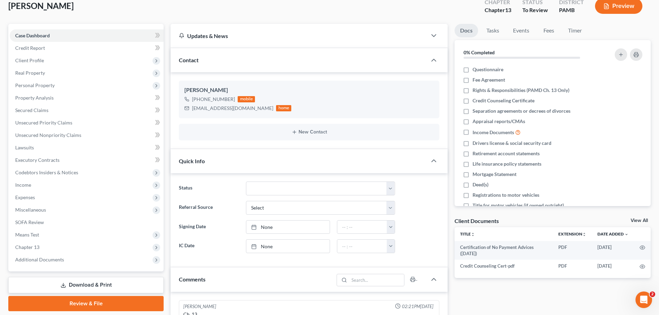
scroll to position [35, 0]
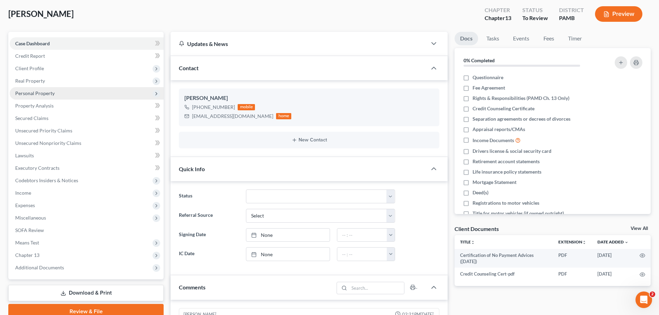
click at [20, 92] on span "Personal Property" at bounding box center [34, 93] width 39 height 6
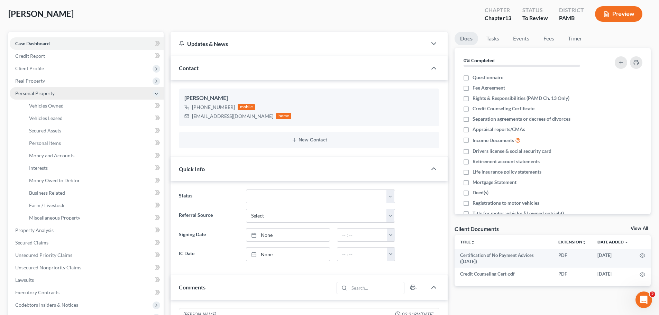
click at [57, 97] on span "Personal Property" at bounding box center [87, 93] width 154 height 12
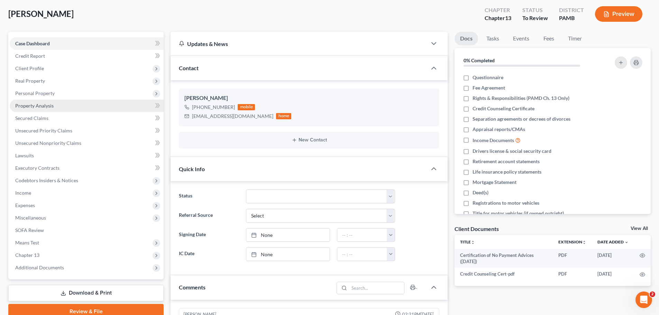
click at [56, 107] on link "Property Analysis" at bounding box center [87, 106] width 154 height 12
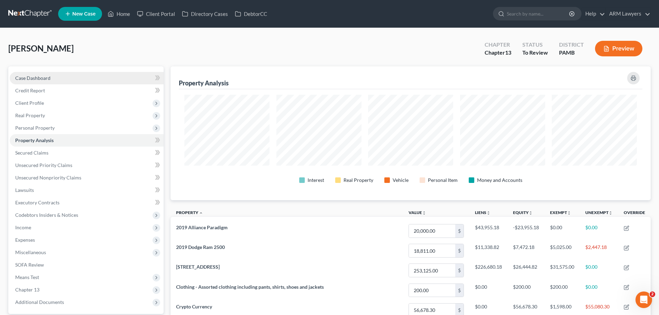
click at [63, 76] on link "Case Dashboard" at bounding box center [87, 78] width 154 height 12
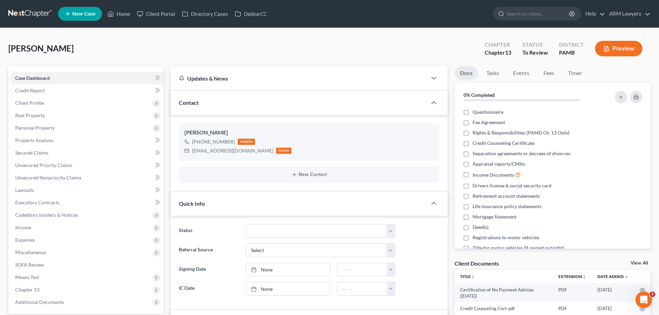
click at [428, 40] on div "[PERSON_NAME] Upgraded Chapter Chapter 13 Status To Review District PAMB Preview" at bounding box center [329, 51] width 643 height 30
click at [32, 12] on link at bounding box center [30, 14] width 44 height 12
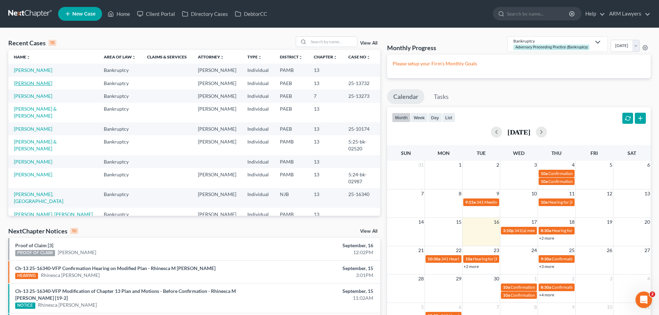
click at [47, 82] on link "[PERSON_NAME]" at bounding box center [33, 83] width 38 height 6
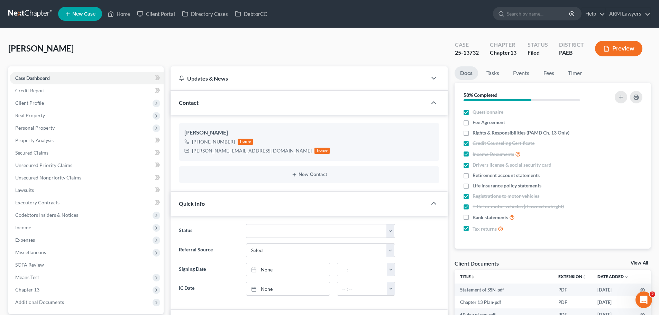
click at [33, 12] on link at bounding box center [30, 14] width 44 height 12
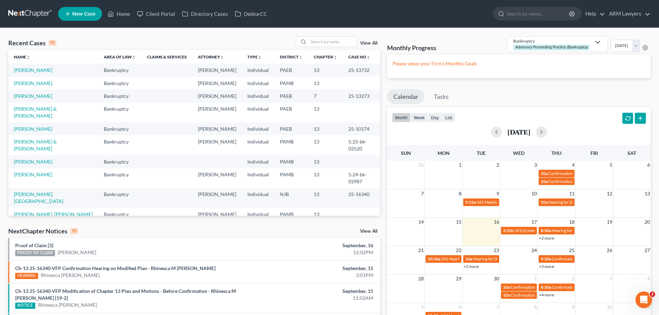
click at [362, 44] on link "View All" at bounding box center [368, 43] width 17 height 5
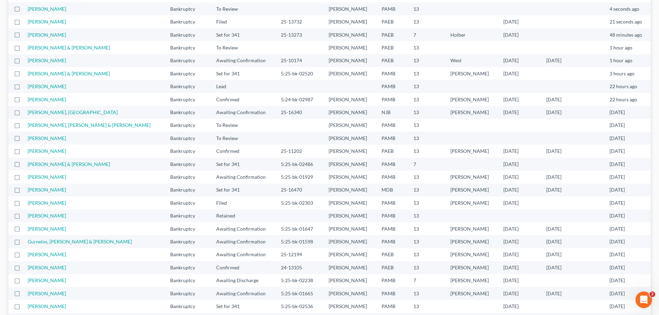
scroll to position [69, 0]
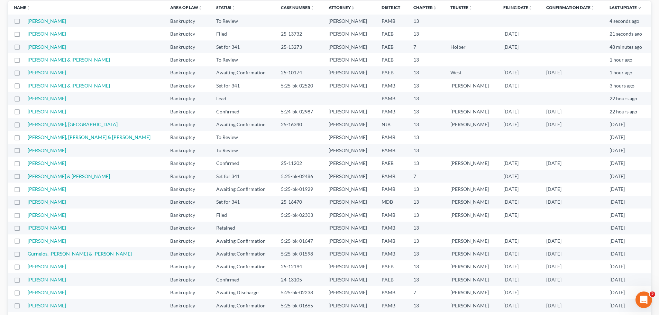
click at [55, 50] on td "[PERSON_NAME]" at bounding box center [96, 46] width 137 height 13
click at [58, 48] on link "[PERSON_NAME]" at bounding box center [47, 47] width 38 height 6
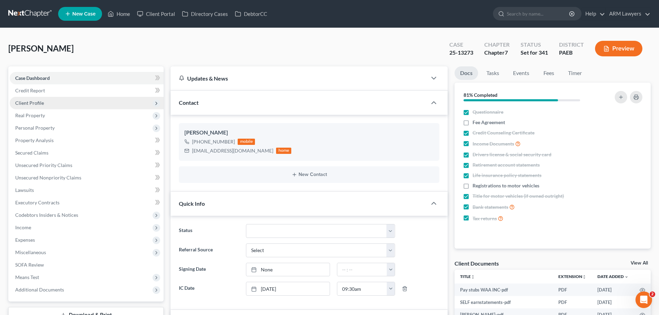
click at [48, 99] on span "Client Profile" at bounding box center [87, 103] width 154 height 12
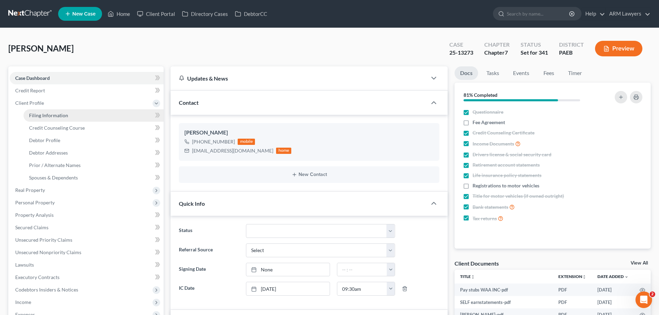
click at [82, 116] on link "Filing Information" at bounding box center [94, 115] width 140 height 12
select select "1"
select select "0"
select select "67"
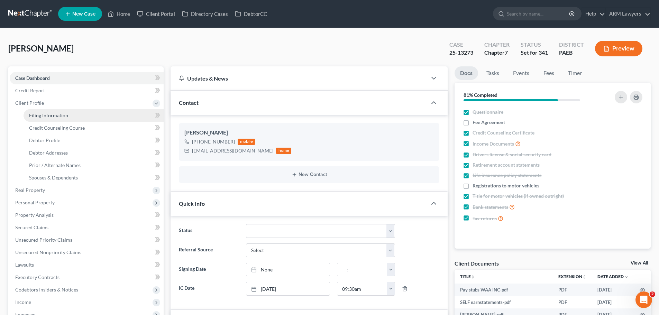
select select "1"
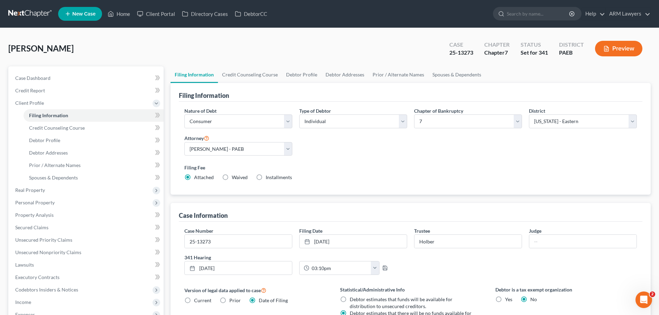
click at [33, 13] on link at bounding box center [30, 14] width 44 height 12
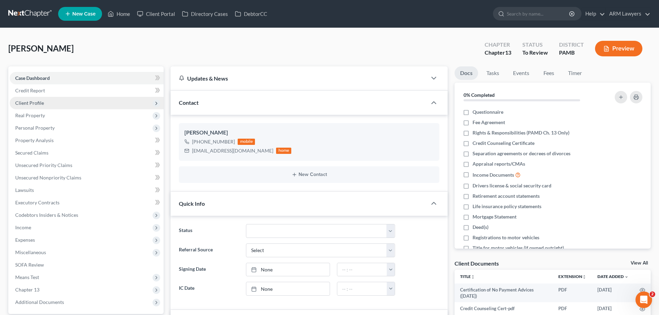
click at [37, 101] on span "Client Profile" at bounding box center [29, 103] width 29 height 6
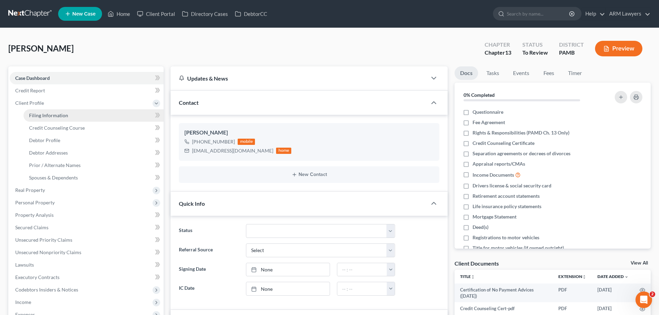
click at [60, 117] on span "Filing Information" at bounding box center [48, 115] width 39 height 6
select select "1"
select select "0"
select select "3"
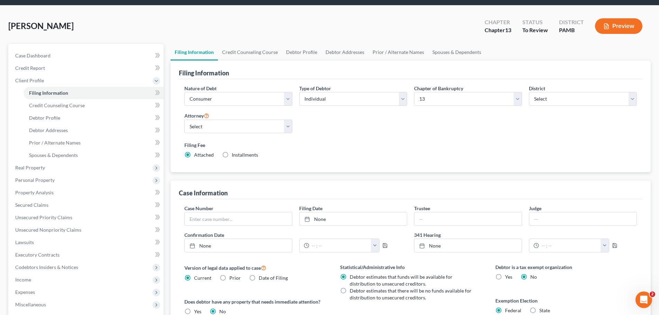
scroll to position [35, 0]
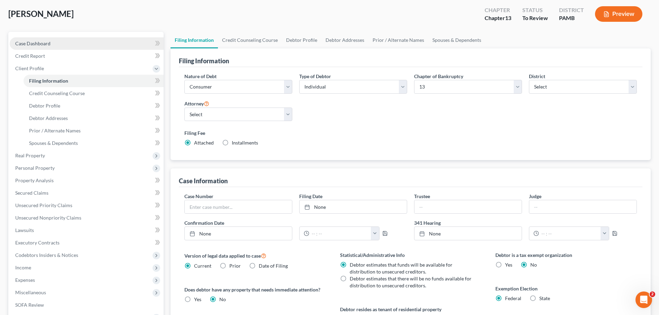
click at [63, 43] on link "Case Dashboard" at bounding box center [87, 43] width 154 height 12
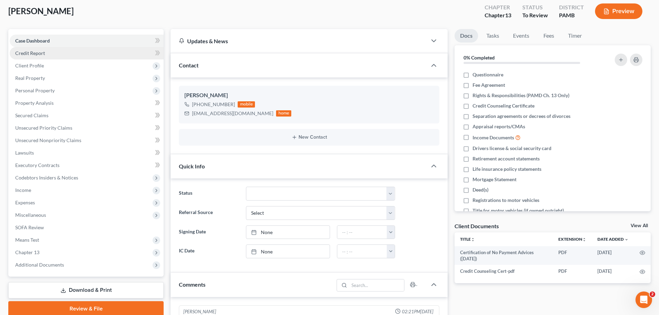
scroll to position [35, 0]
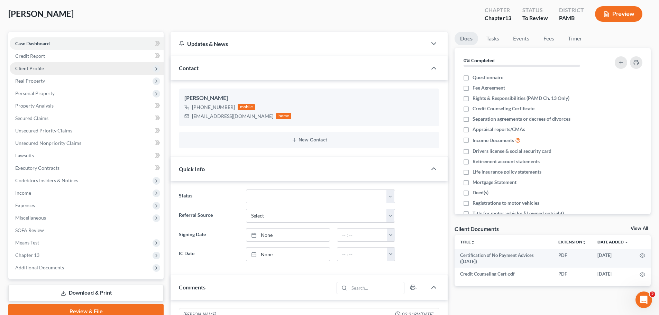
click at [58, 66] on span "Client Profile" at bounding box center [87, 68] width 154 height 12
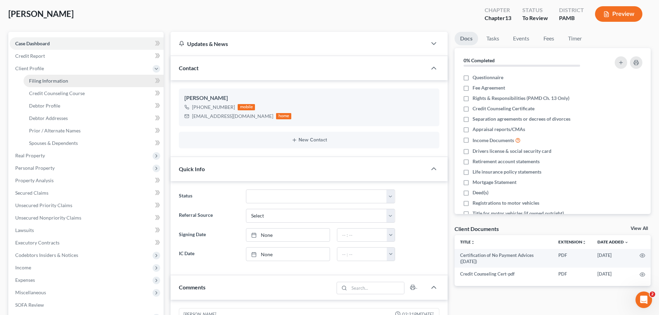
click at [67, 78] on span "Filing Information" at bounding box center [48, 81] width 39 height 6
select select "1"
select select "0"
select select "3"
select select "68"
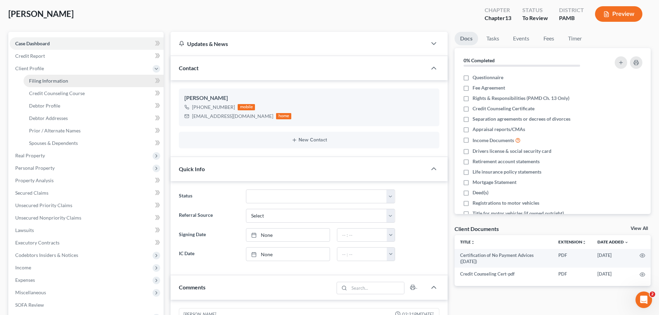
select select "0"
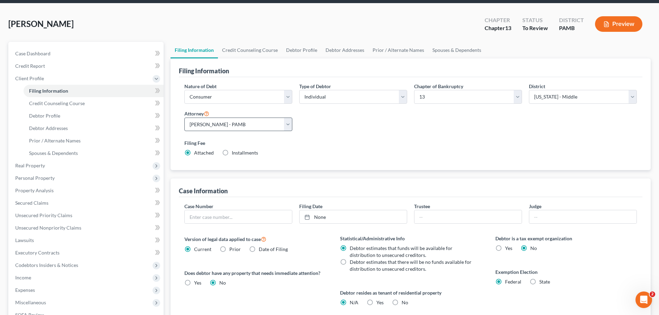
scroll to position [35, 0]
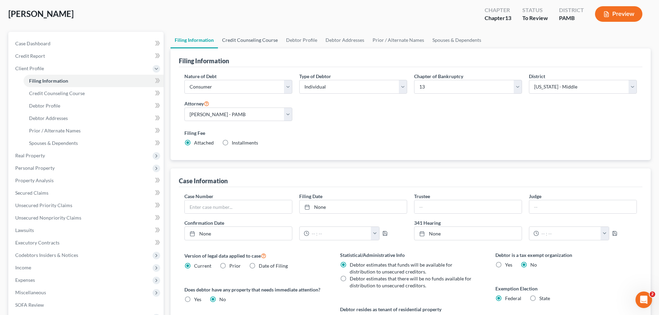
click at [252, 39] on link "Credit Counseling Course" at bounding box center [250, 40] width 64 height 17
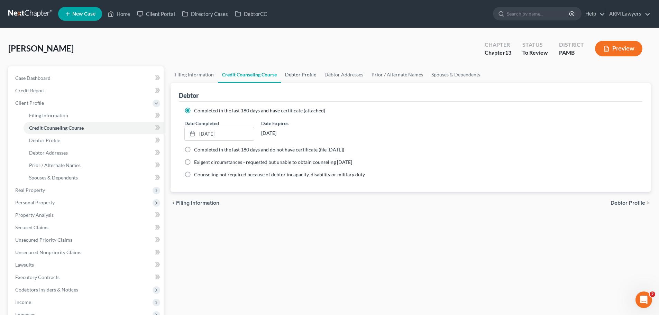
click at [299, 77] on link "Debtor Profile" at bounding box center [300, 74] width 39 height 17
select select "1"
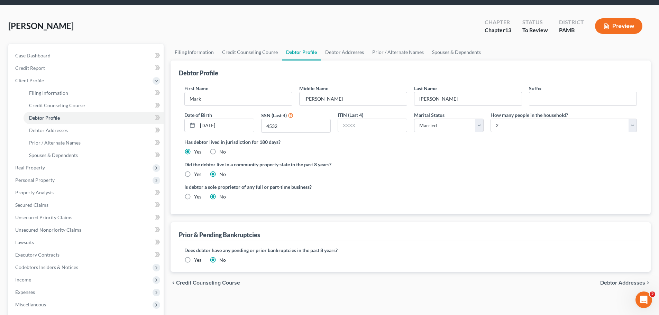
scroll to position [35, 0]
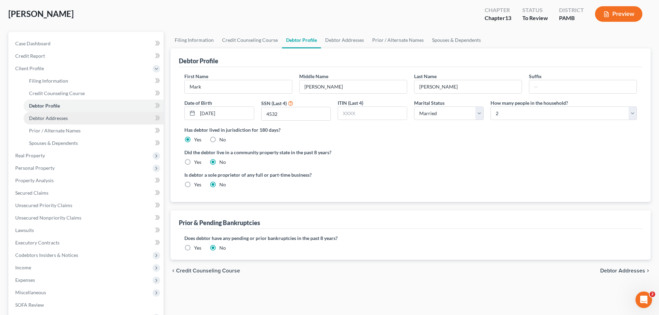
click at [72, 120] on link "Debtor Addresses" at bounding box center [94, 118] width 140 height 12
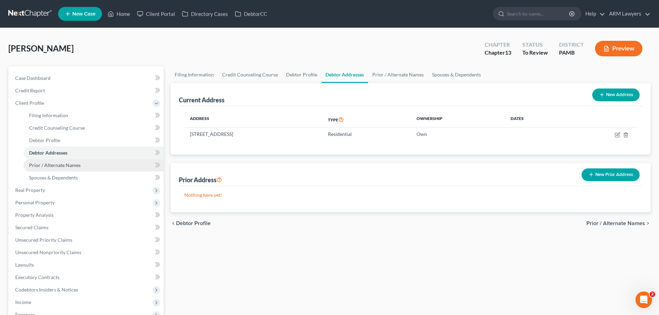
click at [44, 165] on span "Prior / Alternate Names" at bounding box center [55, 165] width 52 height 6
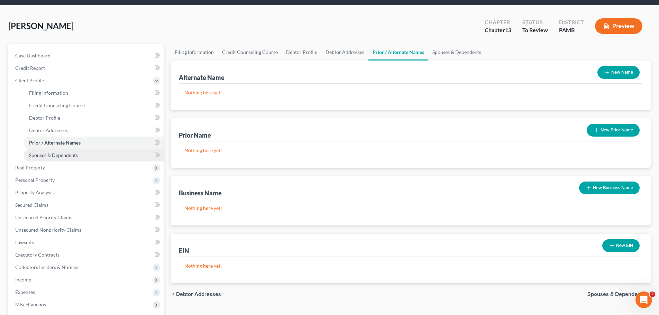
scroll to position [35, 0]
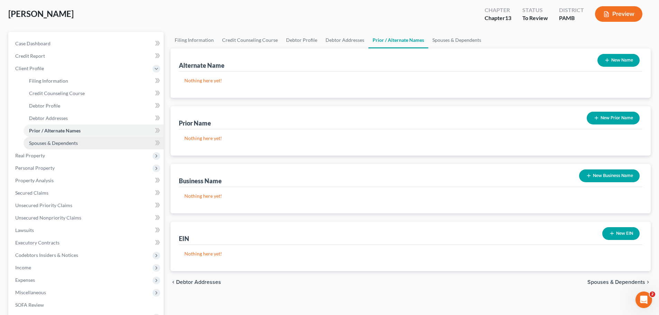
click at [59, 143] on span "Spouses & Dependents" at bounding box center [53, 143] width 49 height 6
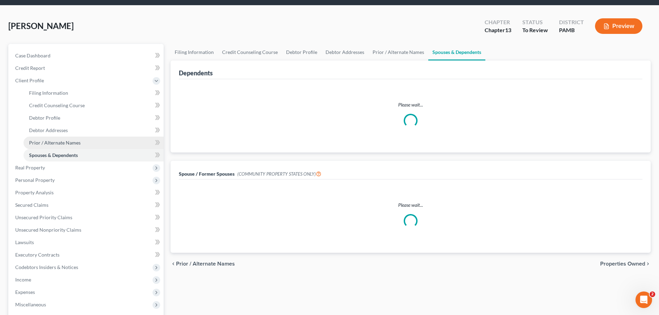
scroll to position [35, 0]
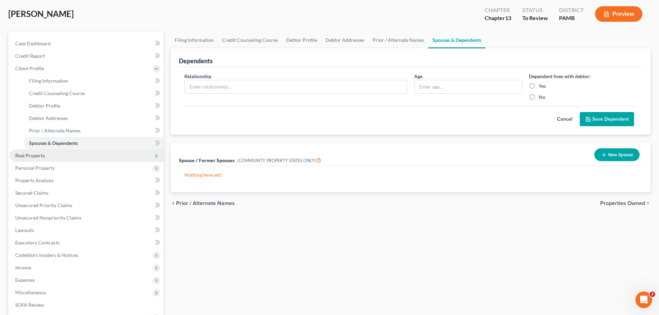
click at [55, 156] on span "Real Property" at bounding box center [87, 156] width 154 height 12
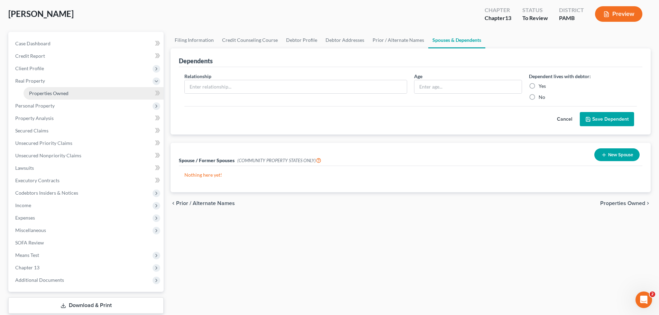
click at [62, 93] on span "Properties Owned" at bounding box center [48, 93] width 39 height 6
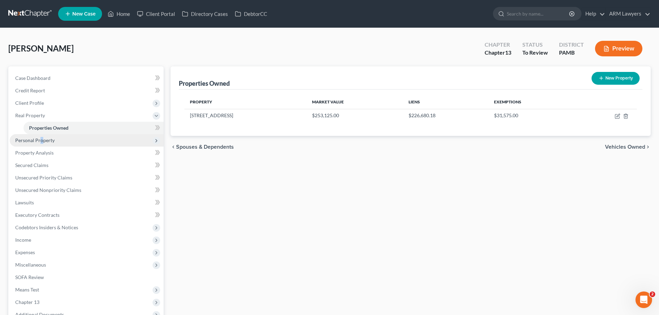
click at [42, 137] on span "Personal Property" at bounding box center [87, 140] width 154 height 12
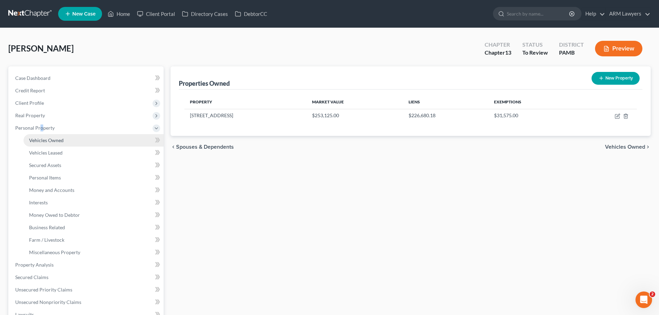
click at [48, 146] on link "Vehicles Owned" at bounding box center [94, 140] width 140 height 12
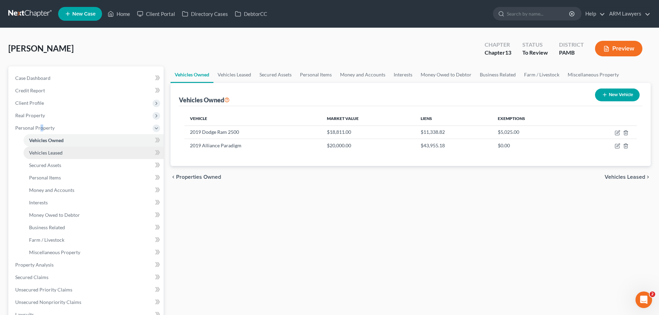
click at [49, 151] on span "Vehicles Leased" at bounding box center [46, 153] width 34 height 6
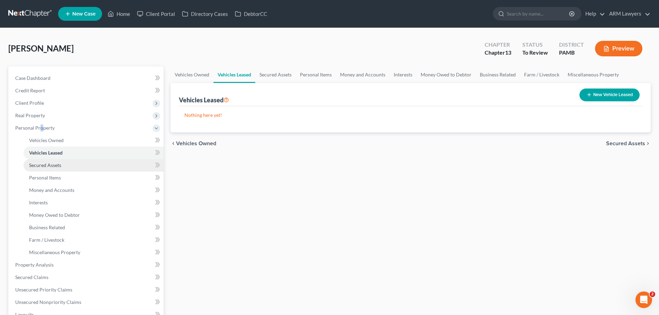
click at [61, 170] on link "Secured Assets" at bounding box center [94, 165] width 140 height 12
click at [308, 225] on div "Vehicles Owned Vehicles Leased Secured Assets Personal Items Money and Accounts…" at bounding box center [410, 272] width 487 height 412
click at [313, 69] on link "Personal Items" at bounding box center [316, 74] width 40 height 17
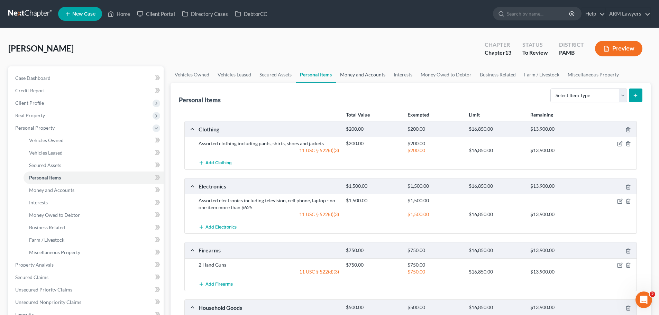
click at [348, 73] on link "Money and Accounts" at bounding box center [363, 74] width 54 height 17
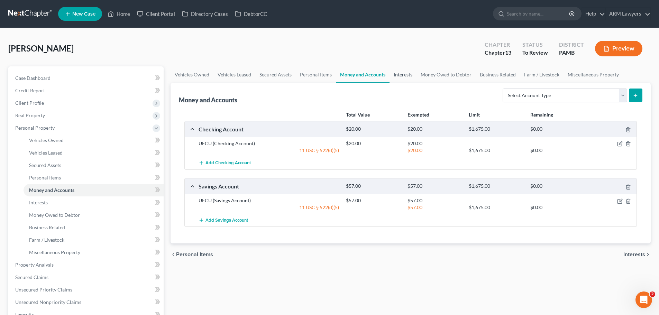
click at [402, 75] on link "Interests" at bounding box center [403, 74] width 27 height 17
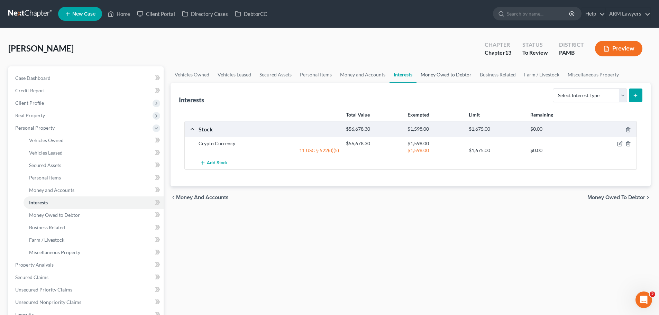
click at [433, 73] on link "Money Owed to Debtor" at bounding box center [446, 74] width 59 height 17
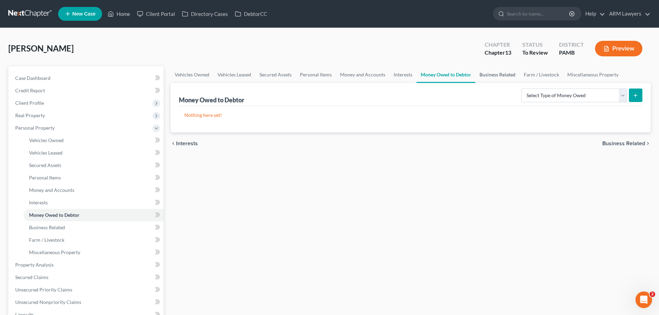
click at [491, 77] on link "Business Related" at bounding box center [498, 74] width 44 height 17
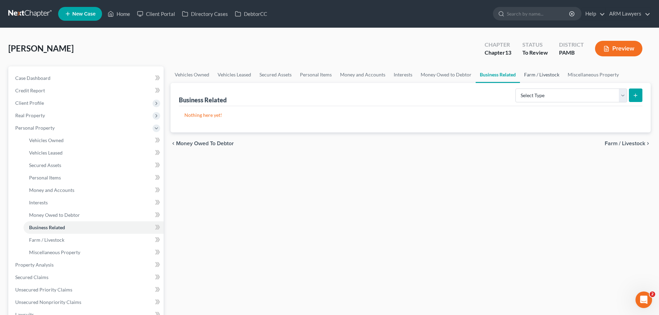
click at [528, 72] on link "Farm / Livestock" at bounding box center [542, 74] width 44 height 17
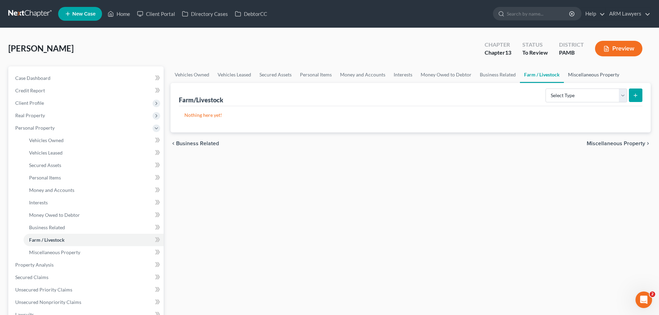
click at [572, 75] on link "Miscellaneous Property" at bounding box center [594, 74] width 60 height 17
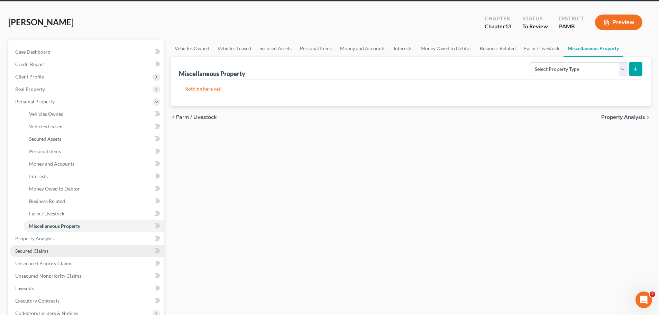
scroll to position [69, 0]
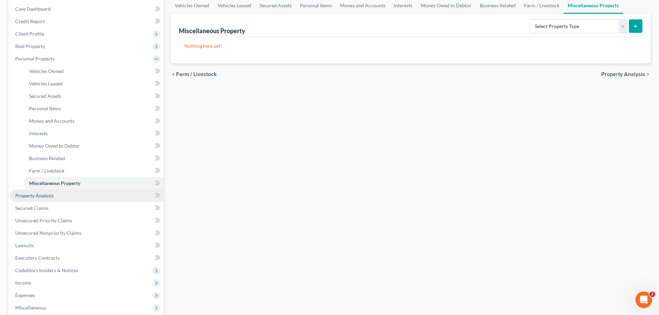
click at [42, 195] on span "Property Analysis" at bounding box center [34, 196] width 38 height 6
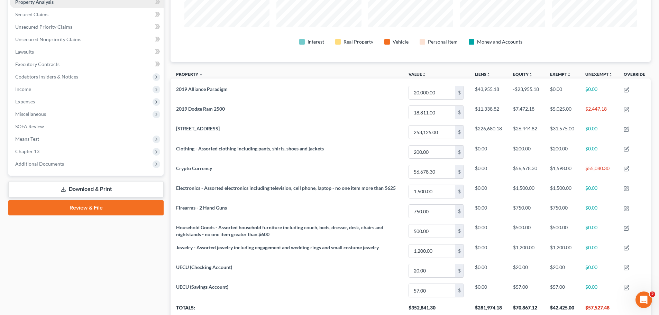
scroll to position [35, 0]
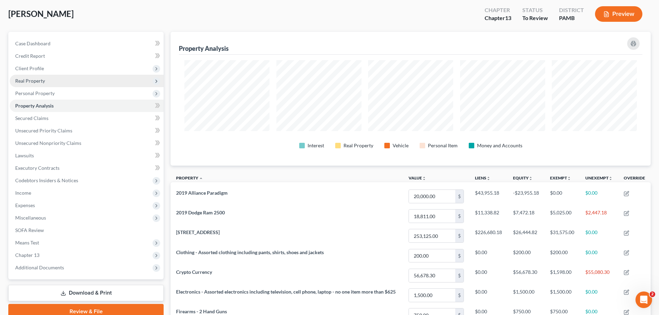
click at [47, 84] on span "Real Property" at bounding box center [87, 81] width 154 height 12
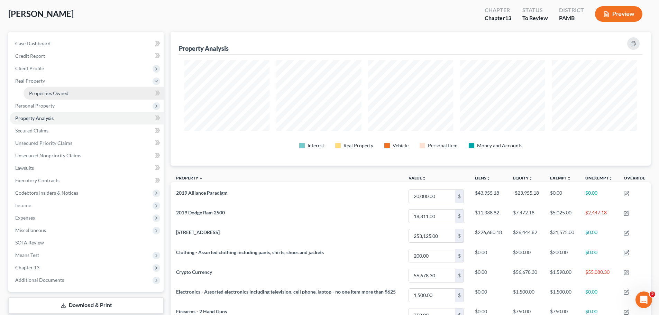
click at [51, 90] on span "Properties Owned" at bounding box center [48, 93] width 39 height 6
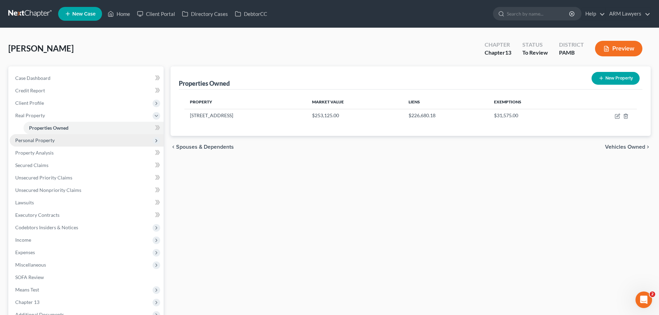
click at [39, 141] on span "Personal Property" at bounding box center [34, 140] width 39 height 6
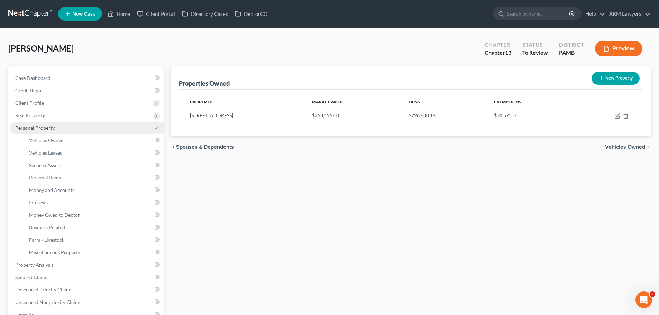
click at [47, 125] on span "Personal Property" at bounding box center [34, 128] width 39 height 6
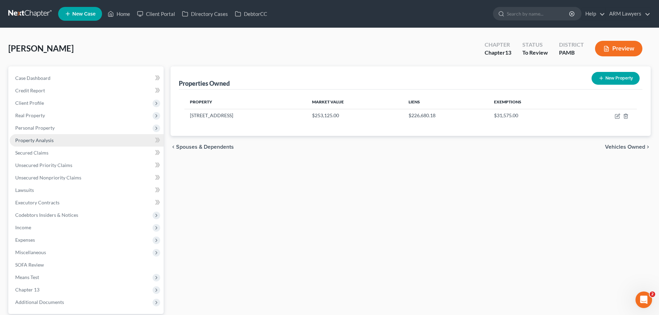
click at [49, 141] on span "Property Analysis" at bounding box center [34, 140] width 38 height 6
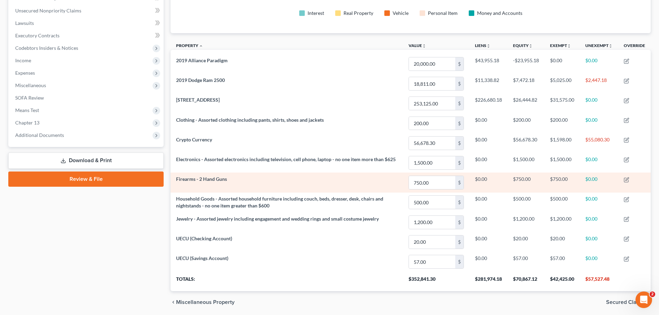
scroll to position [173, 0]
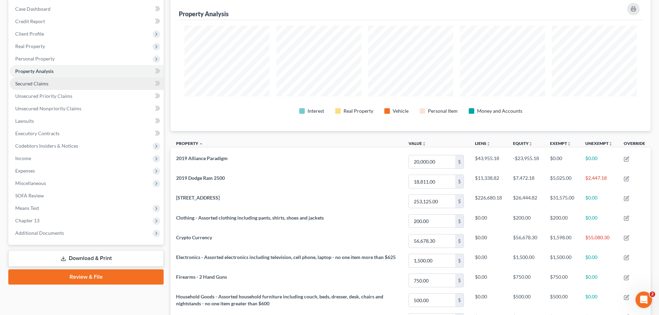
click at [70, 85] on link "Secured Claims" at bounding box center [87, 84] width 154 height 12
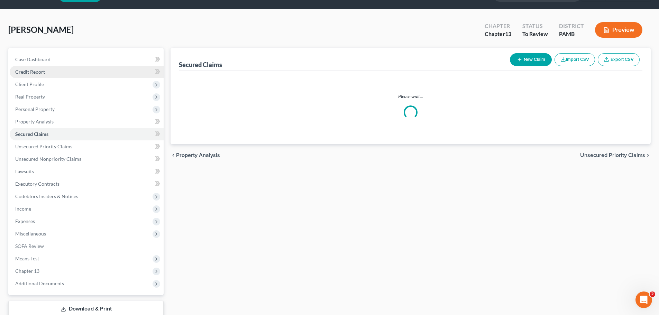
scroll to position [0, 0]
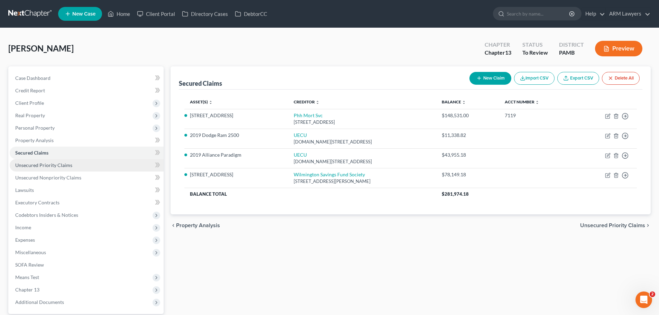
click at [55, 162] on span "Unsecured Priority Claims" at bounding box center [43, 165] width 57 height 6
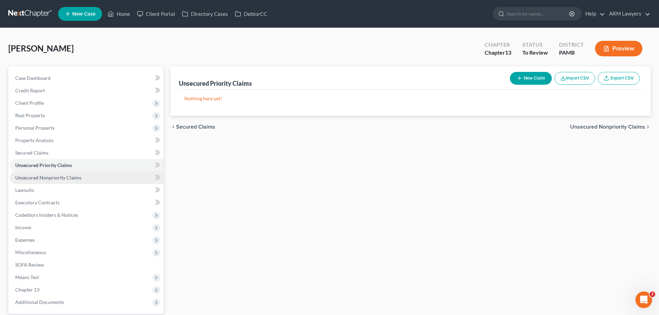
click at [65, 183] on link "Unsecured Nonpriority Claims" at bounding box center [87, 178] width 154 height 12
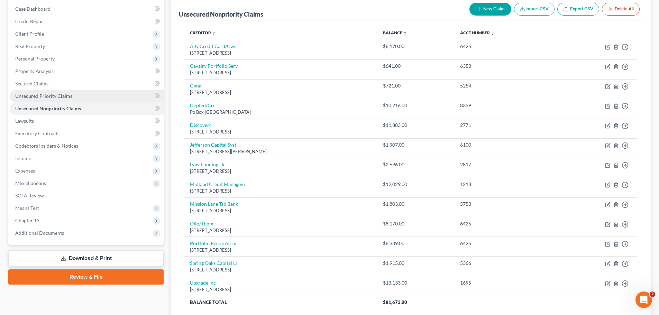
click at [49, 93] on span "Unsecured Priority Claims" at bounding box center [43, 96] width 57 height 6
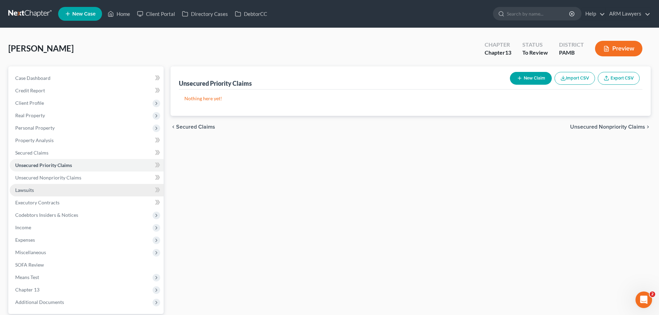
click at [43, 187] on link "Lawsuits" at bounding box center [87, 190] width 154 height 12
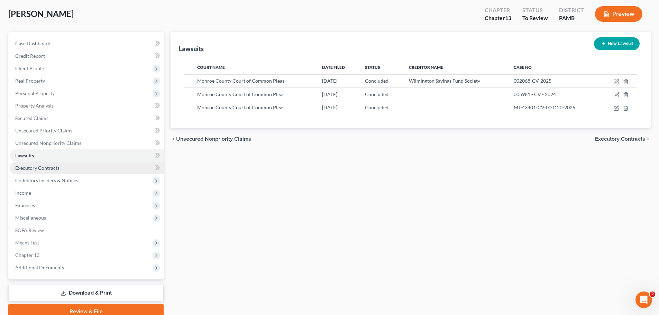
click at [61, 171] on link "Executory Contracts" at bounding box center [87, 168] width 154 height 12
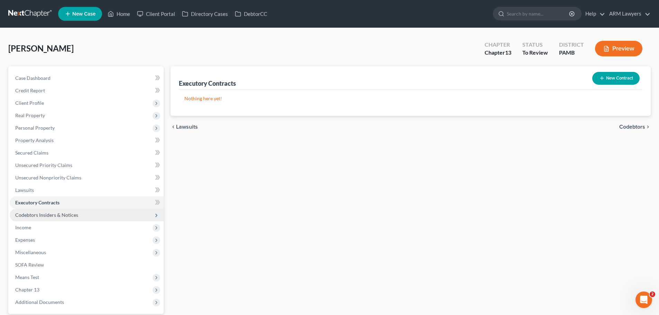
click at [52, 217] on span "Codebtors Insiders & Notices" at bounding box center [46, 215] width 63 height 6
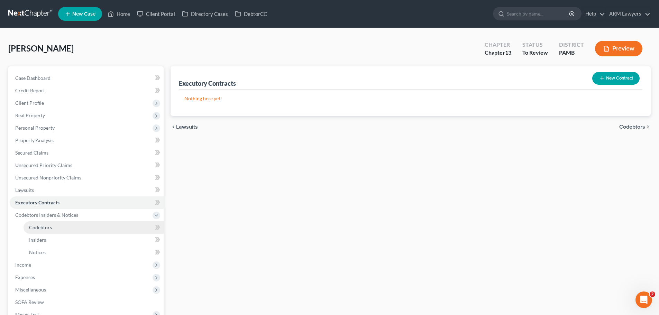
click at [42, 228] on span "Codebtors" at bounding box center [40, 228] width 23 height 6
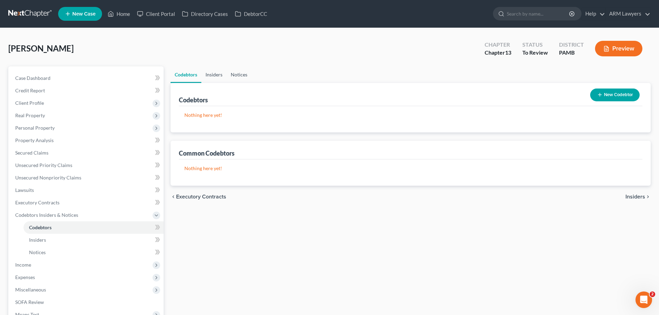
click at [217, 78] on link "Insiders" at bounding box center [213, 74] width 25 height 17
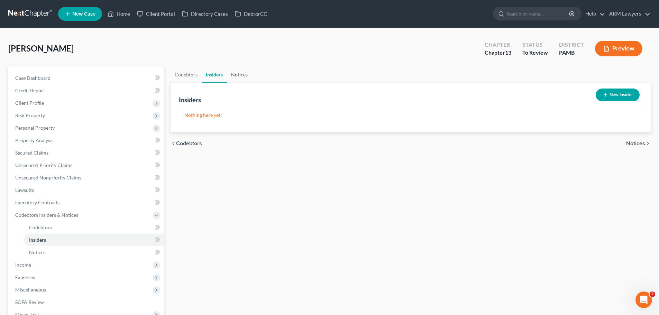
drag, startPoint x: 234, startPoint y: 75, endPoint x: 231, endPoint y: 81, distance: 6.8
click at [235, 75] on link "Notices" at bounding box center [239, 74] width 25 height 17
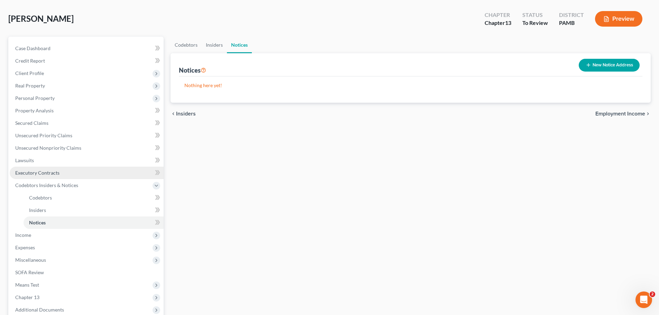
scroll to position [69, 0]
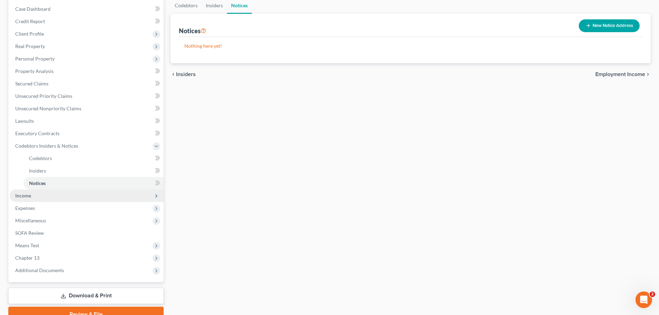
click at [55, 197] on span "Income" at bounding box center [87, 196] width 154 height 12
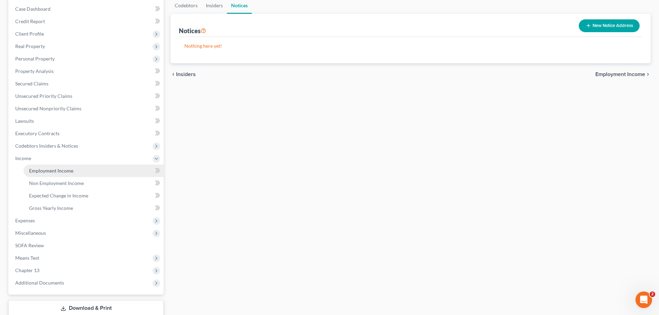
click at [61, 171] on span "Employment Income" at bounding box center [51, 171] width 44 height 6
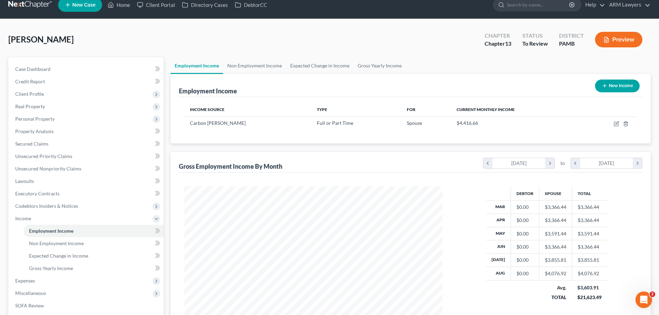
scroll to position [35, 0]
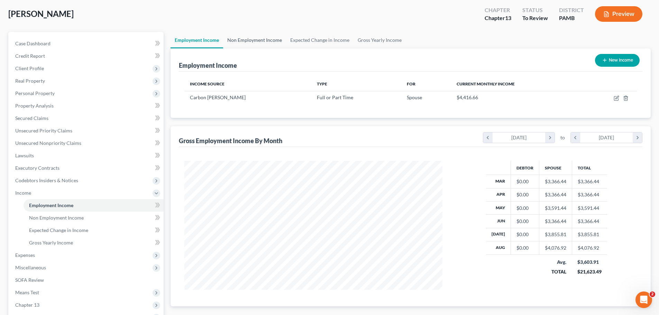
click at [256, 36] on link "Non Employment Income" at bounding box center [254, 40] width 63 height 17
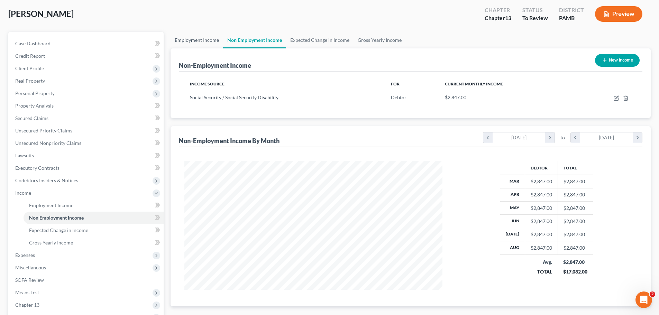
click at [208, 39] on link "Employment Income" at bounding box center [197, 40] width 53 height 17
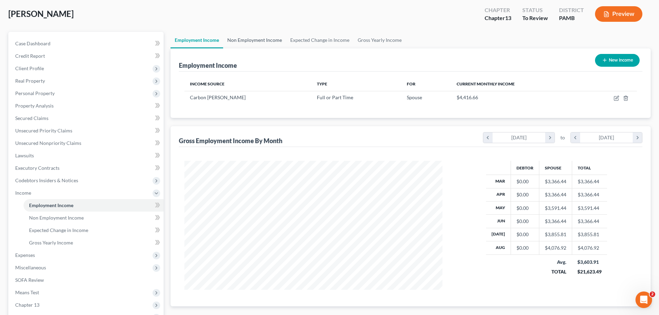
click at [254, 37] on link "Non Employment Income" at bounding box center [254, 40] width 63 height 17
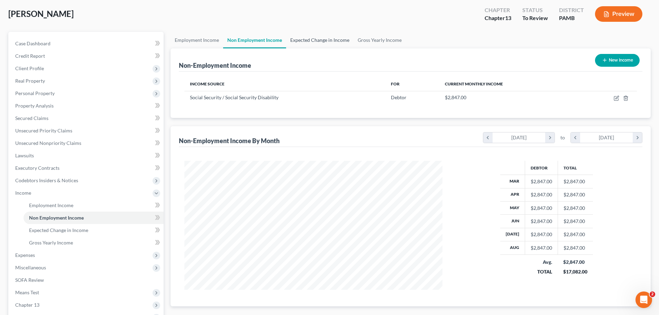
click at [298, 42] on link "Expected Change in Income" at bounding box center [319, 40] width 67 height 17
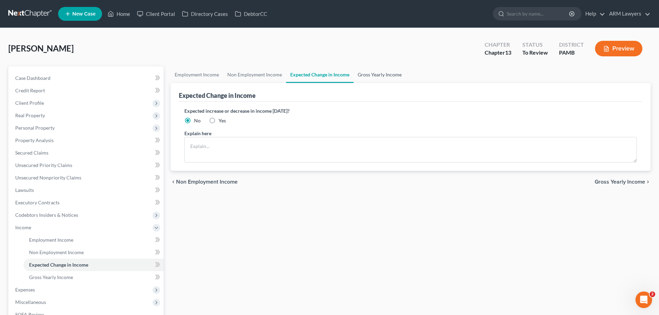
click at [371, 75] on link "Gross Yearly Income" at bounding box center [380, 74] width 52 height 17
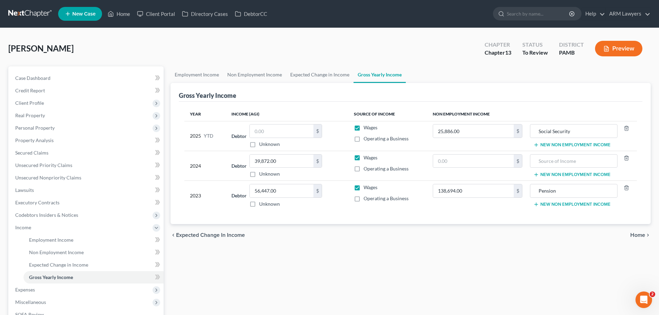
click at [622, 53] on button "Preview" at bounding box center [618, 49] width 47 height 16
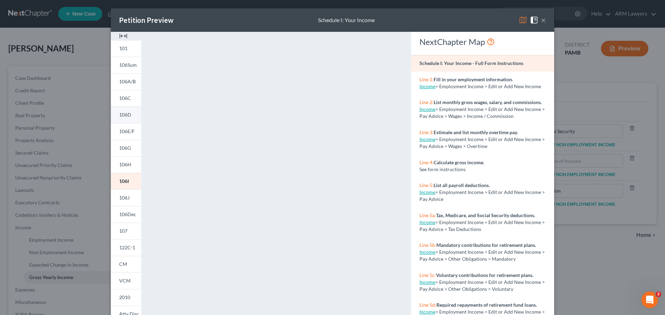
click at [127, 113] on span "106D" at bounding box center [125, 115] width 12 height 6
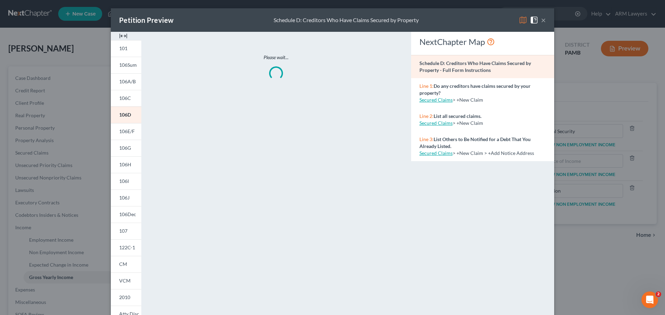
click at [541, 22] on button "×" at bounding box center [543, 20] width 5 height 8
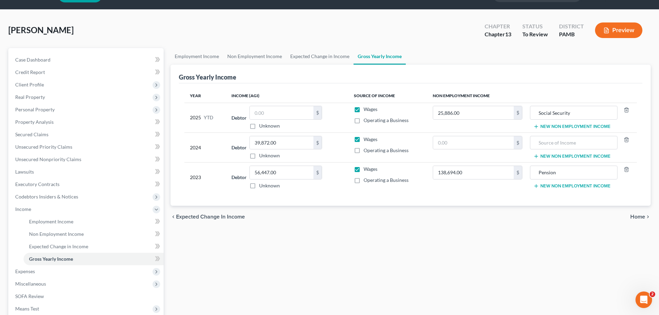
scroll to position [35, 0]
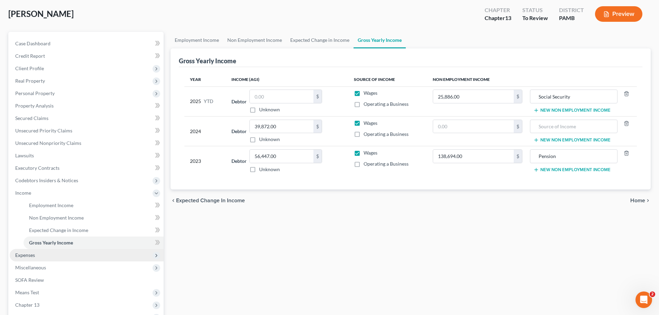
click at [57, 253] on span "Expenses" at bounding box center [87, 255] width 154 height 12
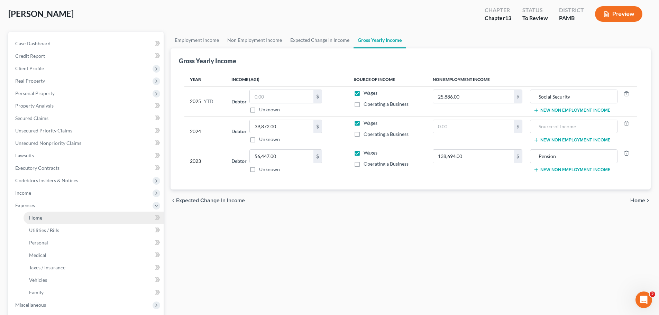
click at [61, 216] on link "Home" at bounding box center [94, 218] width 140 height 12
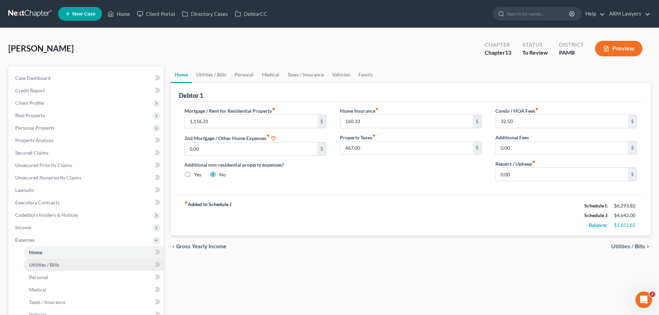
click at [39, 263] on span "Utilities / Bills" at bounding box center [44, 265] width 30 height 6
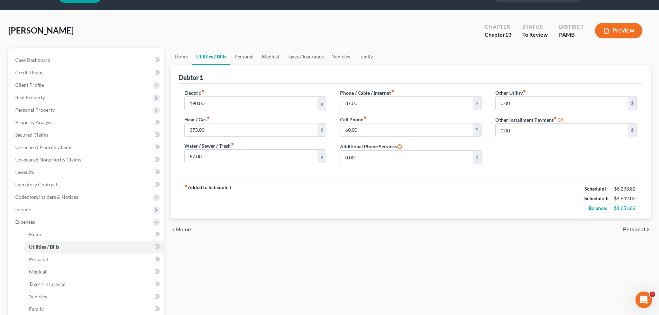
scroll to position [35, 0]
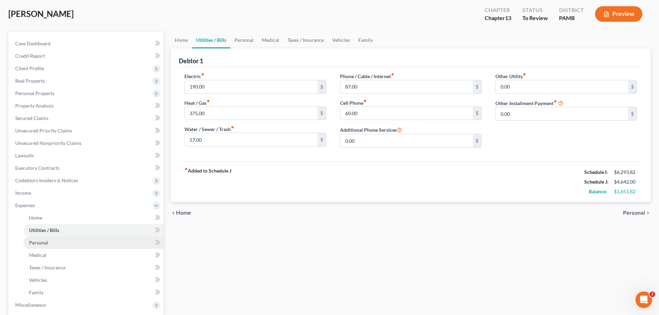
click at [105, 242] on link "Personal" at bounding box center [94, 243] width 140 height 12
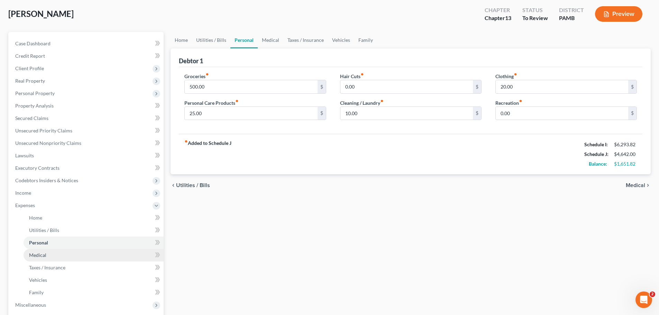
click at [62, 255] on link "Medical" at bounding box center [94, 255] width 140 height 12
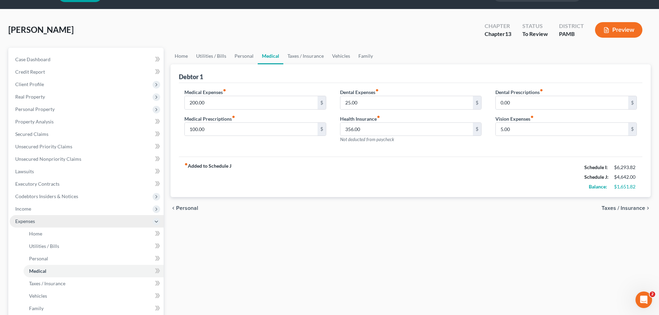
scroll to position [35, 0]
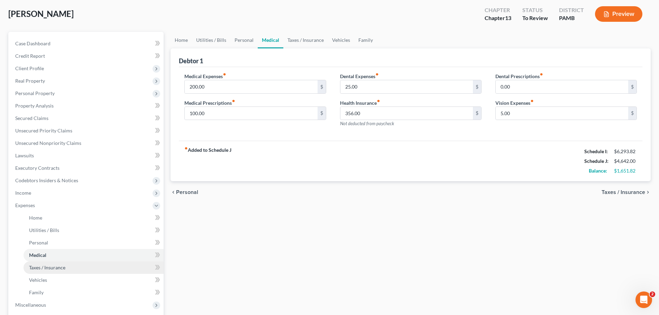
click at [64, 265] on span "Taxes / Insurance" at bounding box center [47, 268] width 36 height 6
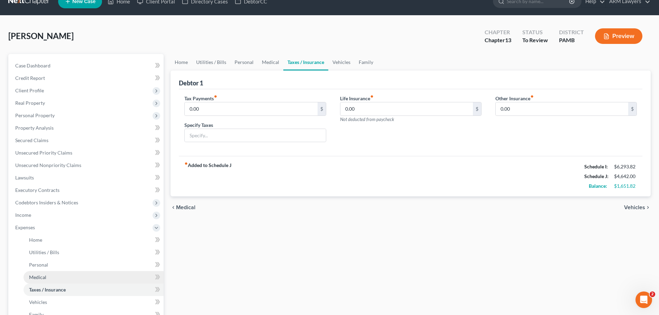
scroll to position [35, 0]
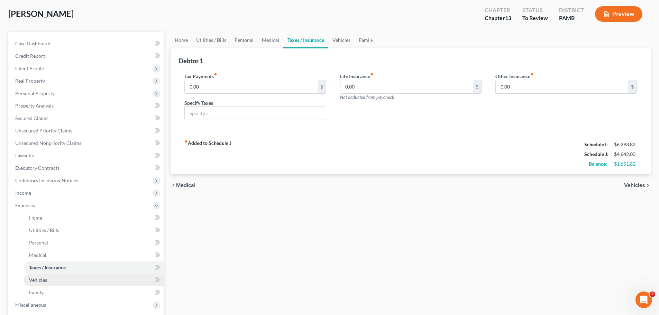
click at [56, 280] on link "Vehicles" at bounding box center [94, 280] width 140 height 12
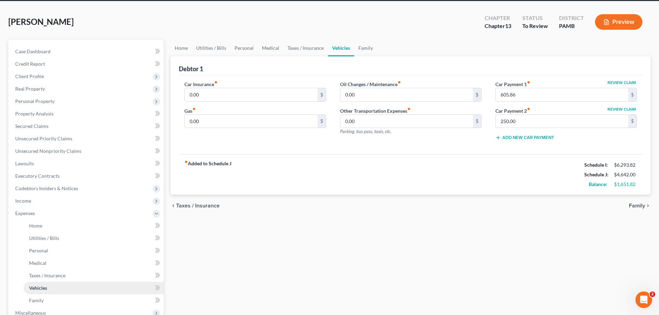
scroll to position [35, 0]
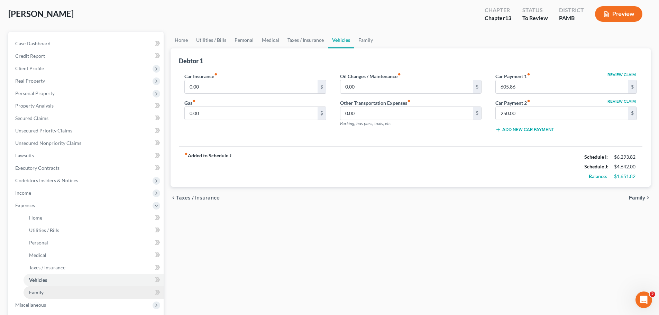
click at [77, 291] on link "Family" at bounding box center [94, 293] width 140 height 12
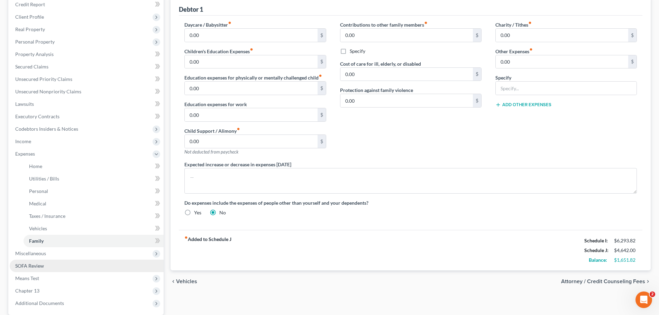
scroll to position [104, 0]
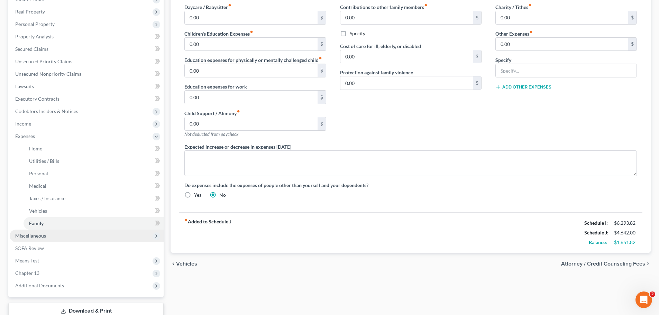
click at [60, 234] on span "Miscellaneous" at bounding box center [87, 236] width 154 height 12
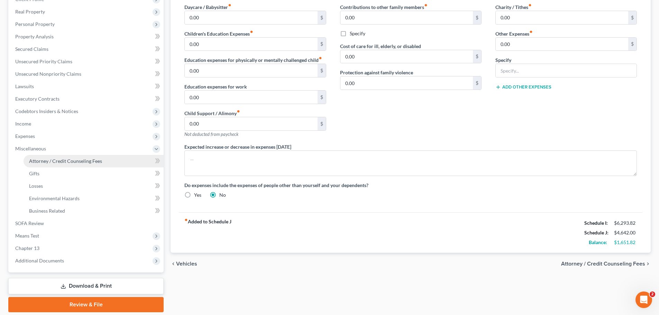
click at [49, 160] on span "Attorney / Credit Counseling Fees" at bounding box center [65, 161] width 73 height 6
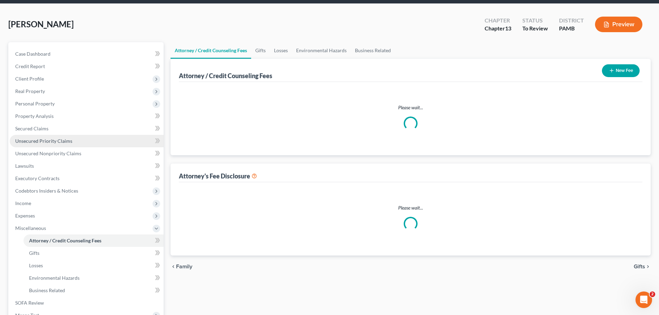
select select "0"
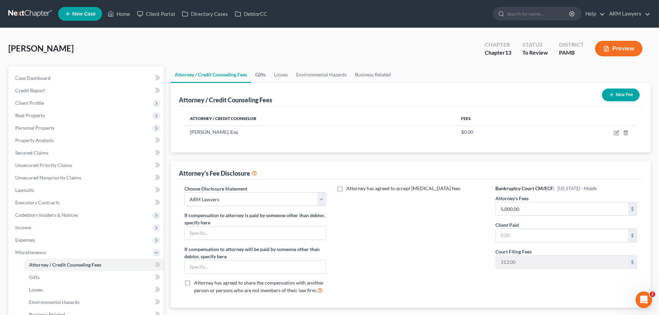
click at [261, 75] on link "Gifts" at bounding box center [260, 74] width 19 height 17
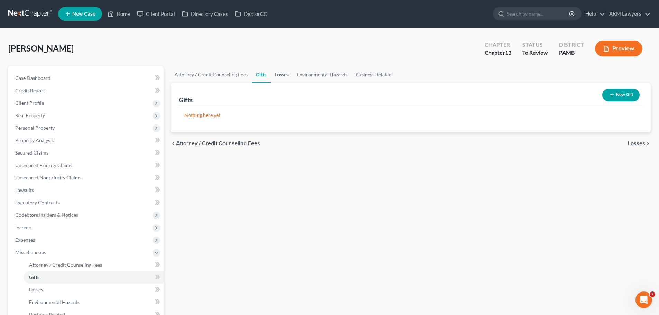
click at [283, 74] on link "Losses" at bounding box center [282, 74] width 22 height 17
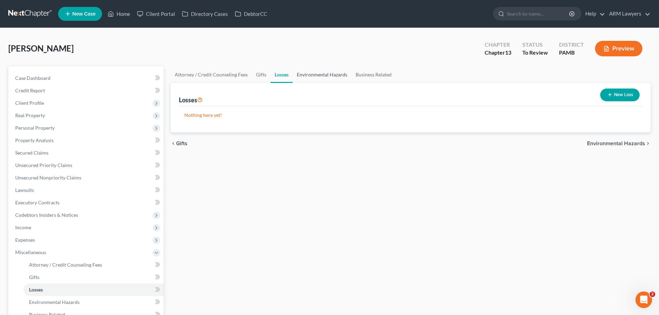
click at [312, 73] on link "Environmental Hazards" at bounding box center [322, 74] width 59 height 17
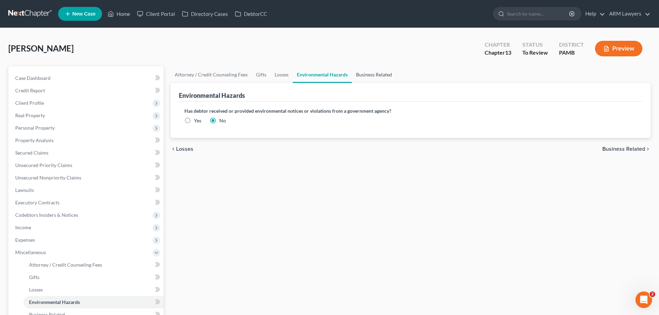
click at [372, 72] on link "Business Related" at bounding box center [374, 74] width 44 height 17
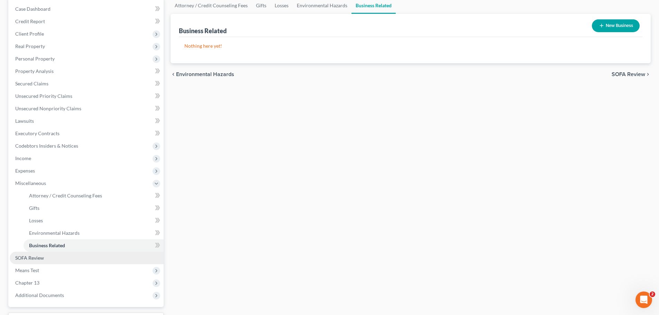
click at [45, 255] on link "SOFA Review" at bounding box center [87, 258] width 154 height 12
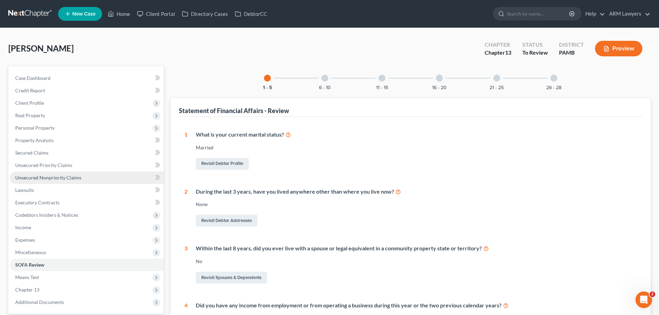
click at [48, 180] on span "Unsecured Nonpriority Claims" at bounding box center [48, 178] width 66 height 6
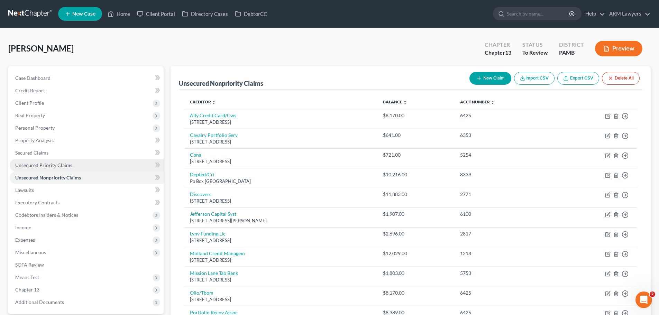
click at [43, 166] on span "Unsecured Priority Claims" at bounding box center [43, 165] width 57 height 6
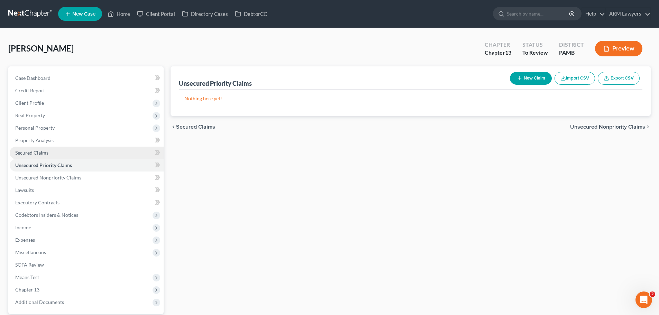
click at [31, 148] on link "Secured Claims" at bounding box center [87, 153] width 154 height 12
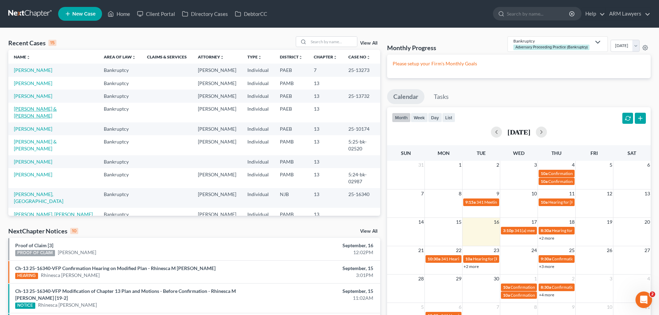
click at [55, 109] on link "[PERSON_NAME] & [PERSON_NAME]" at bounding box center [35, 112] width 43 height 13
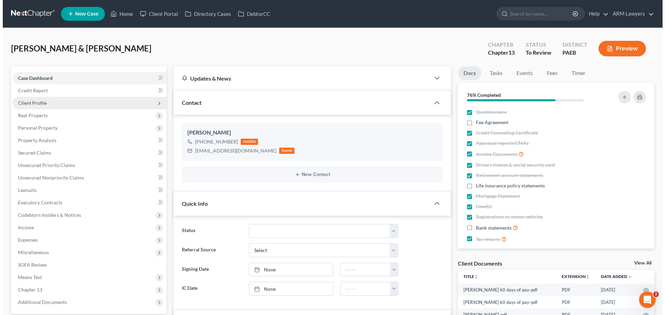
scroll to position [21, 0]
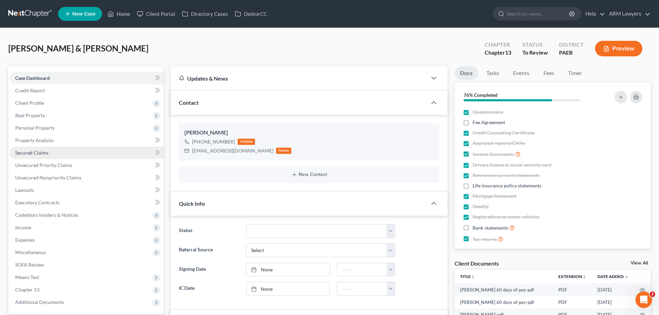
click at [46, 156] on link "Secured Claims" at bounding box center [87, 153] width 154 height 12
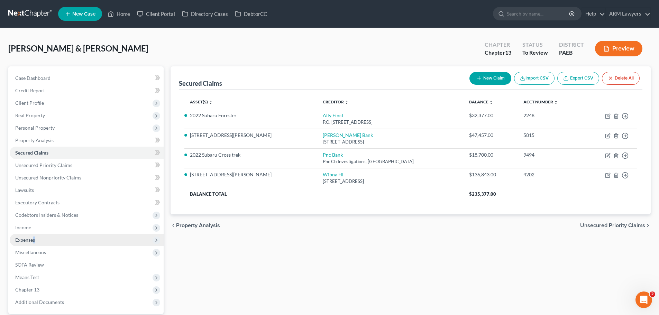
click at [33, 237] on span "Expenses" at bounding box center [87, 240] width 154 height 12
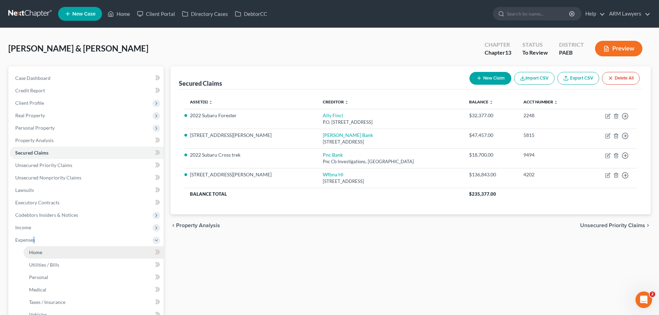
click at [42, 252] on link "Home" at bounding box center [94, 252] width 140 height 12
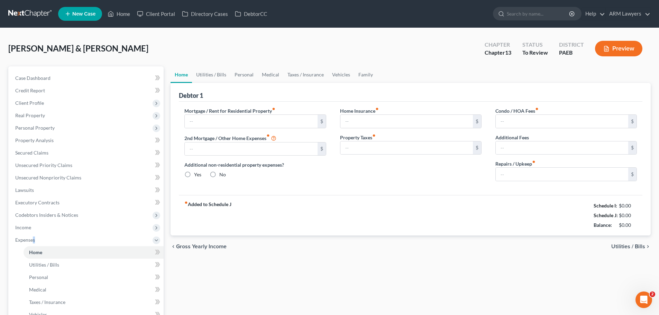
type input "1,966.36"
type input "0.00"
radio input "true"
type input "70.83"
type input "0.00"
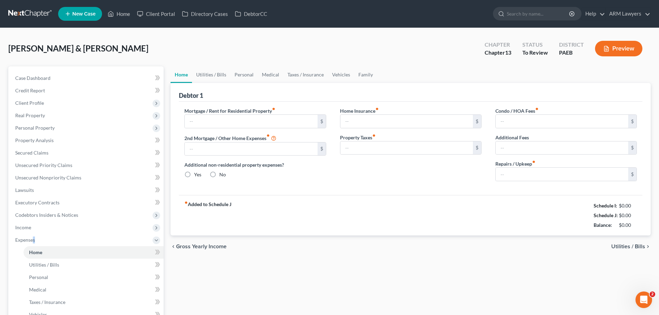
type input "3.66"
type input "0.00"
click at [615, 46] on button "Preview" at bounding box center [618, 49] width 47 height 16
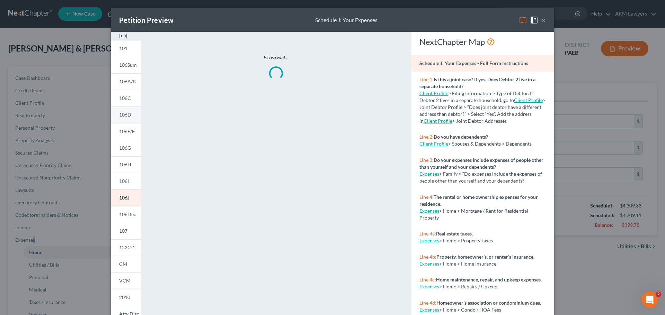
click at [122, 112] on span "106D" at bounding box center [125, 115] width 12 height 6
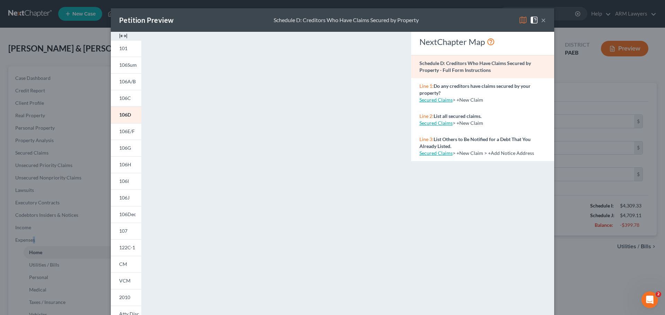
click at [542, 19] on button "×" at bounding box center [543, 20] width 5 height 8
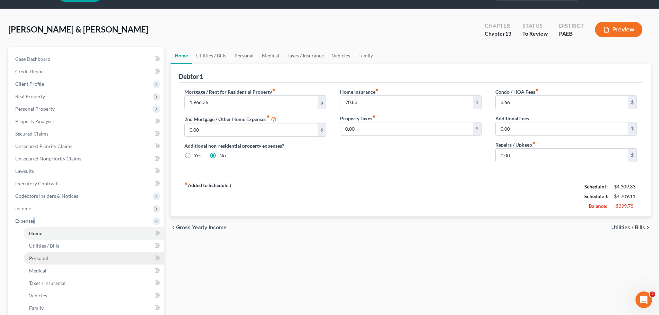
scroll to position [35, 0]
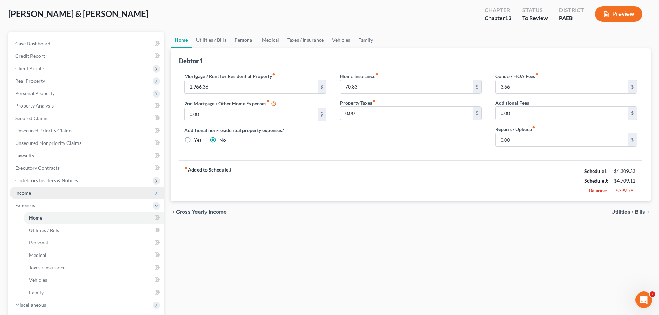
click at [38, 196] on span "Income" at bounding box center [87, 193] width 154 height 12
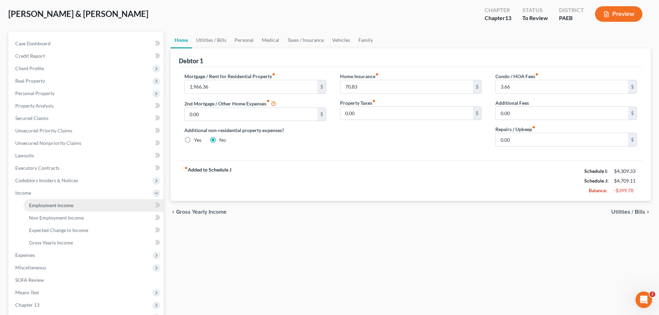
click at [47, 206] on span "Employment Income" at bounding box center [51, 205] width 44 height 6
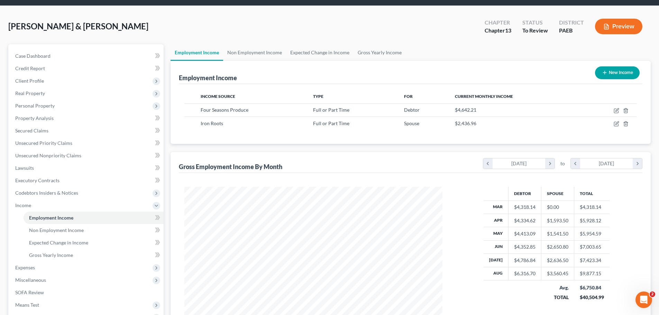
scroll to position [35, 0]
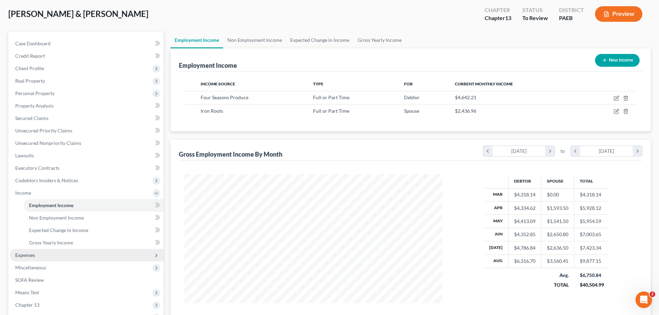
click at [54, 255] on span "Expenses" at bounding box center [87, 255] width 154 height 12
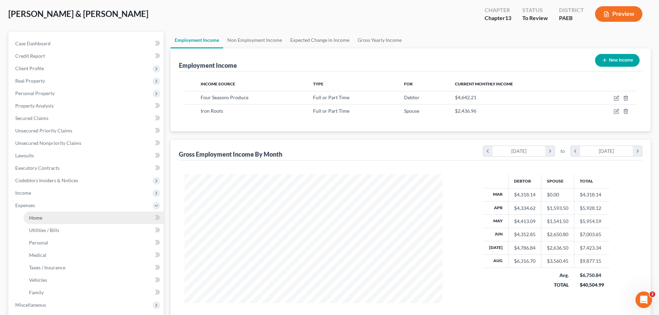
click at [53, 218] on link "Home" at bounding box center [94, 218] width 140 height 12
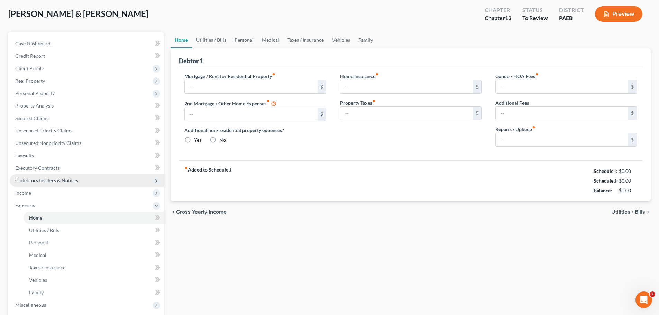
scroll to position [1, 0]
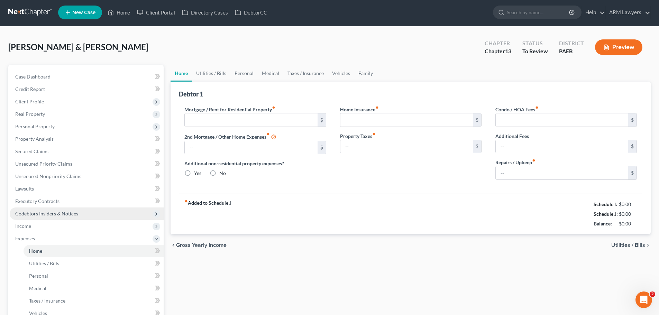
type input "1,966.36"
type input "0.00"
radio input "true"
type input "70.83"
type input "0.00"
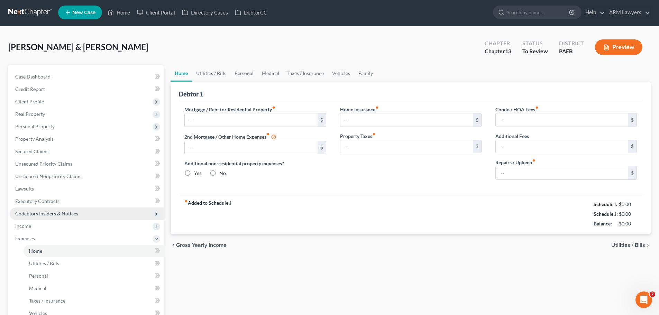
type input "3.66"
type input "0.00"
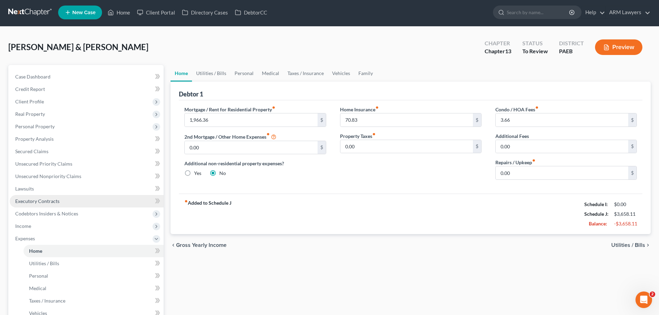
scroll to position [0, 0]
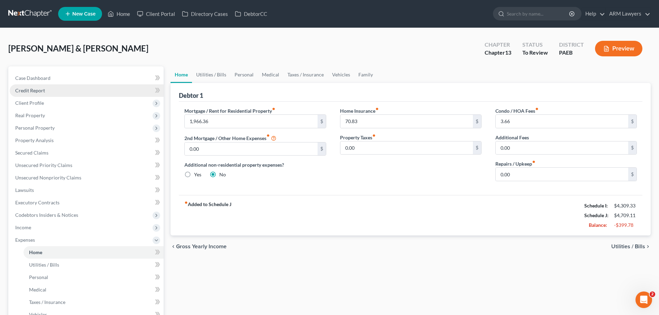
click at [59, 89] on link "Credit Report" at bounding box center [87, 90] width 154 height 12
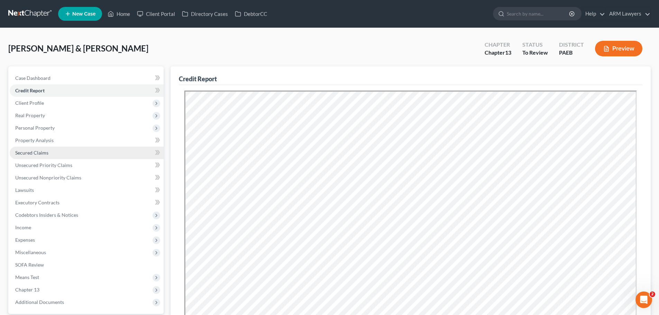
click at [68, 155] on link "Secured Claims" at bounding box center [87, 153] width 154 height 12
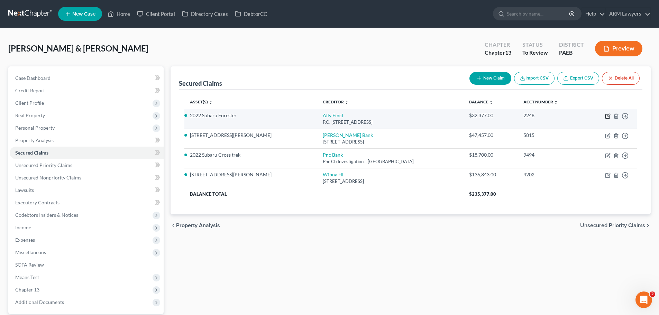
click at [607, 116] on icon "button" at bounding box center [608, 115] width 3 height 3
select select "24"
select select "2"
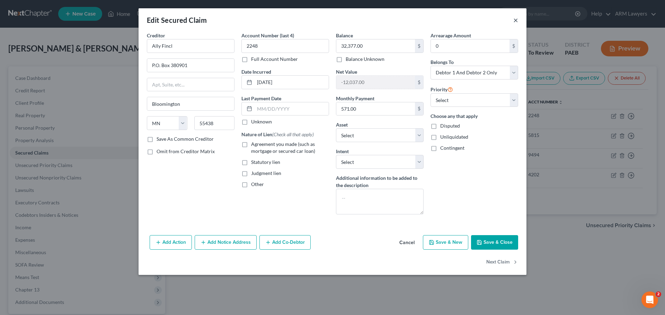
click at [517, 21] on button "×" at bounding box center [515, 20] width 5 height 8
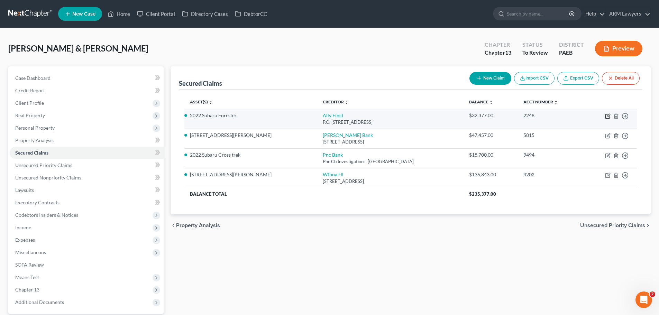
click at [606, 114] on icon "button" at bounding box center [608, 117] width 6 height 6
select select "24"
select select "6"
select select "2"
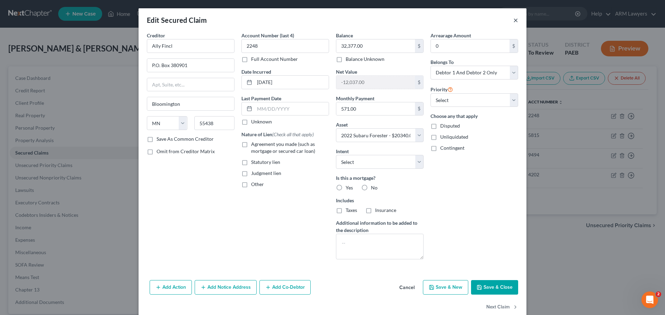
click at [513, 21] on button "×" at bounding box center [515, 20] width 5 height 8
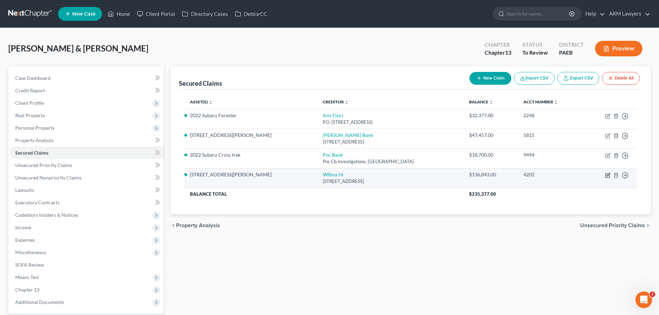
click at [608, 175] on icon "button" at bounding box center [608, 174] width 3 height 3
select select "16"
select select "15"
select select "2"
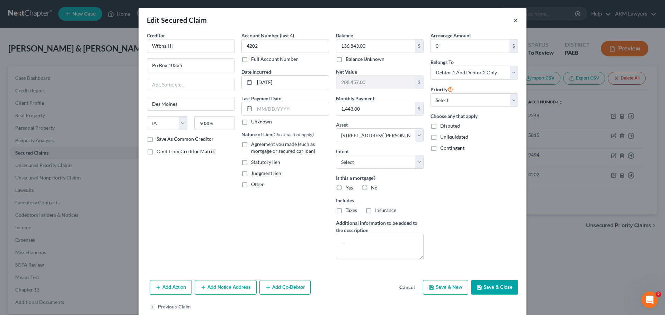
click at [513, 19] on button "×" at bounding box center [515, 20] width 5 height 8
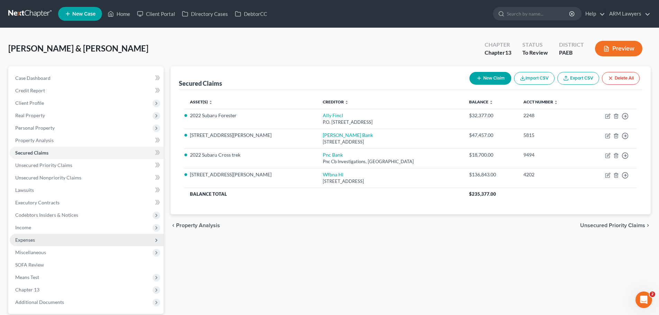
click at [47, 238] on span "Expenses" at bounding box center [87, 240] width 154 height 12
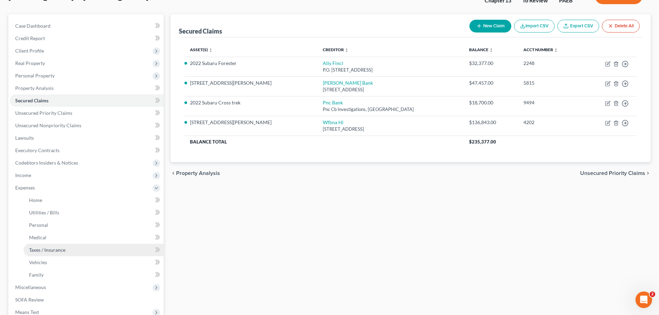
scroll to position [69, 0]
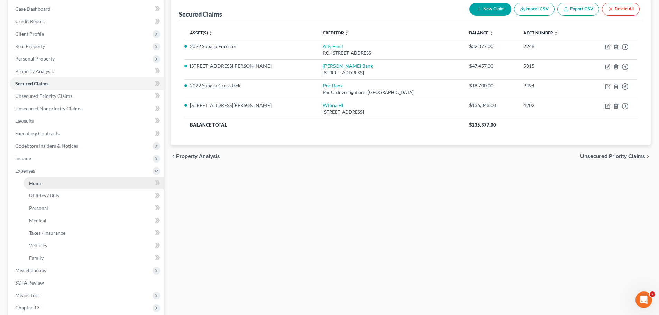
click at [37, 182] on span "Home" at bounding box center [35, 183] width 13 height 6
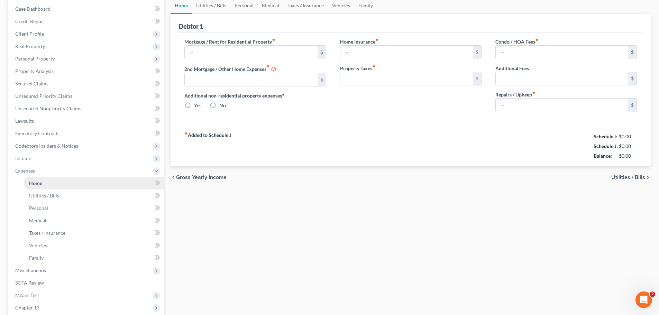
type input "1,966.36"
type input "0.00"
radio input "true"
type input "70.83"
type input "0.00"
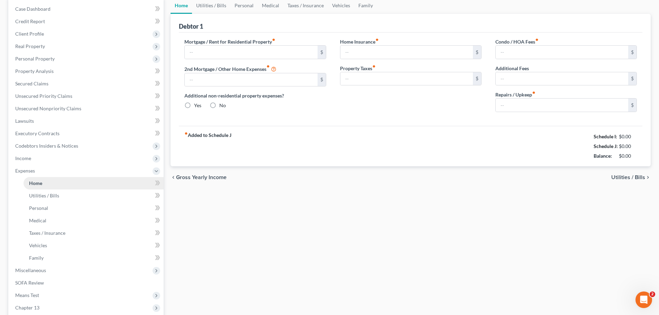
type input "3.66"
type input "0.00"
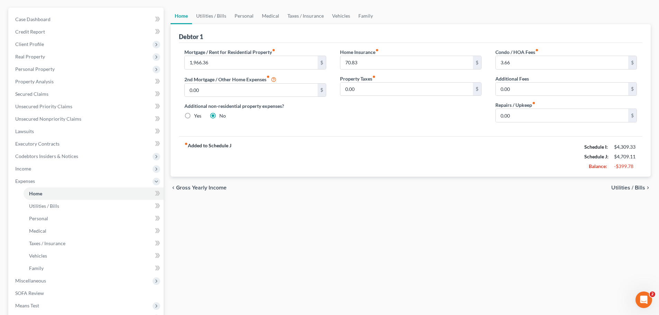
scroll to position [69, 0]
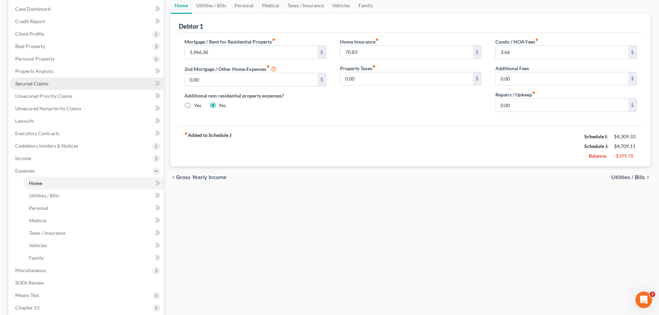
click at [50, 85] on link "Secured Claims" at bounding box center [87, 84] width 154 height 12
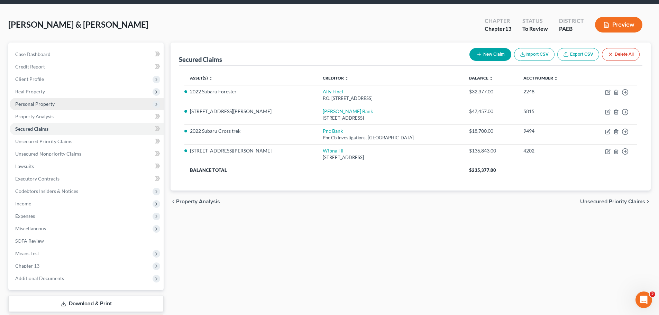
scroll to position [35, 0]
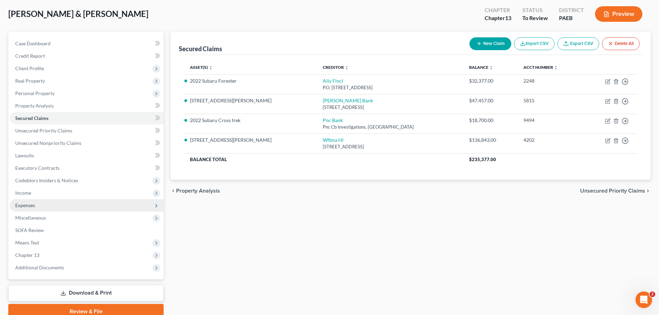
click at [65, 204] on span "Expenses" at bounding box center [87, 205] width 154 height 12
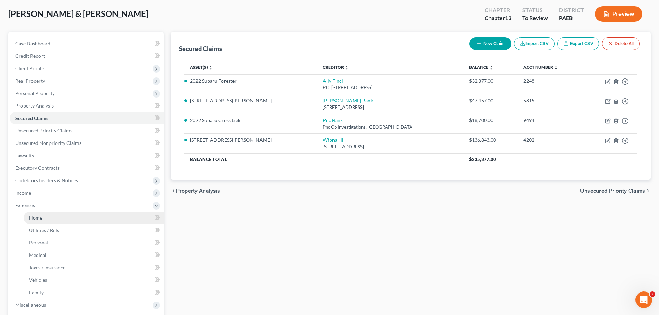
click at [48, 217] on link "Home" at bounding box center [94, 218] width 140 height 12
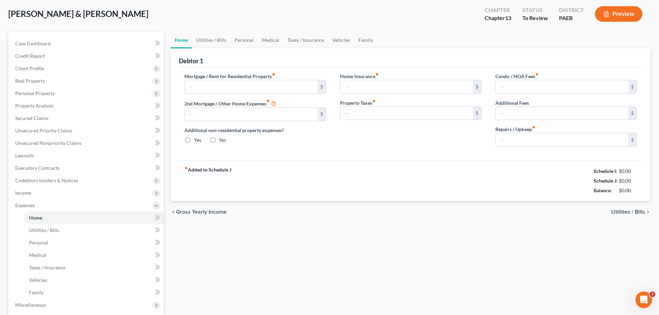
scroll to position [3, 0]
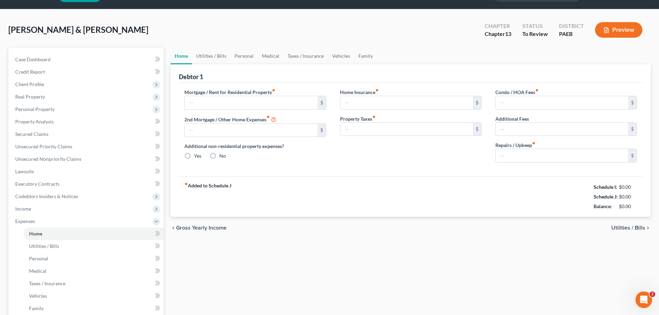
type input "1,966.36"
type input "0.00"
radio input "true"
type input "70.83"
type input "0.00"
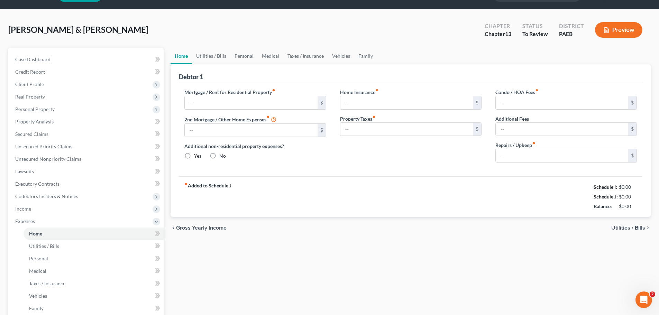
type input "3.66"
type input "0.00"
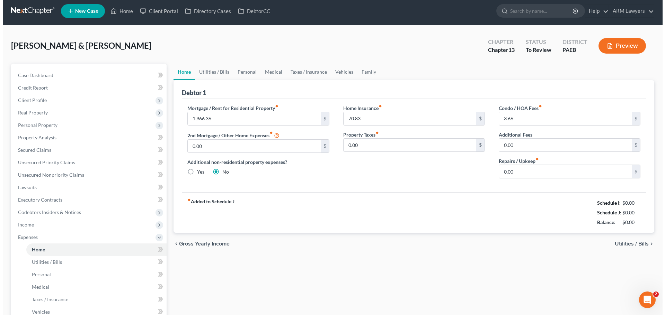
scroll to position [0, 0]
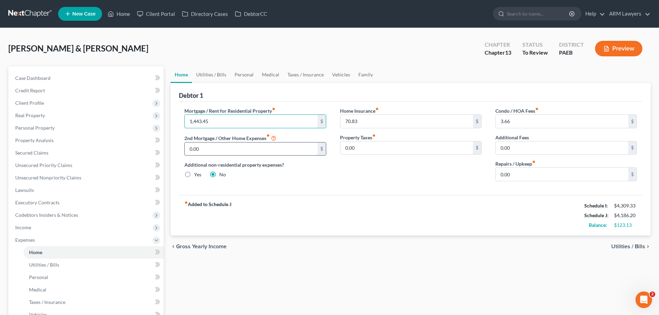
type input "1,443.45"
click at [220, 149] on input "0.00" at bounding box center [251, 149] width 133 height 13
type input "522.91"
click at [424, 228] on div "fiber_manual_record Added to Schedule J Schedule I: $4,309.33 Schedule J: $4,70…" at bounding box center [411, 215] width 464 height 40
click at [626, 45] on button "Preview" at bounding box center [618, 49] width 47 height 16
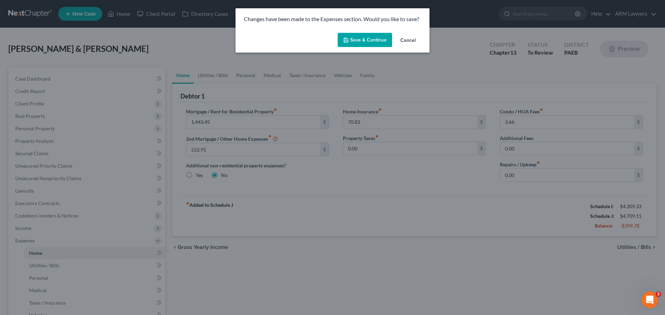
click at [350, 37] on button "Save & Continue" at bounding box center [364, 40] width 54 height 15
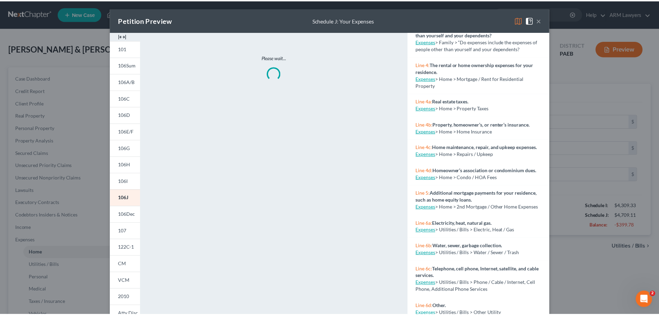
scroll to position [138, 0]
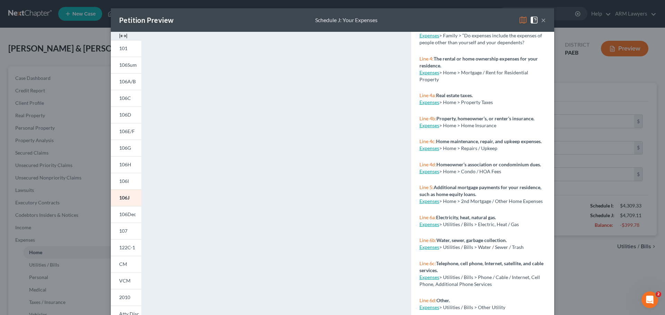
click at [542, 19] on button "×" at bounding box center [543, 20] width 5 height 8
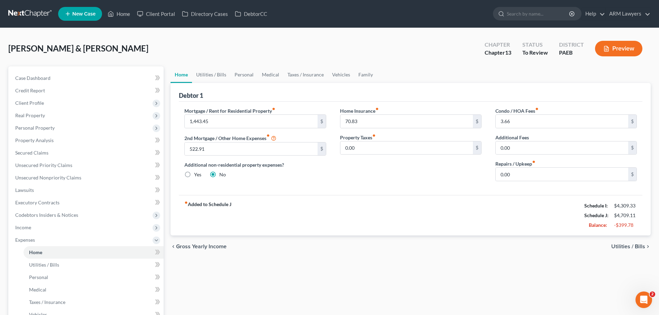
click at [607, 47] on icon "button" at bounding box center [607, 49] width 6 height 6
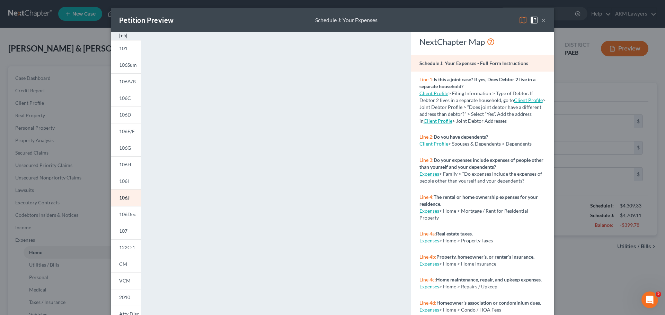
click at [542, 21] on button "×" at bounding box center [543, 20] width 5 height 8
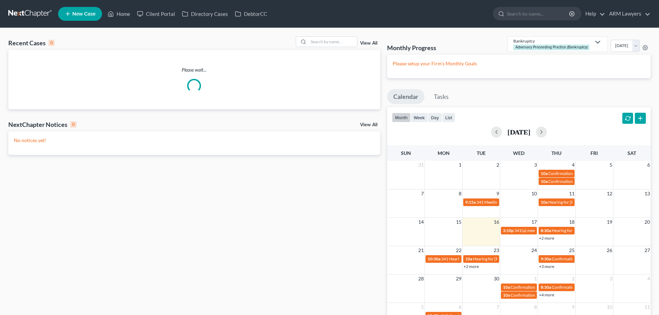
click at [84, 14] on span "New Case" at bounding box center [83, 13] width 23 height 5
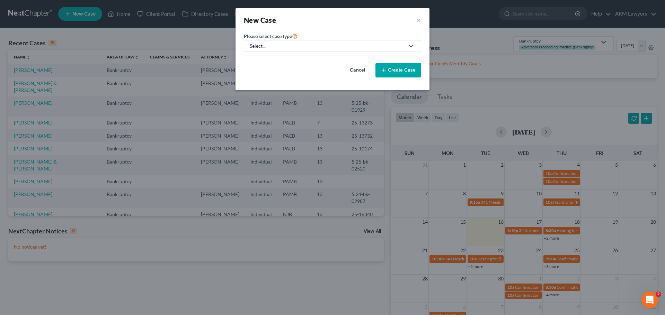
click at [259, 46] on div "Select..." at bounding box center [327, 46] width 154 height 7
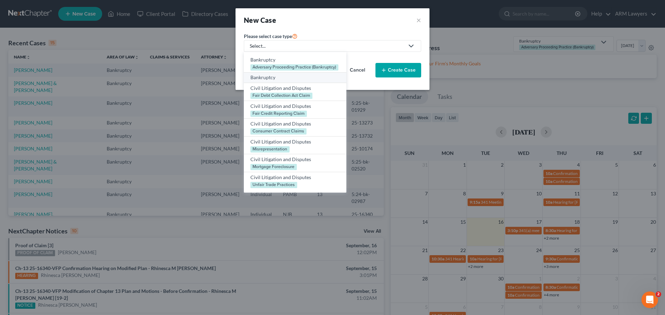
click at [260, 78] on div "Bankruptcy" at bounding box center [294, 77] width 89 height 7
select select "68"
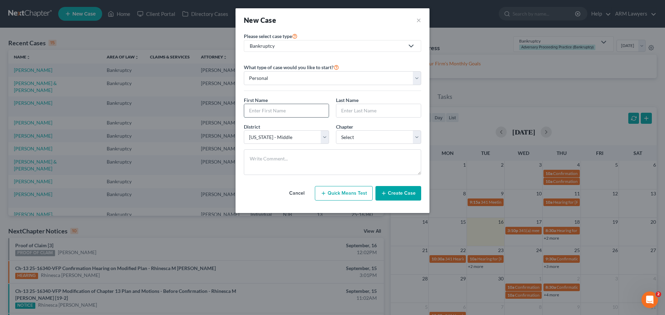
click at [293, 108] on input "text" at bounding box center [286, 110] width 84 height 13
type input "[PERSON_NAME]"
click at [418, 20] on button "×" at bounding box center [418, 20] width 5 height 10
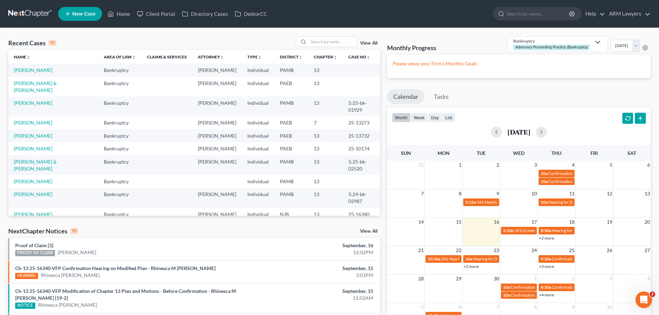
click at [83, 11] on span "New Case" at bounding box center [83, 13] width 23 height 5
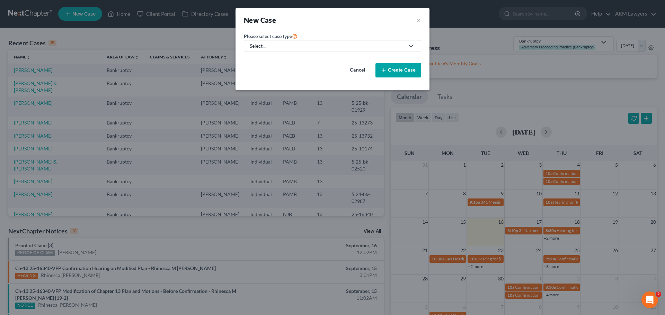
click at [291, 48] on div "Select..." at bounding box center [327, 46] width 154 height 7
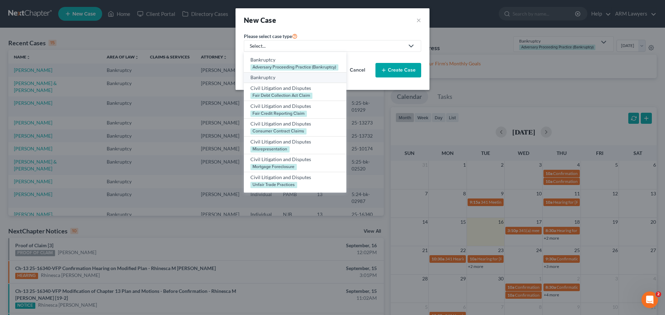
click at [281, 80] on div "Bankruptcy" at bounding box center [294, 77] width 89 height 7
select select "68"
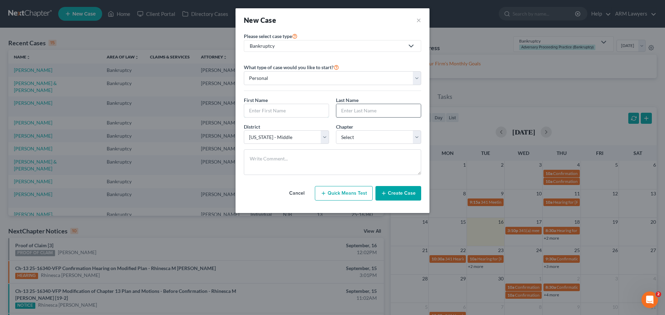
drag, startPoint x: 309, startPoint y: 107, endPoint x: 370, endPoint y: 110, distance: 60.7
click at [309, 107] on input "text" at bounding box center [286, 110] width 84 height 13
type input "Sara"
type input "Abraham"
click at [322, 136] on select "Select Alabama - Middle Alabama - Northern Alabama - Southern Alaska Arizona Ar…" at bounding box center [286, 137] width 85 height 14
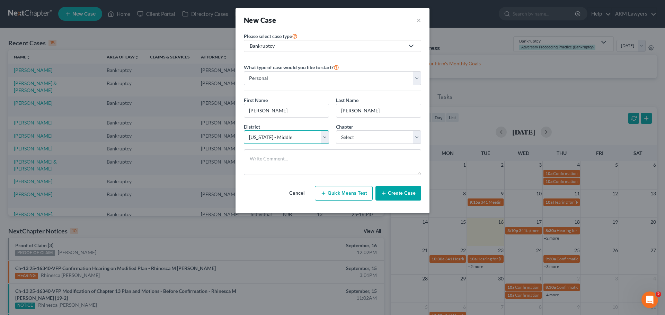
select select "67"
click at [244, 130] on select "Select Alabama - Middle Alabama - Northern Alabama - Southern Alaska Arizona Ar…" at bounding box center [286, 137] width 85 height 14
click at [348, 135] on select "Select 7 11 12 13" at bounding box center [378, 137] width 85 height 14
click at [336, 130] on select "Select 7 11 12 13" at bounding box center [378, 137] width 85 height 14
click at [353, 138] on select "Select 7 11 12 13" at bounding box center [378, 137] width 85 height 14
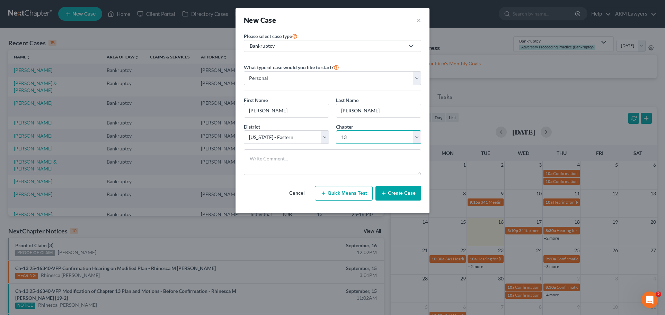
select select "0"
click at [336, 130] on select "Select 7 11 12 13" at bounding box center [378, 137] width 85 height 14
click at [319, 163] on textarea at bounding box center [332, 163] width 177 height 26
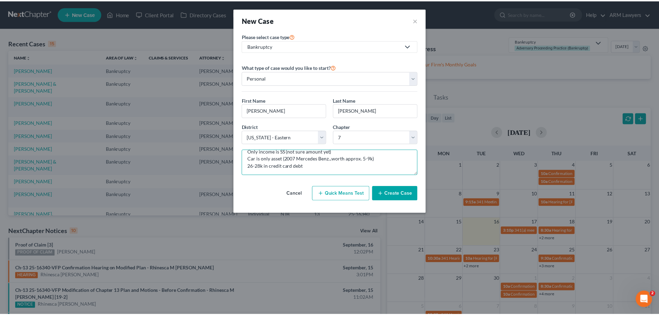
scroll to position [7, 0]
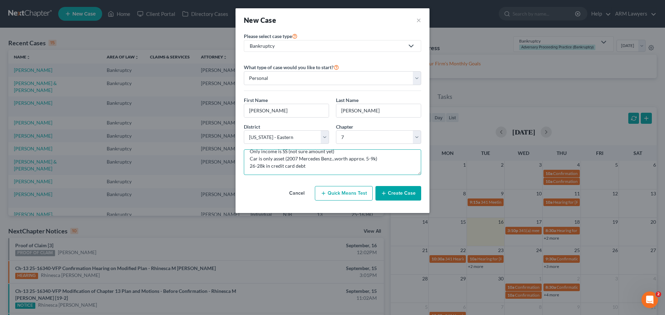
type textarea "Only income is SS (not sure amount yet) Car is only asset (2007 Mercedes Benz..…"
click at [397, 193] on button "Create Case" at bounding box center [398, 193] width 46 height 15
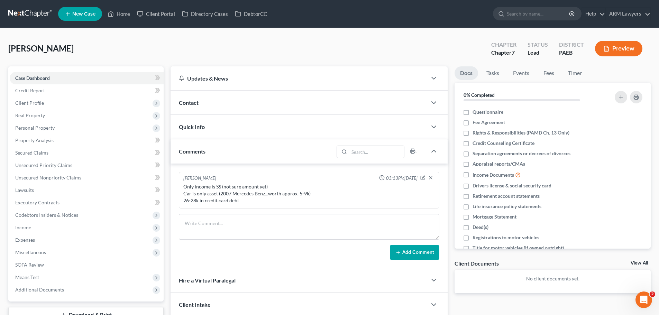
click at [31, 13] on link at bounding box center [30, 14] width 44 height 12
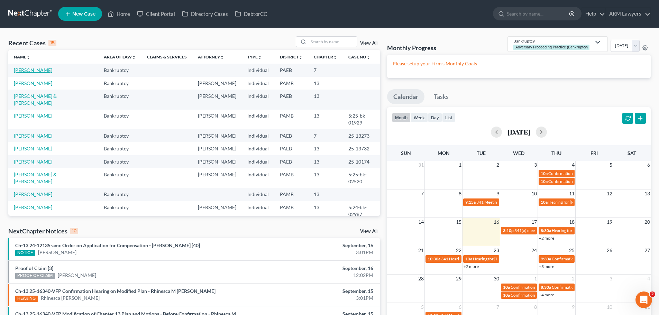
click at [25, 70] on link "[PERSON_NAME]" at bounding box center [33, 70] width 38 height 6
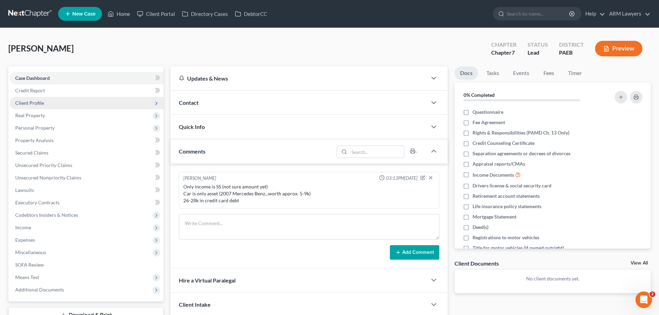
click at [35, 101] on span "Client Profile" at bounding box center [29, 103] width 29 height 6
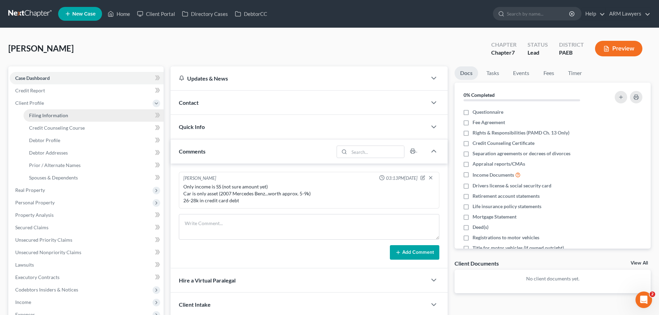
click at [67, 116] on span "Filing Information" at bounding box center [48, 115] width 39 height 6
select select "1"
select select "0"
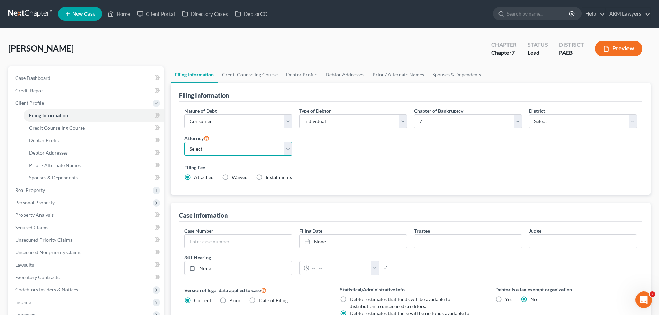
click at [214, 150] on select "Select [PERSON_NAME] - PAMB [PERSON_NAME] - PAEB [PERSON_NAME] - NJB [PERSON_NA…" at bounding box center [238, 149] width 108 height 14
select select "9"
click at [184, 142] on select "Select [PERSON_NAME] - PAMB [PERSON_NAME] - PAEB [PERSON_NAME] - NJB [PERSON_NA…" at bounding box center [238, 149] width 108 height 14
click at [614, 48] on button "Preview" at bounding box center [618, 49] width 47 height 16
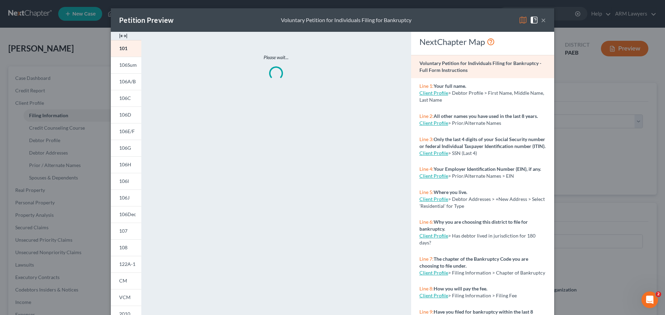
click at [541, 17] on button "×" at bounding box center [543, 20] width 5 height 8
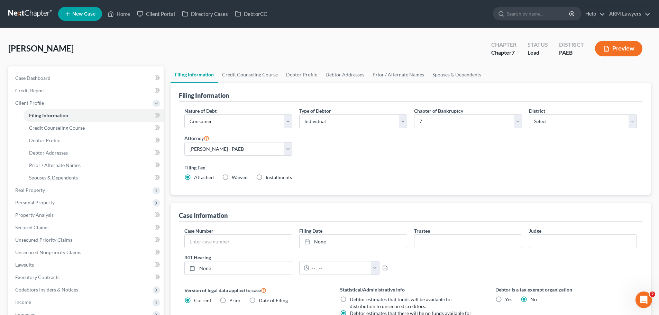
click at [36, 11] on link at bounding box center [30, 14] width 44 height 12
